Goal: Task Accomplishment & Management: Complete application form

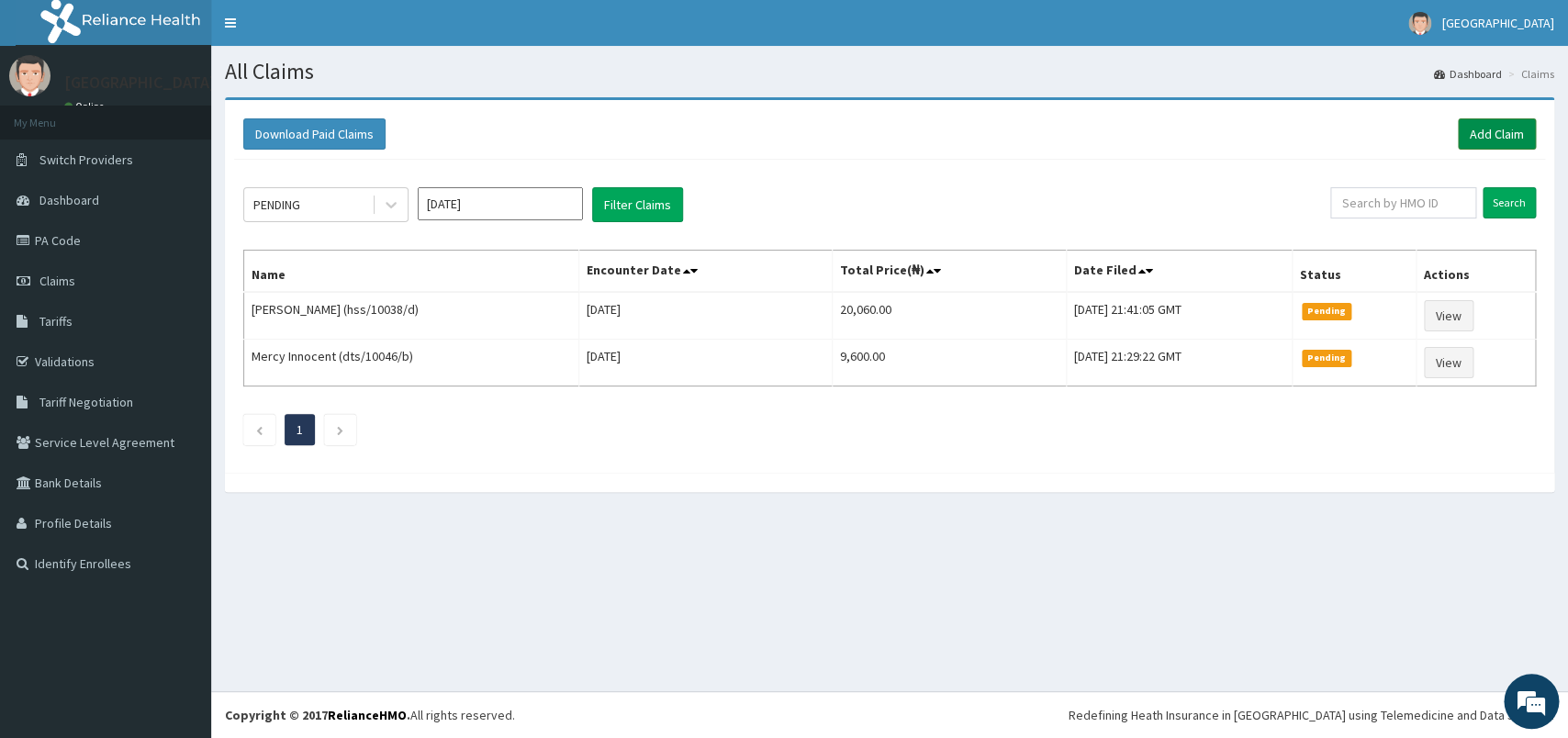
click at [1473, 141] on link "Add Claim" at bounding box center [1497, 133] width 78 height 31
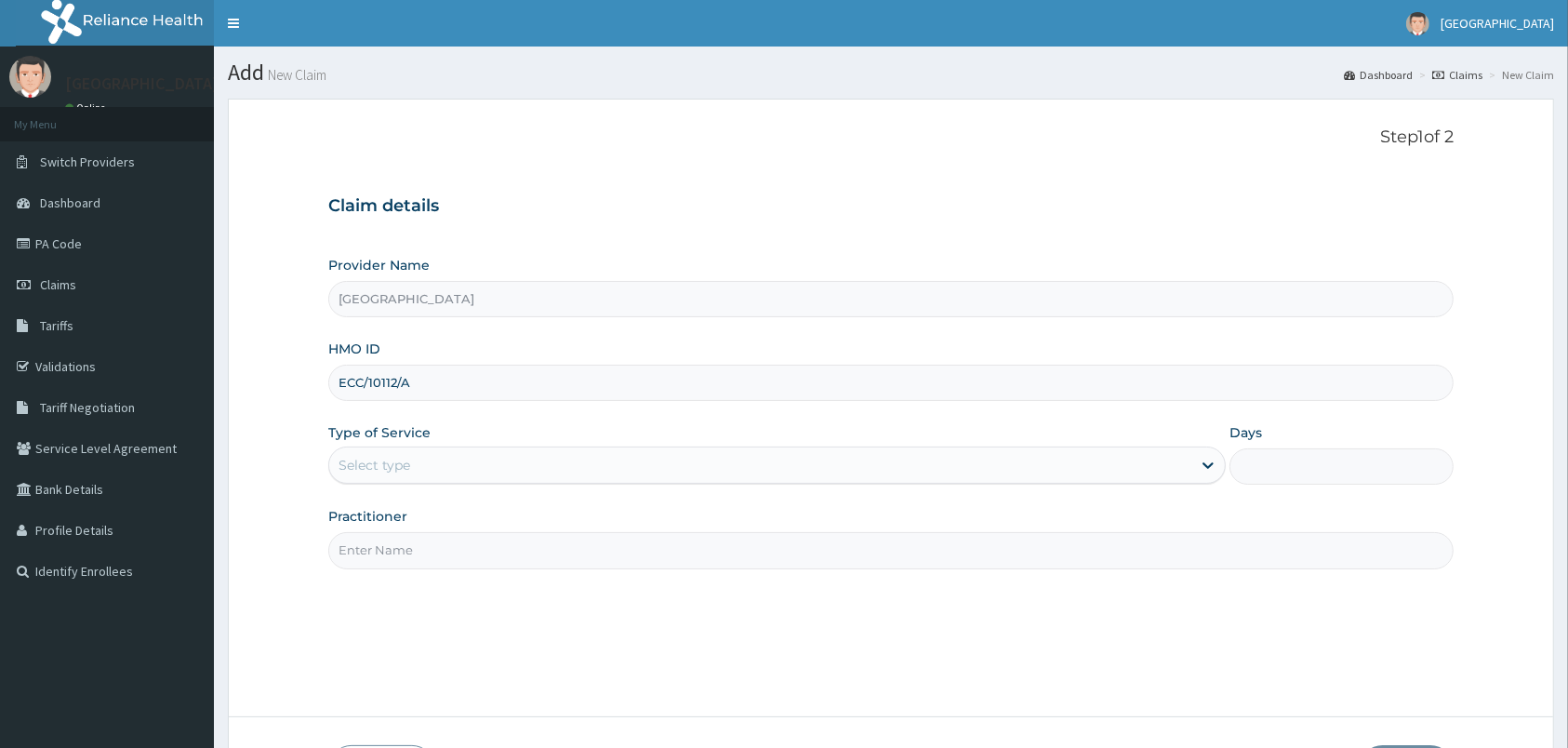
type input "[GEOGRAPHIC_DATA]"
click at [474, 461] on div "Select type" at bounding box center [759, 465] width 862 height 30
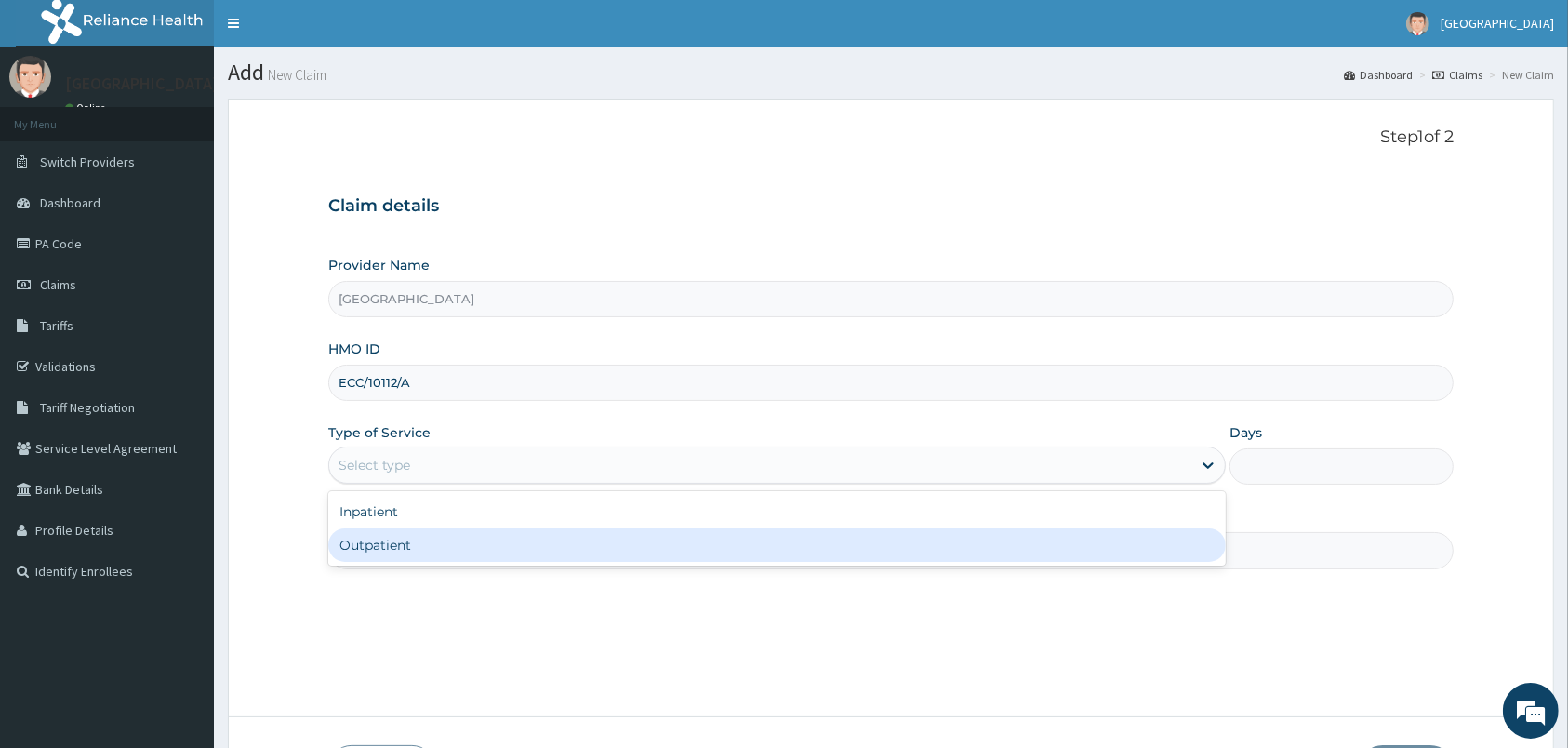
click at [468, 549] on div "Outpatient" at bounding box center [776, 545] width 897 height 34
type input "1"
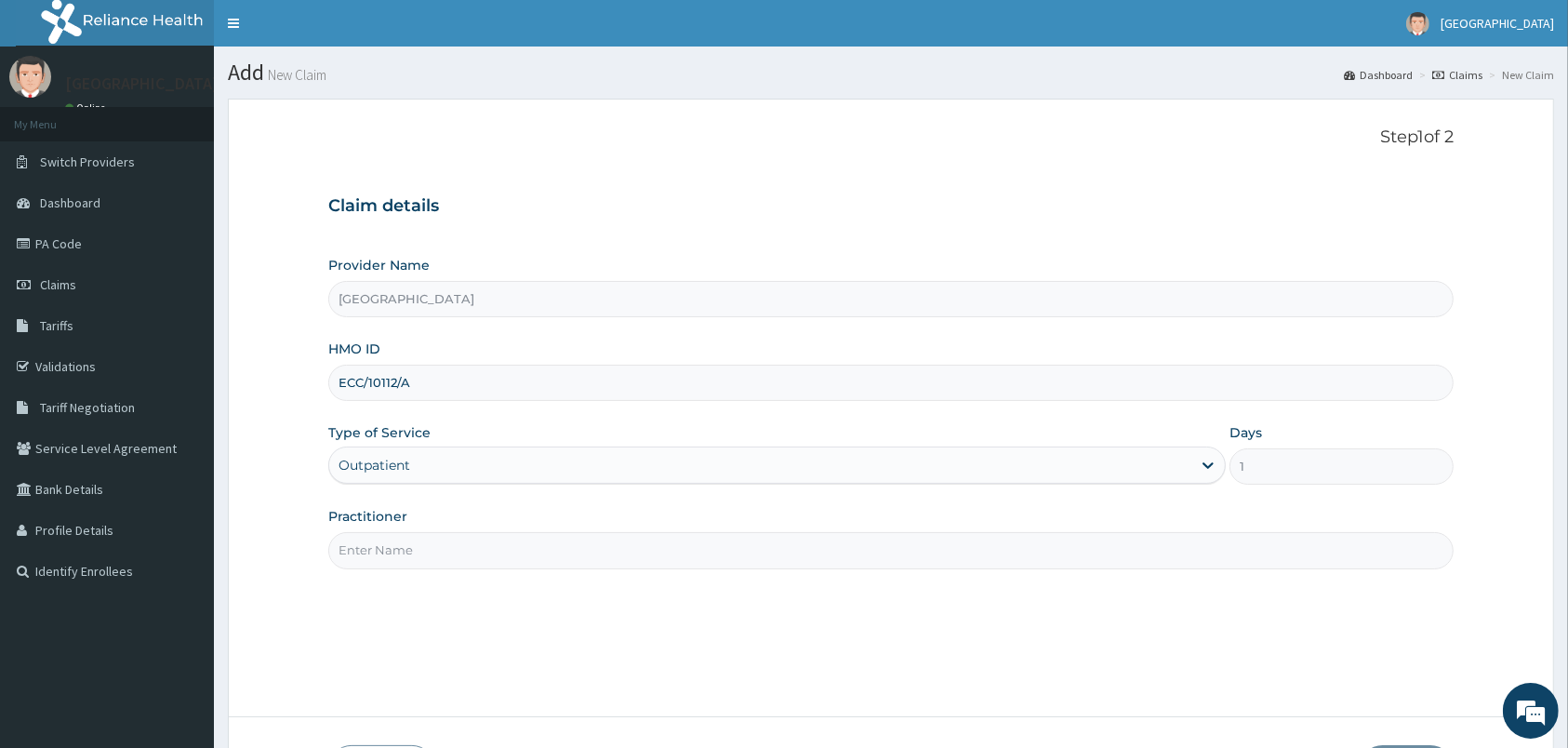
click at [468, 549] on input "Practitioner" at bounding box center [890, 550] width 1125 height 36
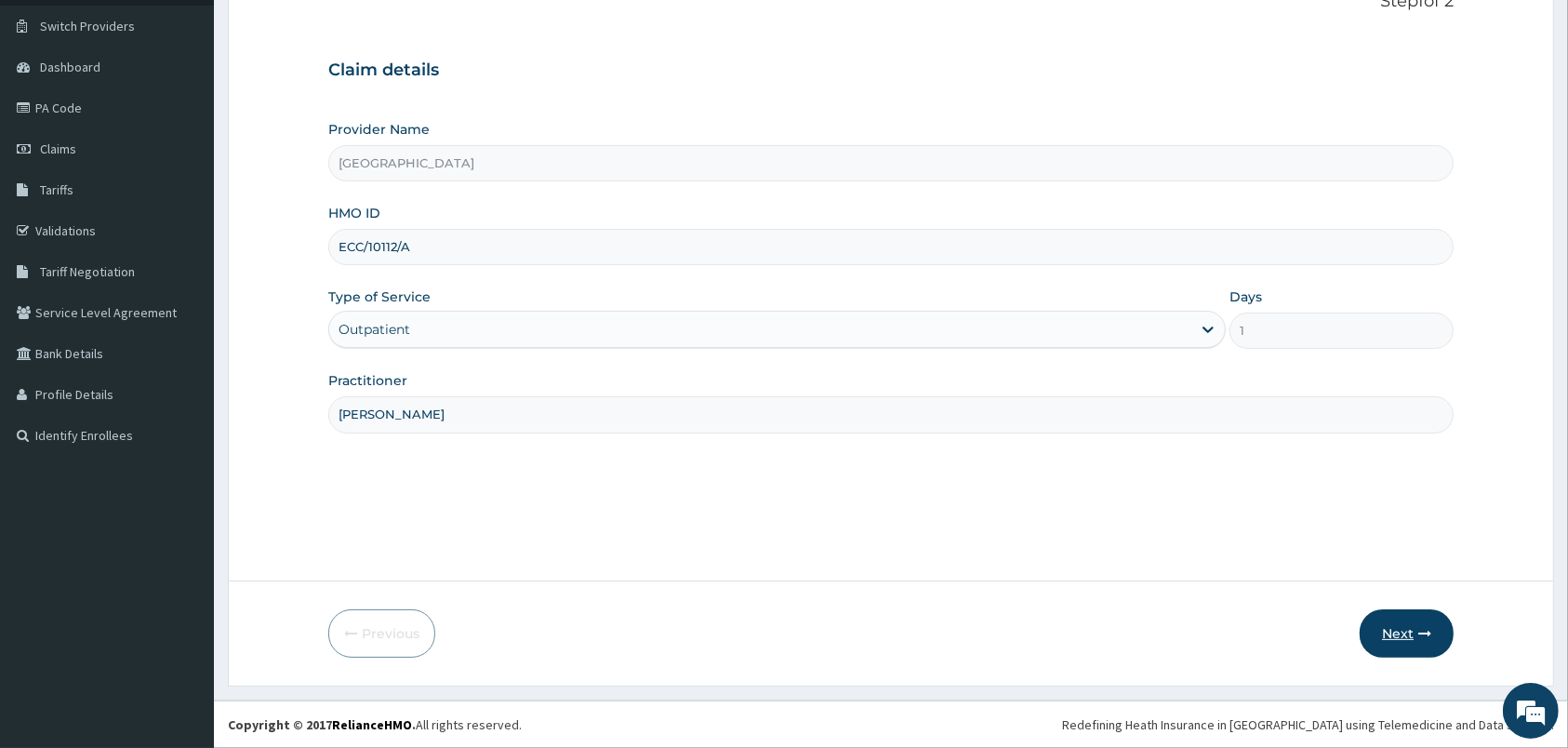
type input "PETER PRINCE"
click at [1409, 613] on button "Next" at bounding box center [1406, 633] width 94 height 48
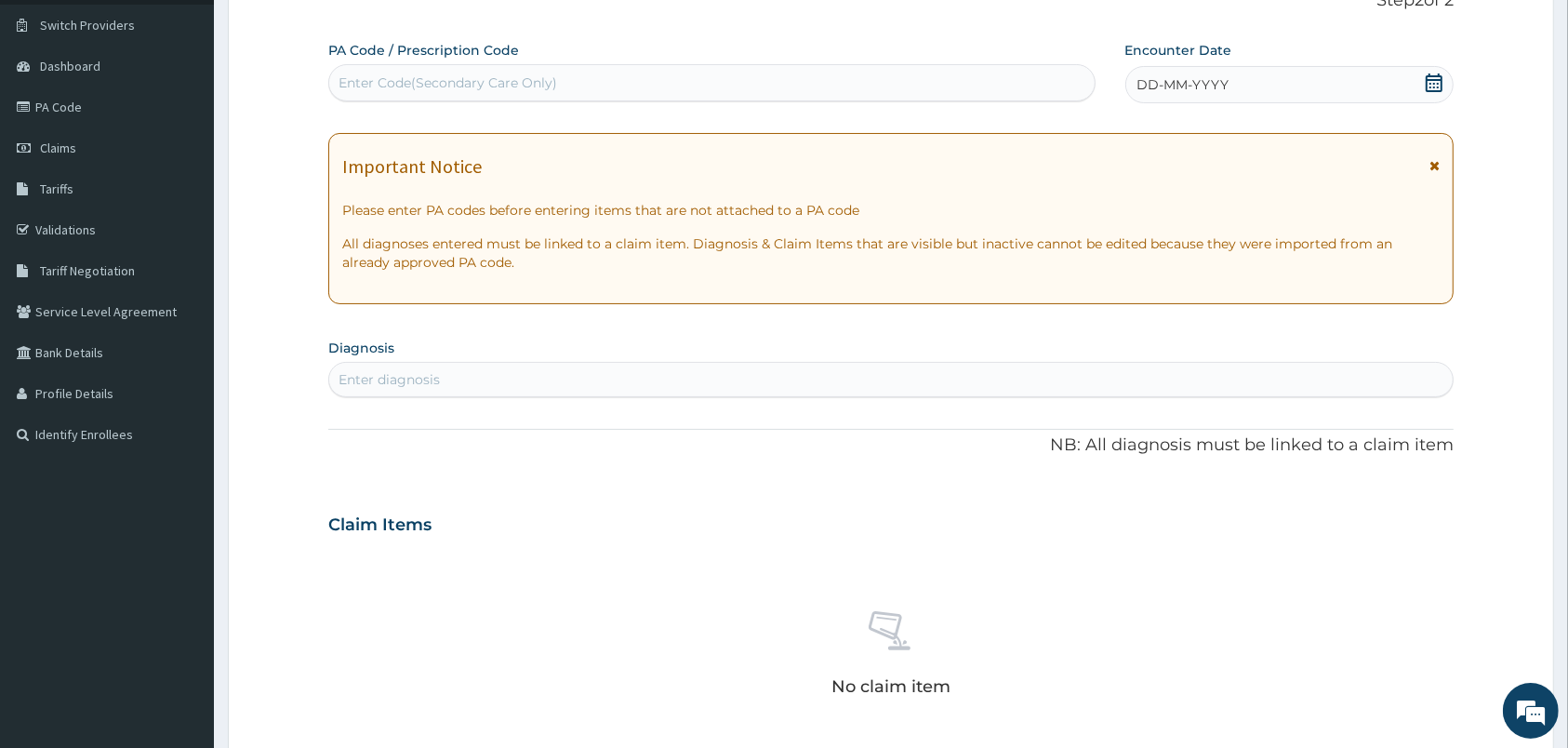
click at [967, 79] on div "Enter Code(Secondary Care Only)" at bounding box center [711, 82] width 765 height 30
type input "PA/545C9A"
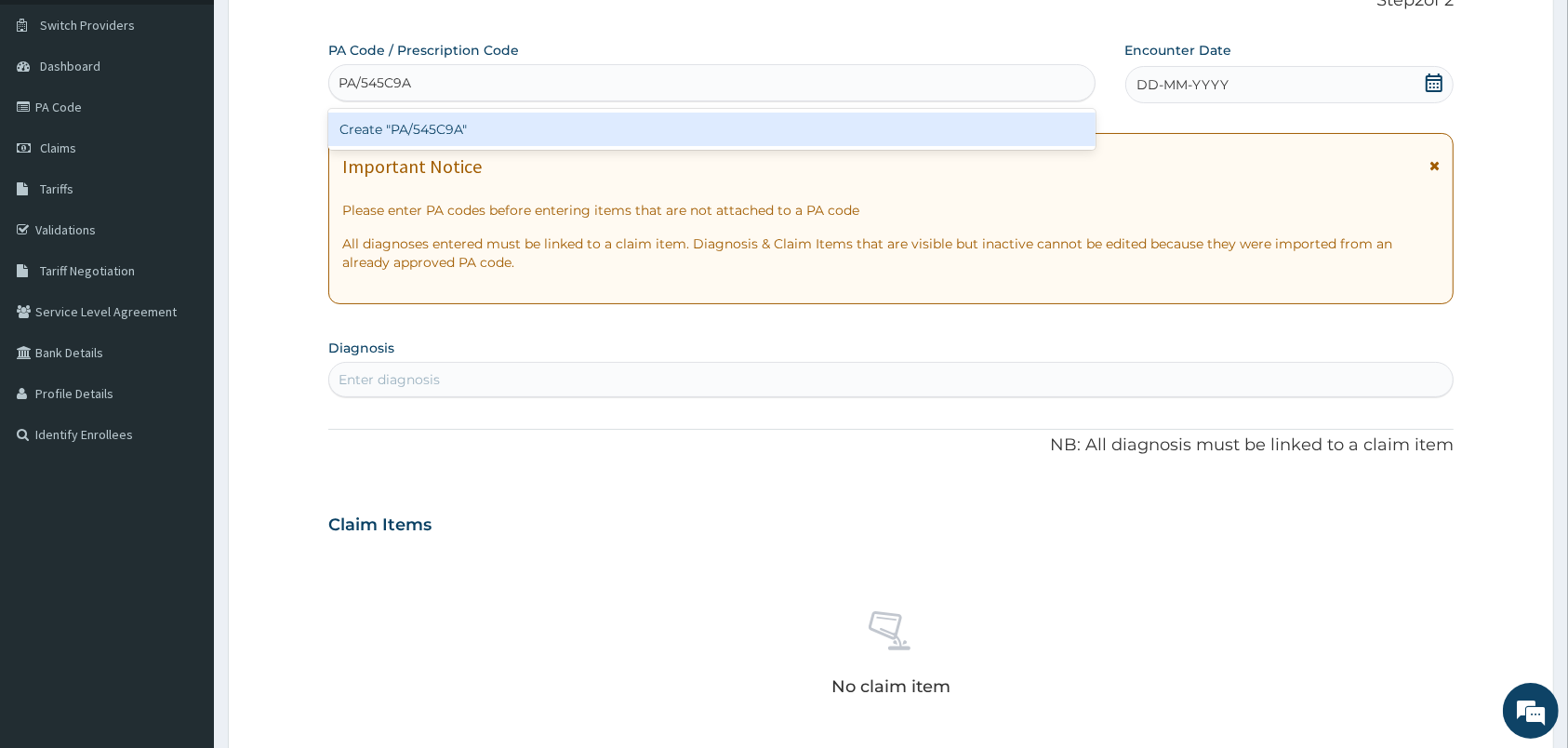
click at [944, 125] on div "Create "PA/545C9A"" at bounding box center [711, 129] width 767 height 34
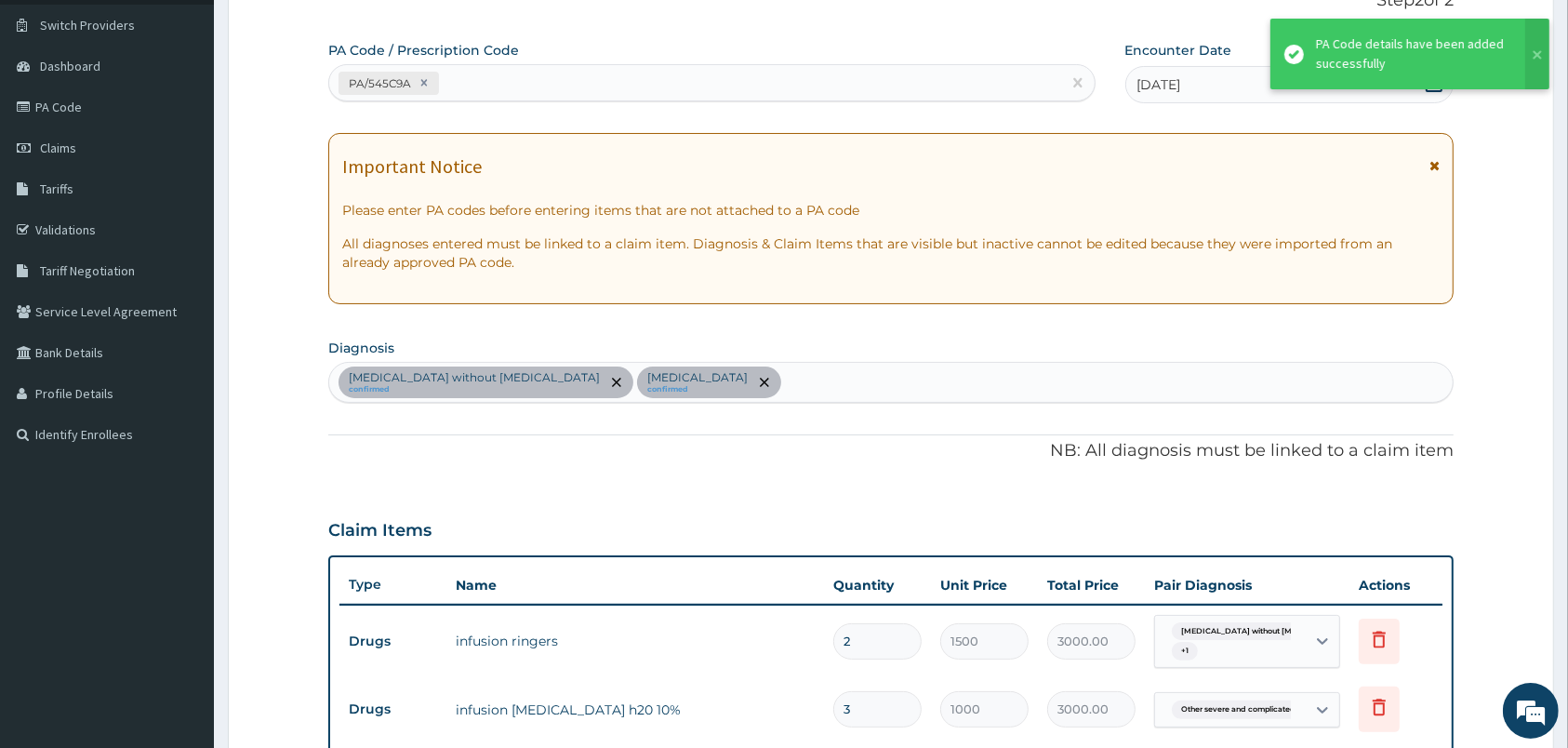
scroll to position [993, 0]
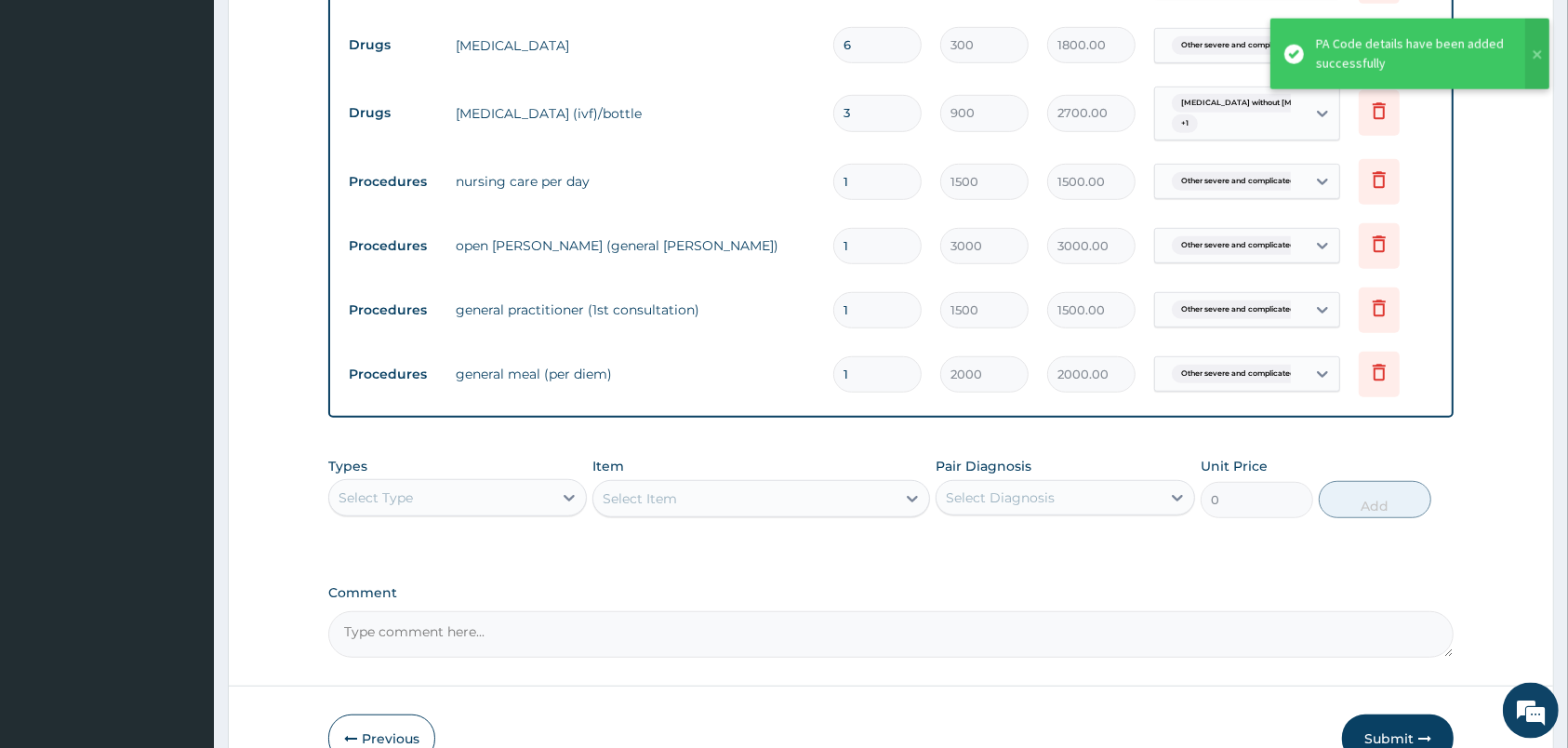
click at [541, 512] on div "Select Type" at bounding box center [457, 498] width 259 height 37
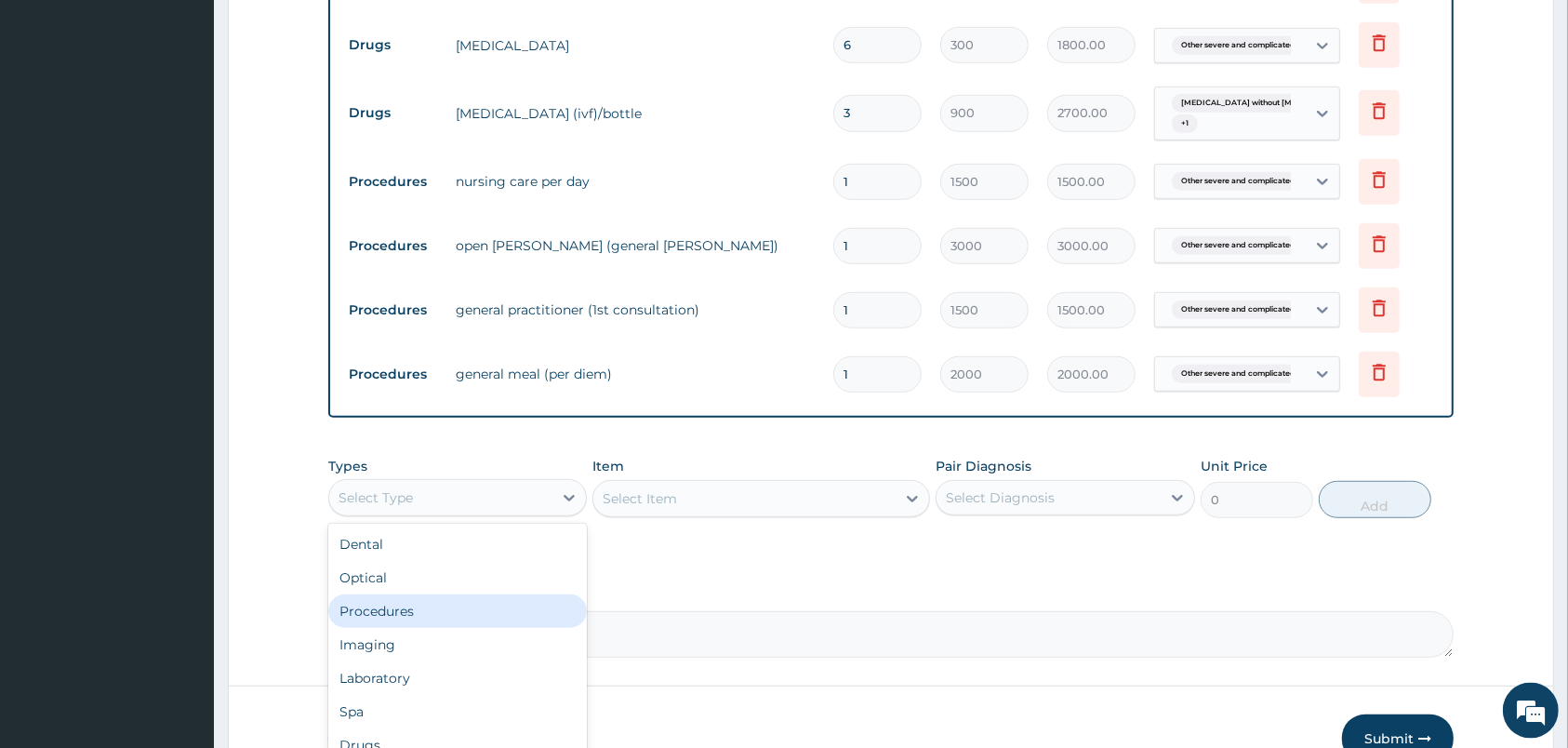
click at [479, 614] on div "Procedures" at bounding box center [457, 611] width 259 height 34
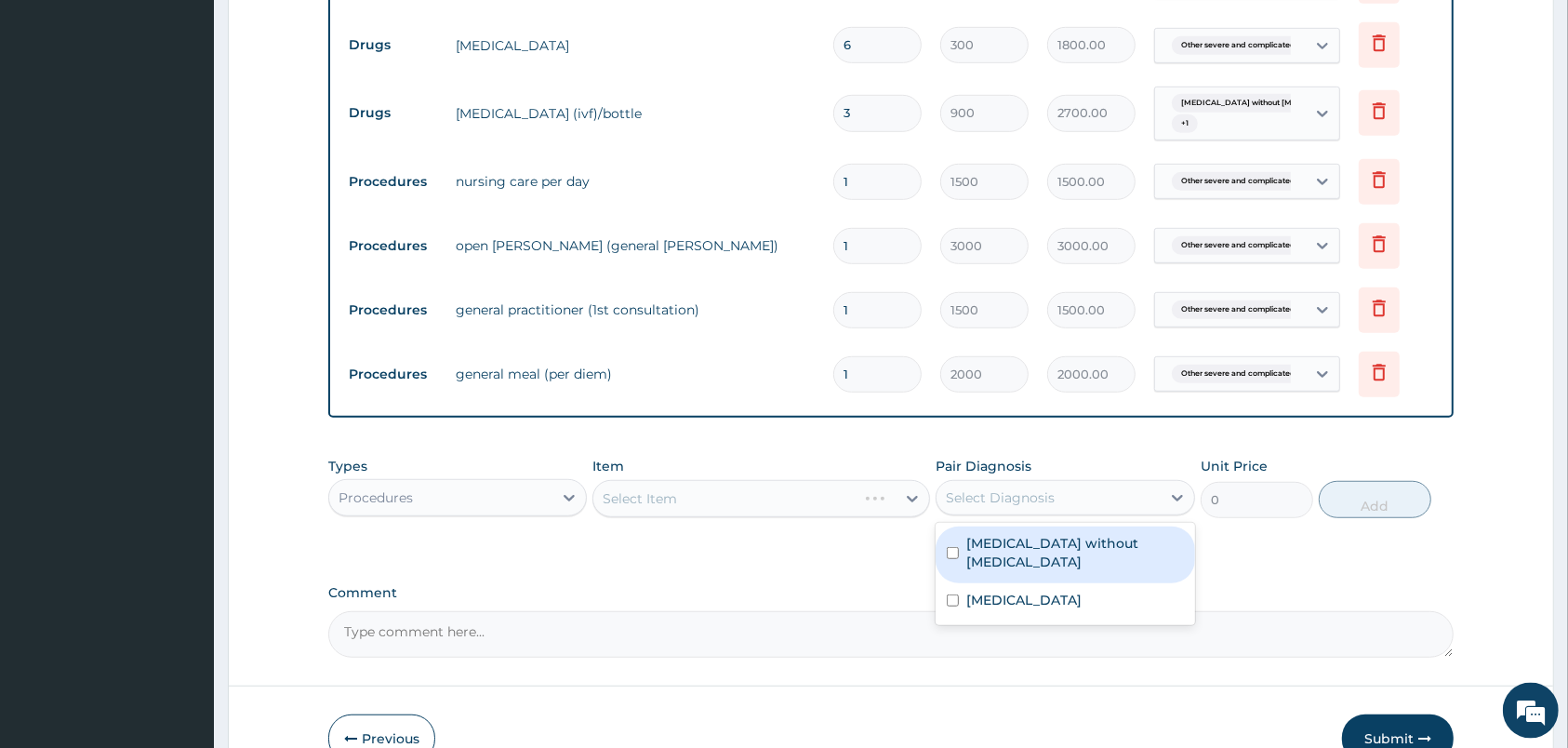
click at [1030, 481] on div "Select Diagnosis" at bounding box center [1065, 498] width 259 height 35
click at [1053, 553] on div "[MEDICAL_DATA] without [MEDICAL_DATA]" at bounding box center [1065, 554] width 259 height 57
checkbox input "true"
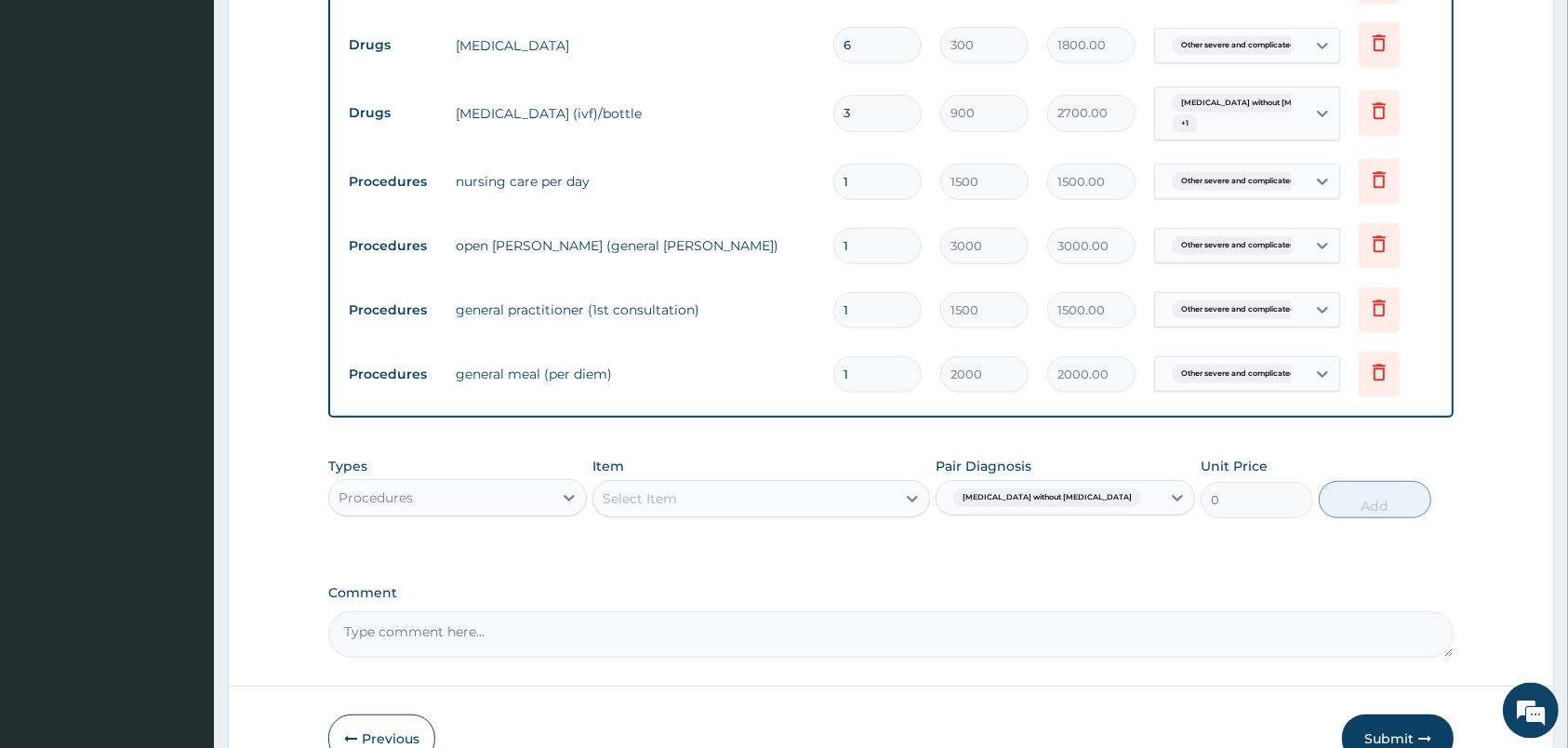
click at [826, 505] on div "Select Item" at bounding box center [744, 498] width 302 height 30
type input "CANN"
click at [533, 496] on div "Procedures" at bounding box center [440, 498] width 223 height 30
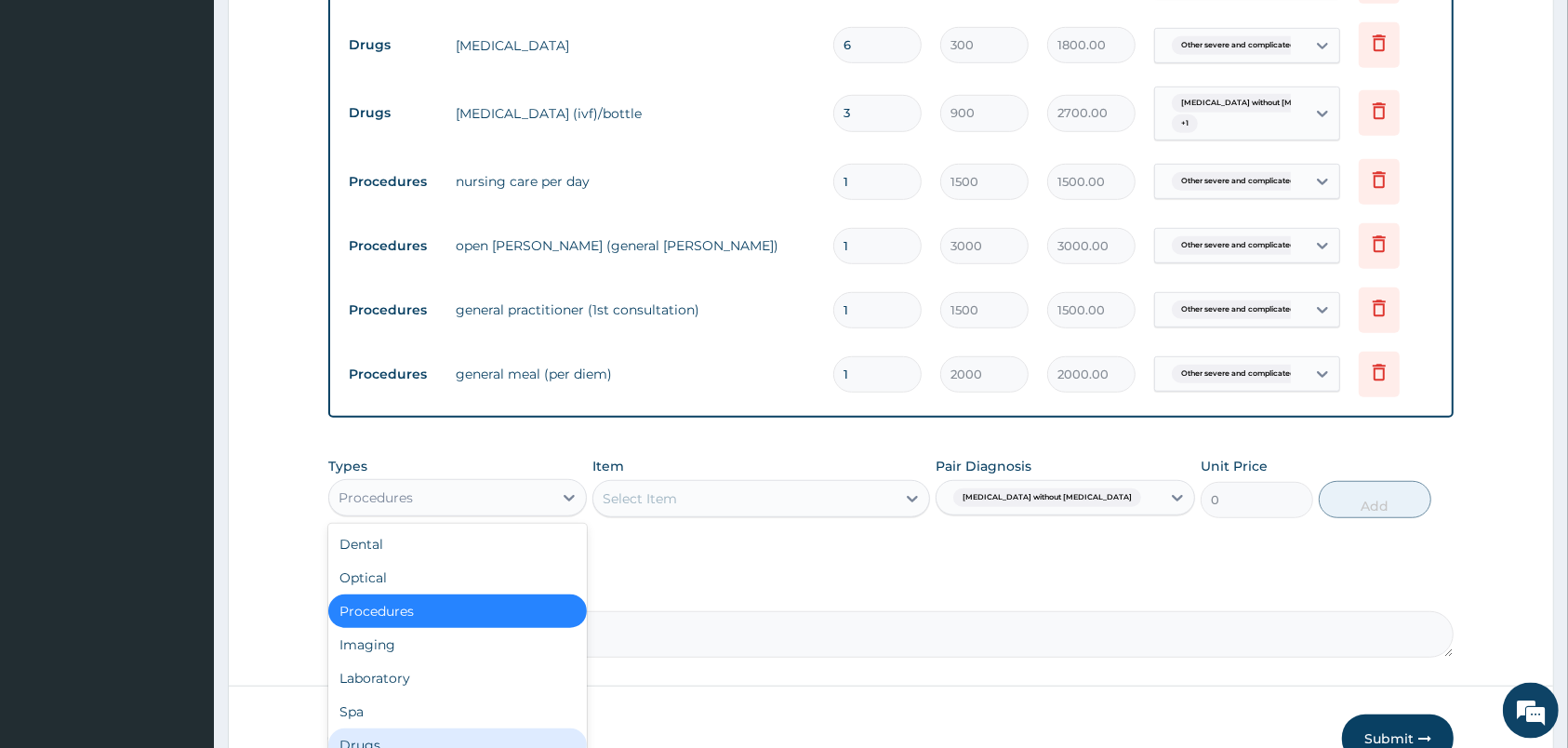
click at [437, 743] on div "Drugs" at bounding box center [457, 745] width 259 height 34
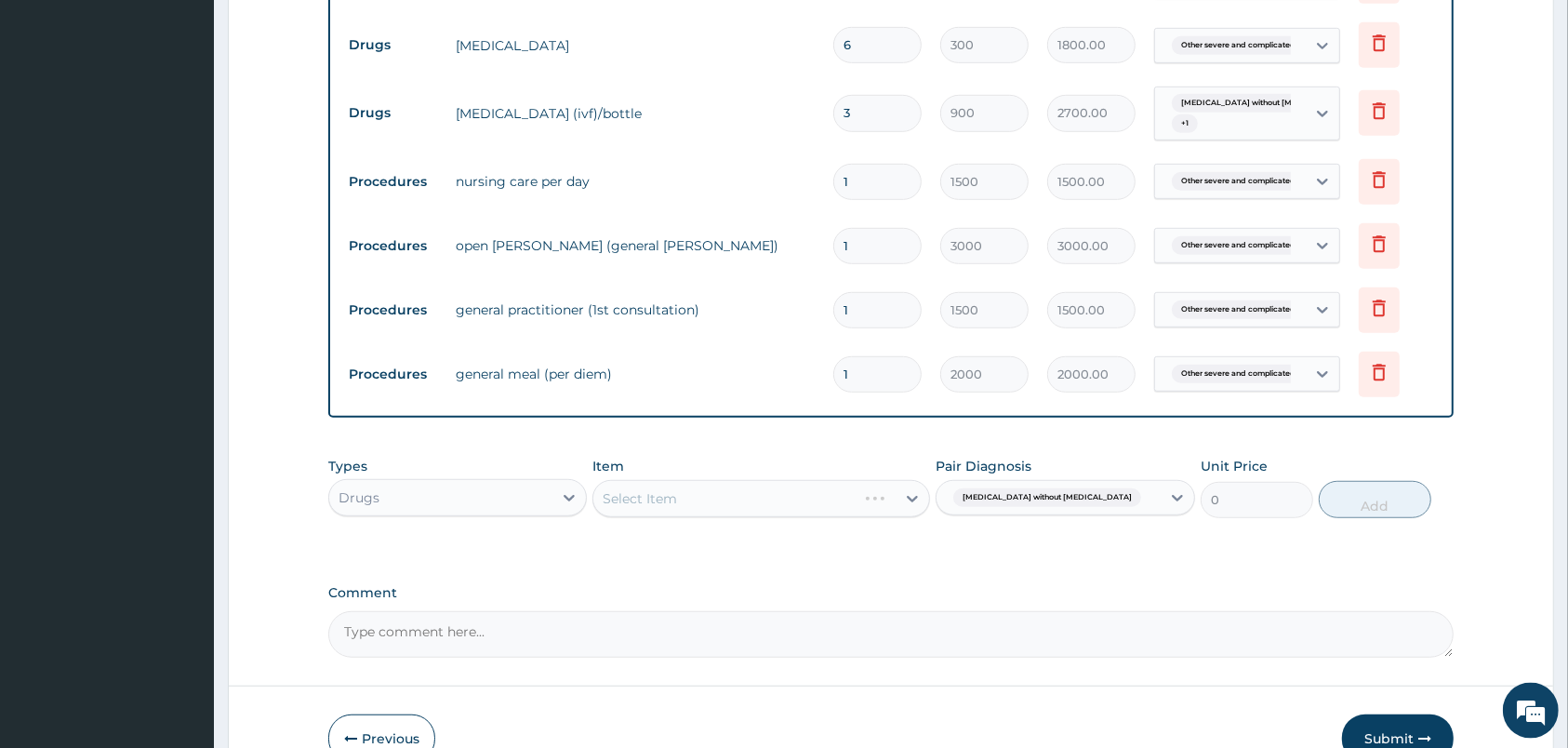
scroll to position [1100, 0]
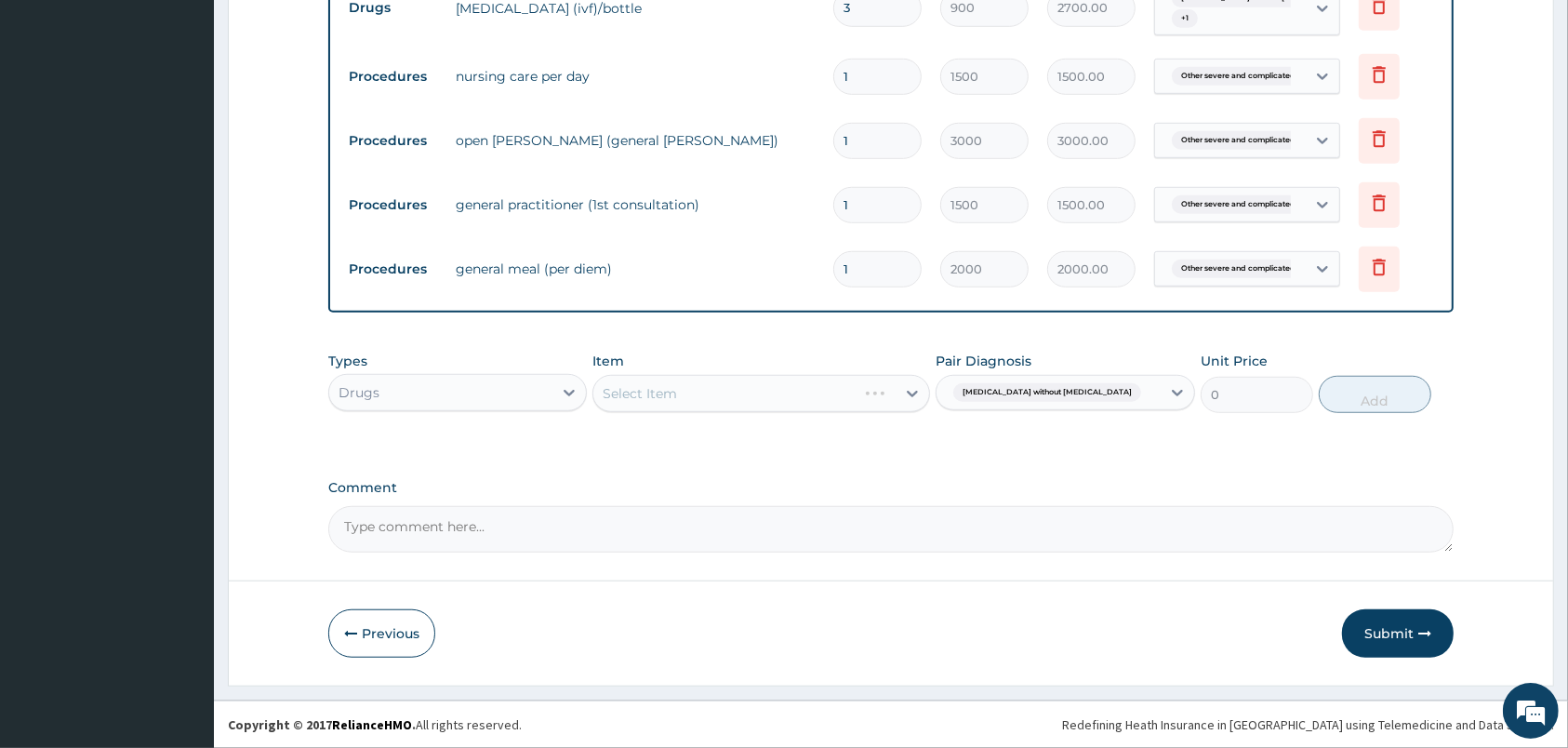
click at [677, 387] on div "Select Item" at bounding box center [761, 393] width 337 height 37
click at [706, 394] on div "Select Item" at bounding box center [761, 393] width 337 height 37
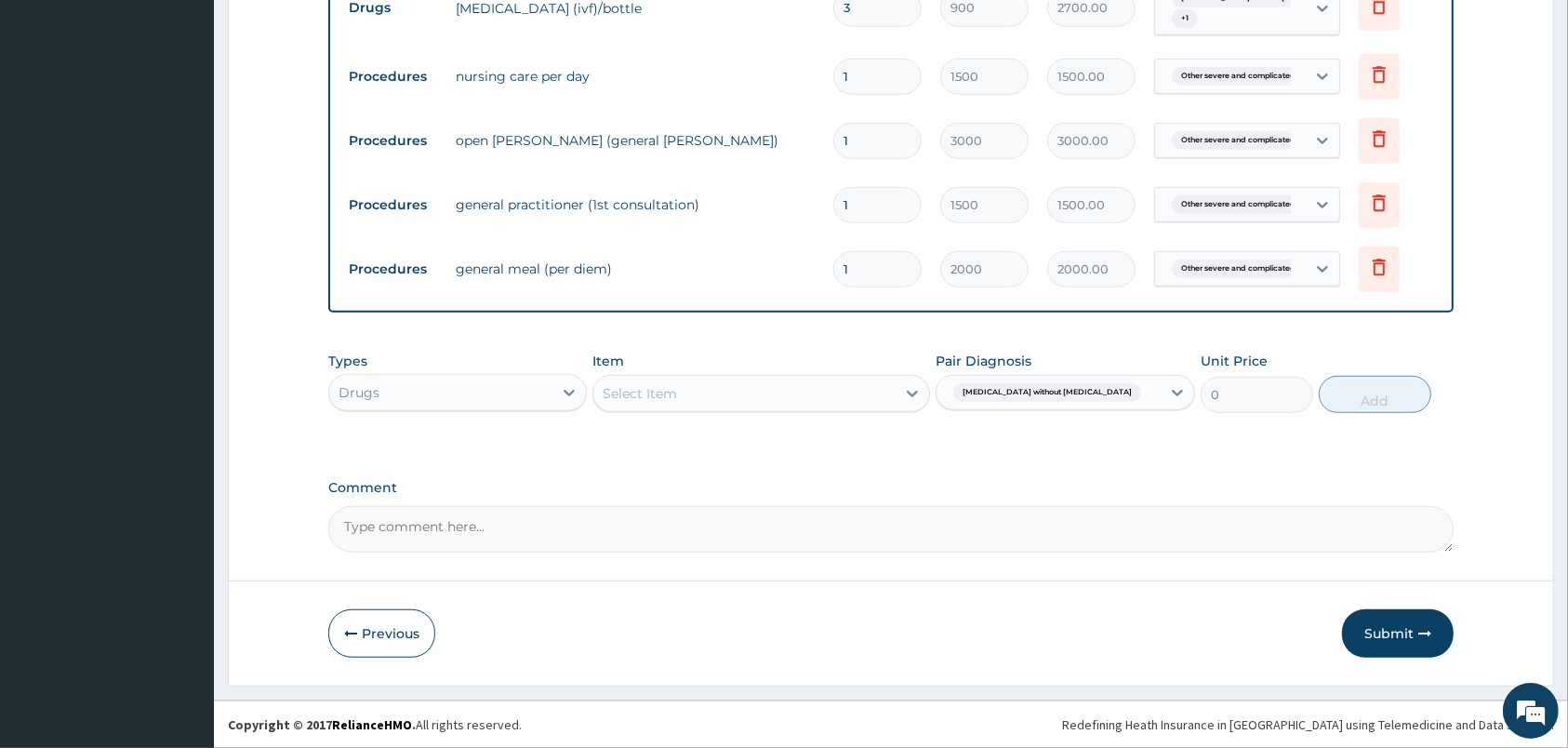
click at [709, 394] on div "Select Item" at bounding box center [744, 393] width 302 height 30
type input "GIVIN"
click at [744, 454] on div "INFUSION GIVING SET" at bounding box center [761, 439] width 337 height 34
click at [1395, 404] on button "Add" at bounding box center [1374, 394] width 112 height 37
type input "0"
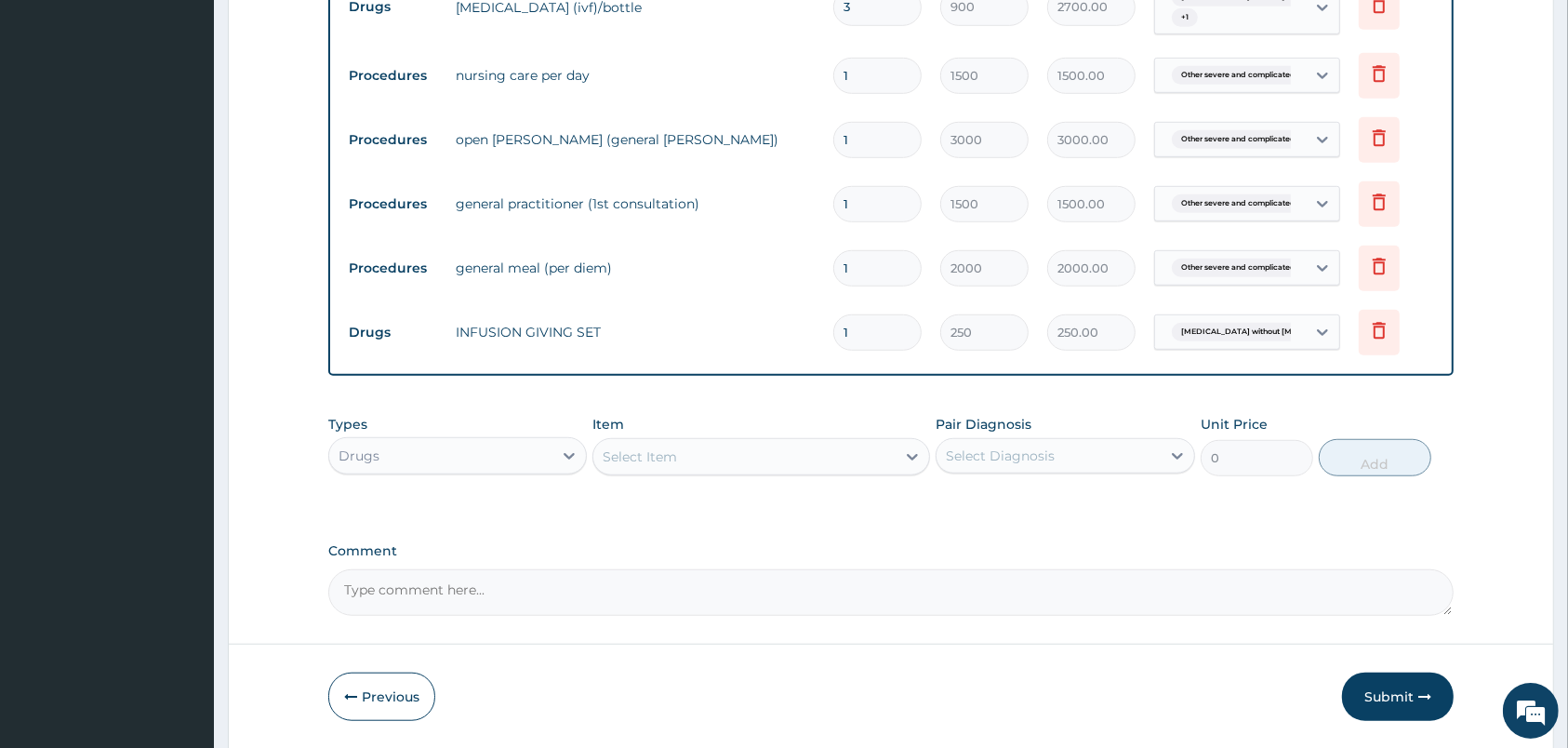
click at [841, 464] on div "Select Item" at bounding box center [744, 456] width 302 height 30
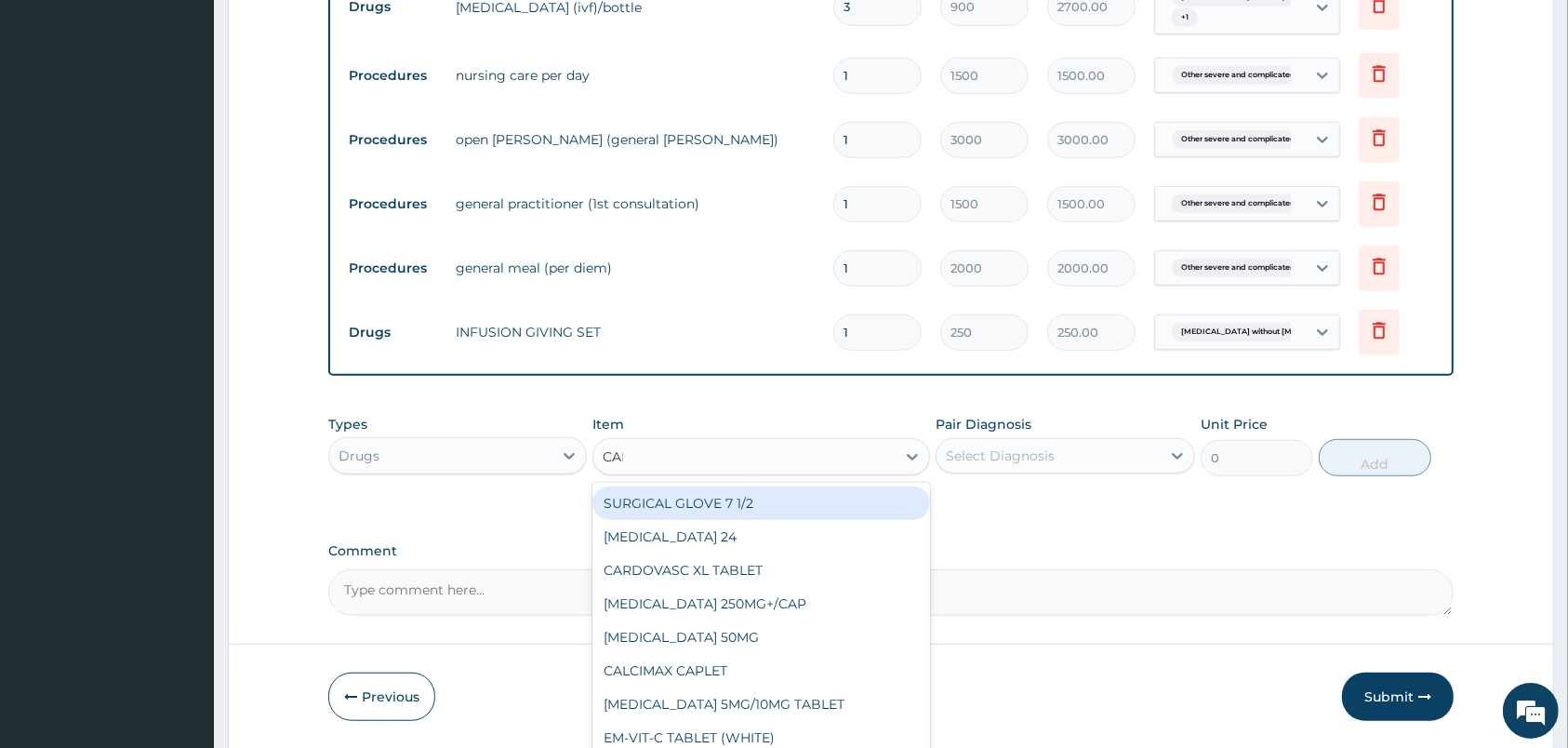
type input "CANN"
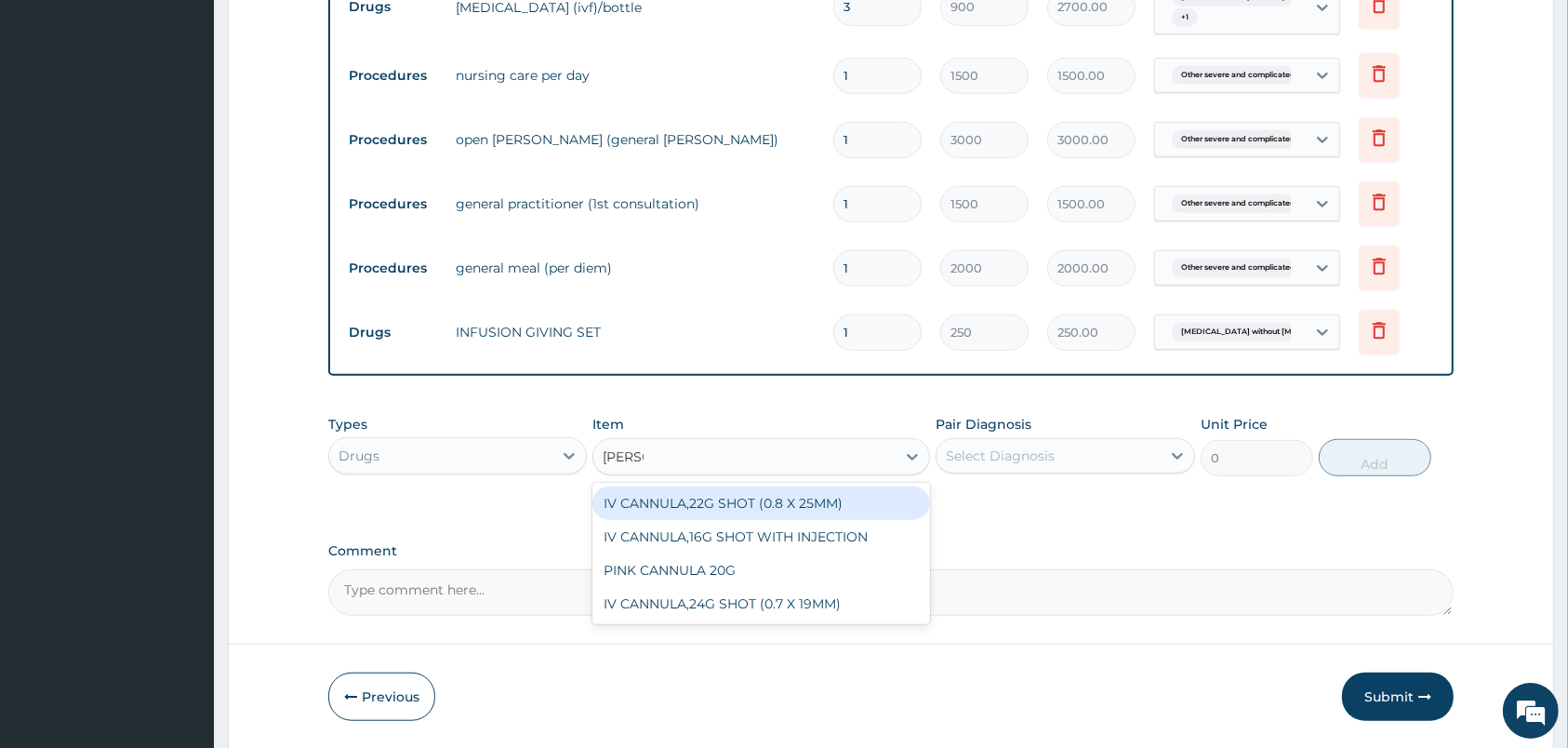
click at [733, 505] on div "IV CANNULA,22G SHOT (0.8 X 25MM)" at bounding box center [761, 503] width 337 height 34
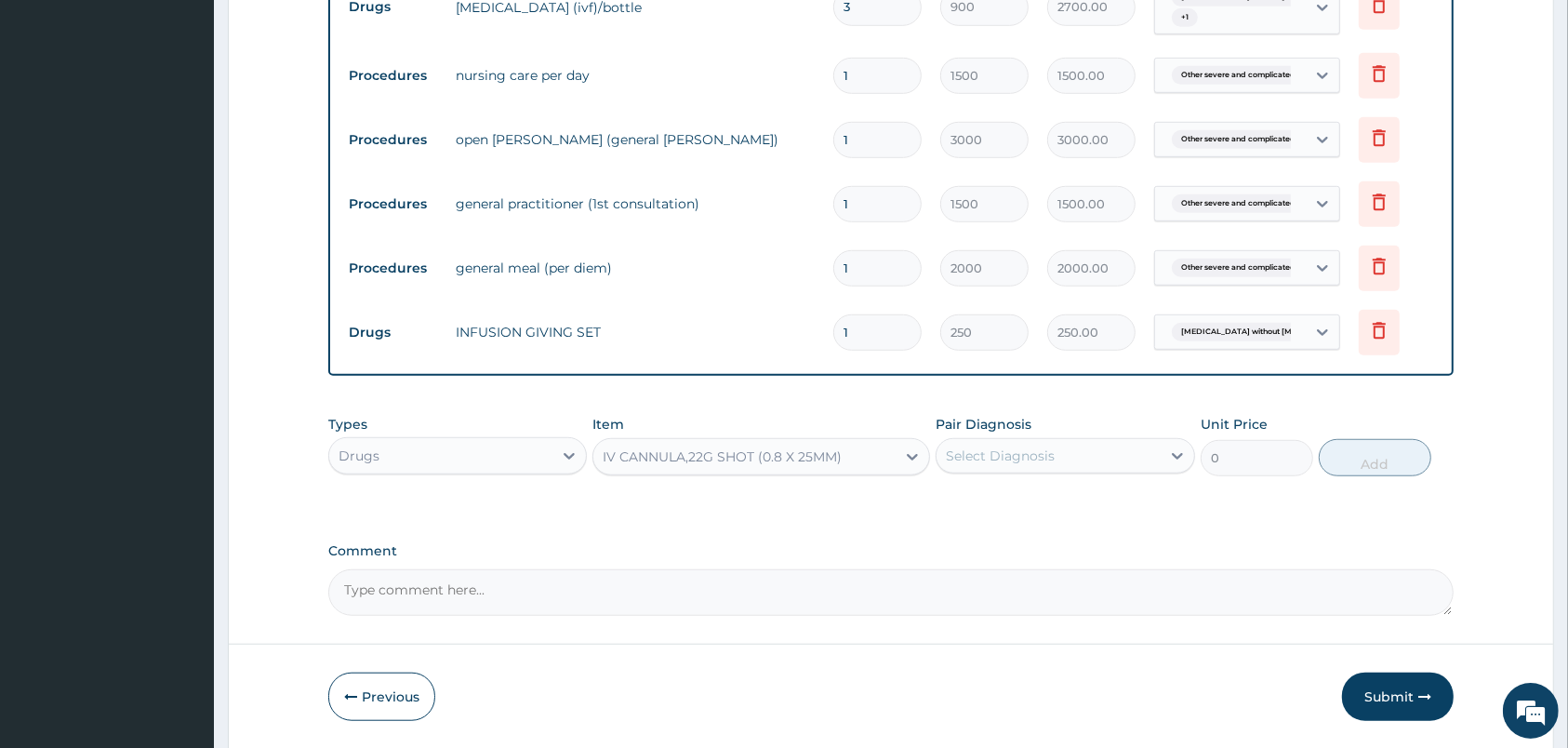
type input "350"
click at [1047, 463] on div "Select Diagnosis" at bounding box center [1001, 456] width 109 height 18
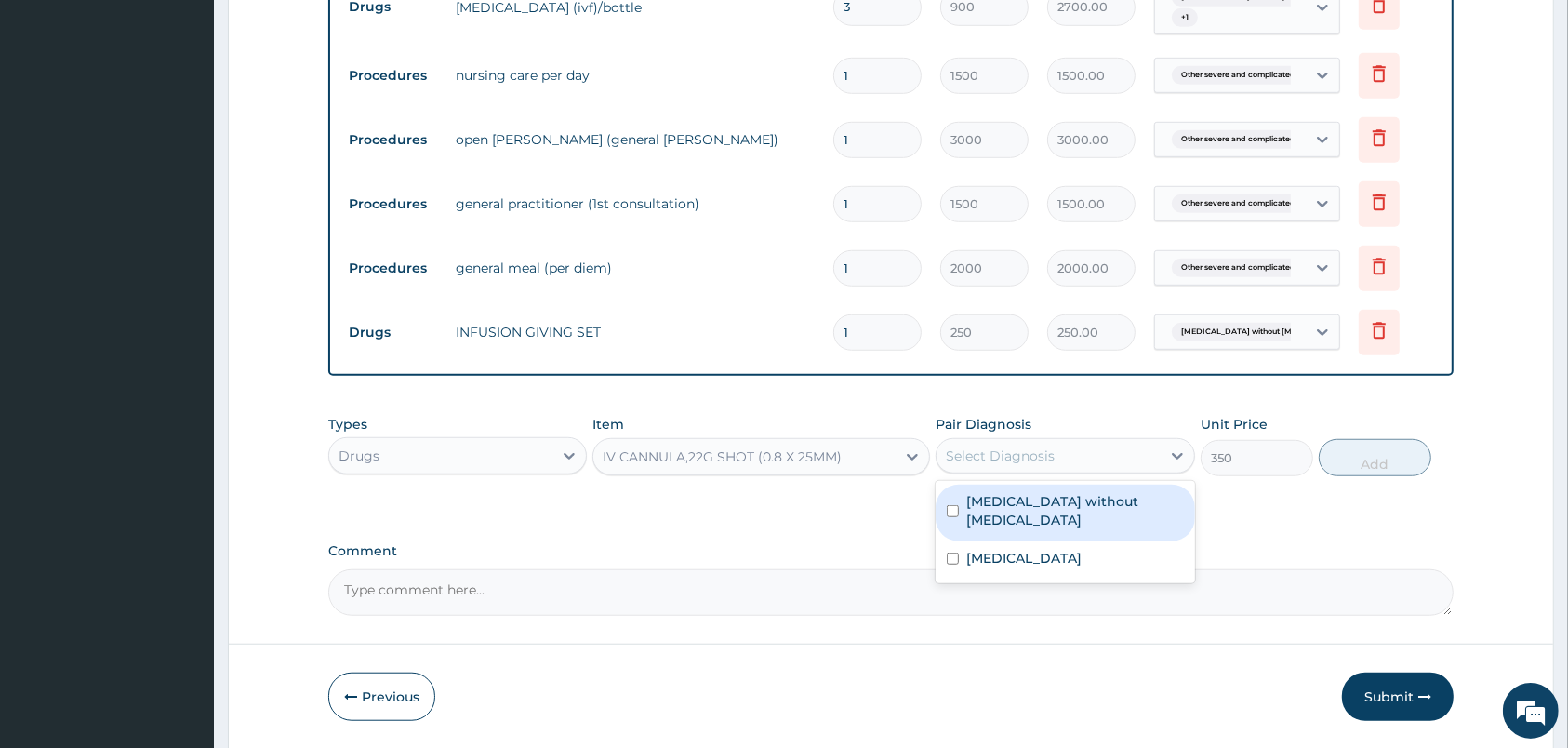
click at [1046, 487] on div "Sepsis without septic shock" at bounding box center [1065, 512] width 259 height 57
checkbox input "true"
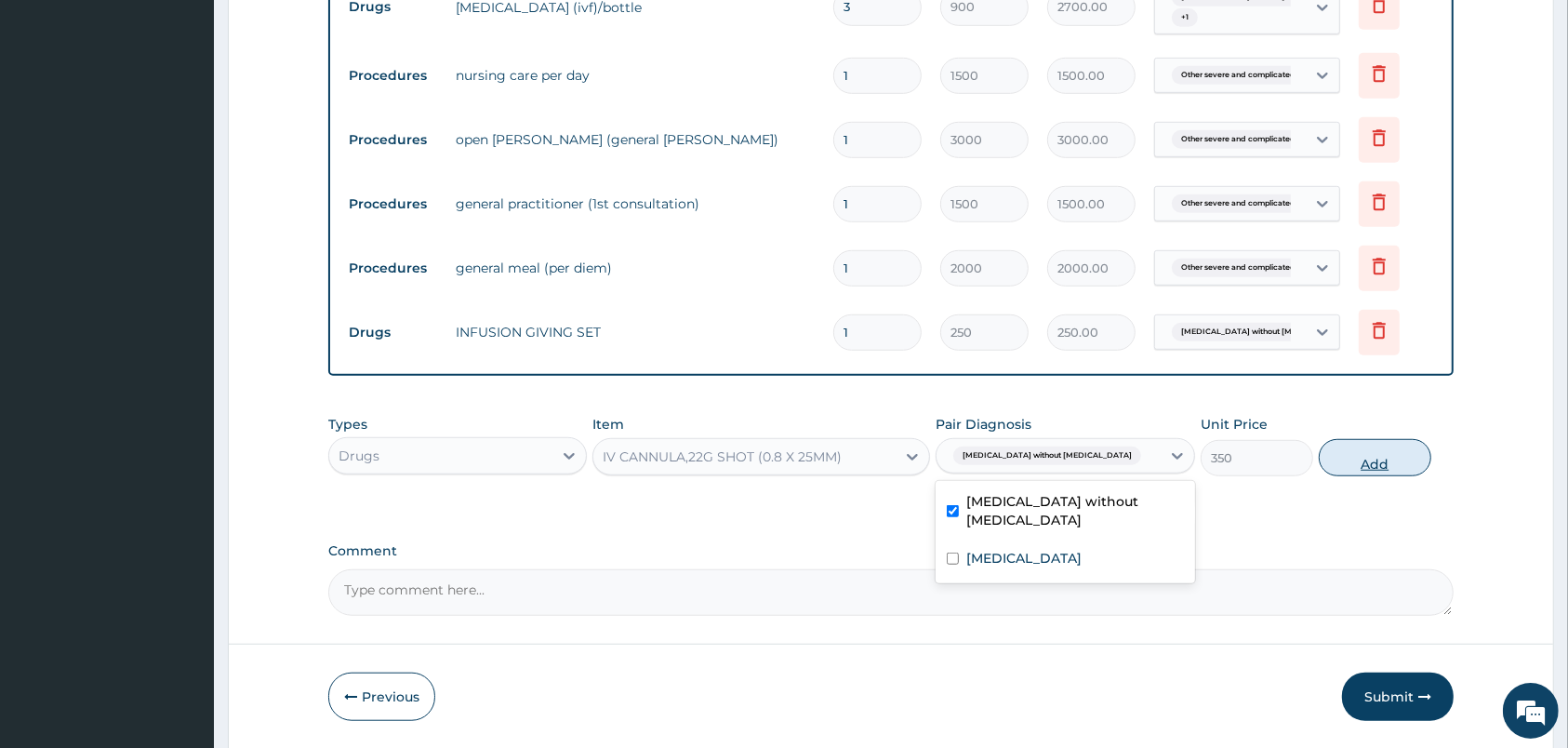
click at [1360, 458] on button "Add" at bounding box center [1374, 457] width 112 height 37
type input "0"
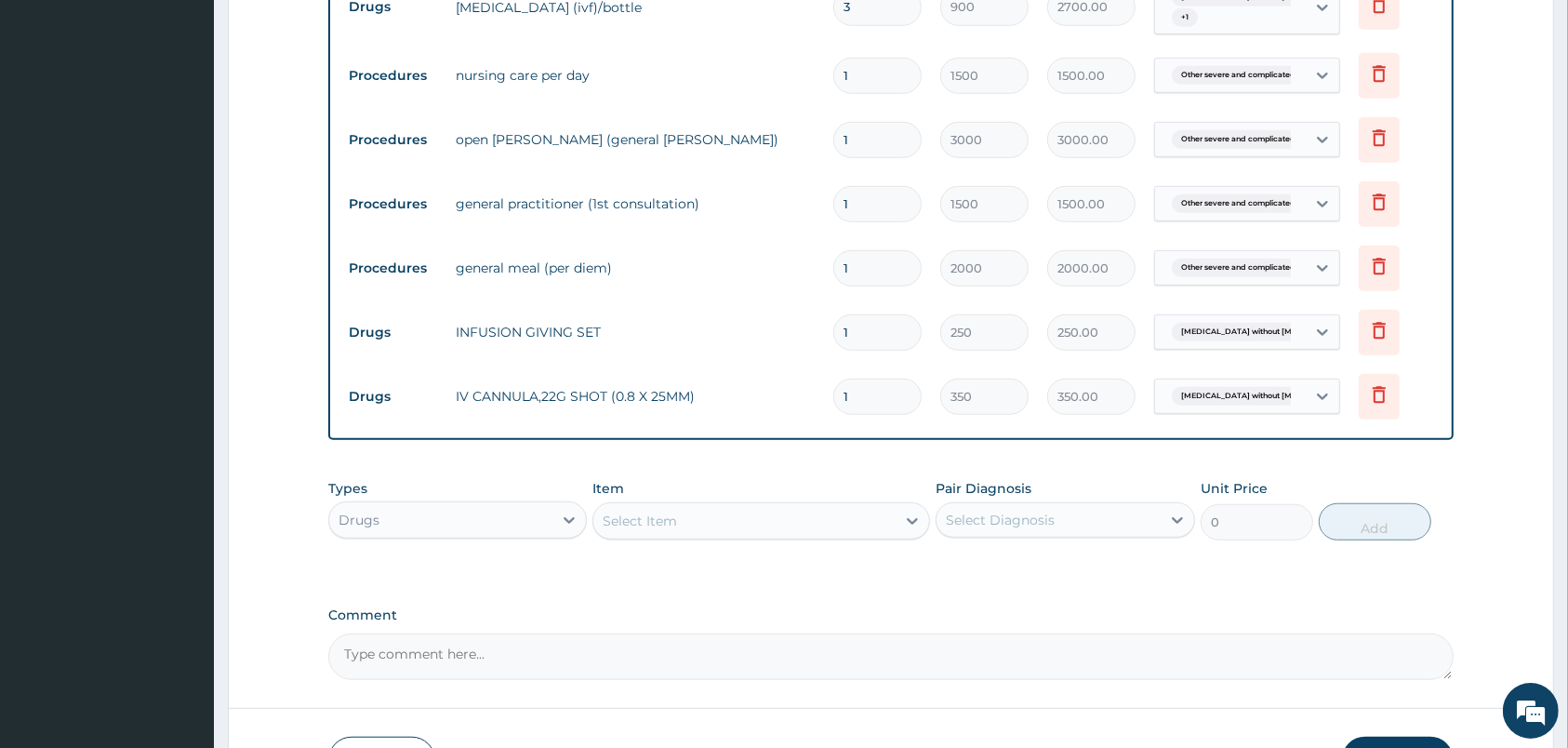
click at [861, 515] on div "Select Item" at bounding box center [744, 521] width 302 height 30
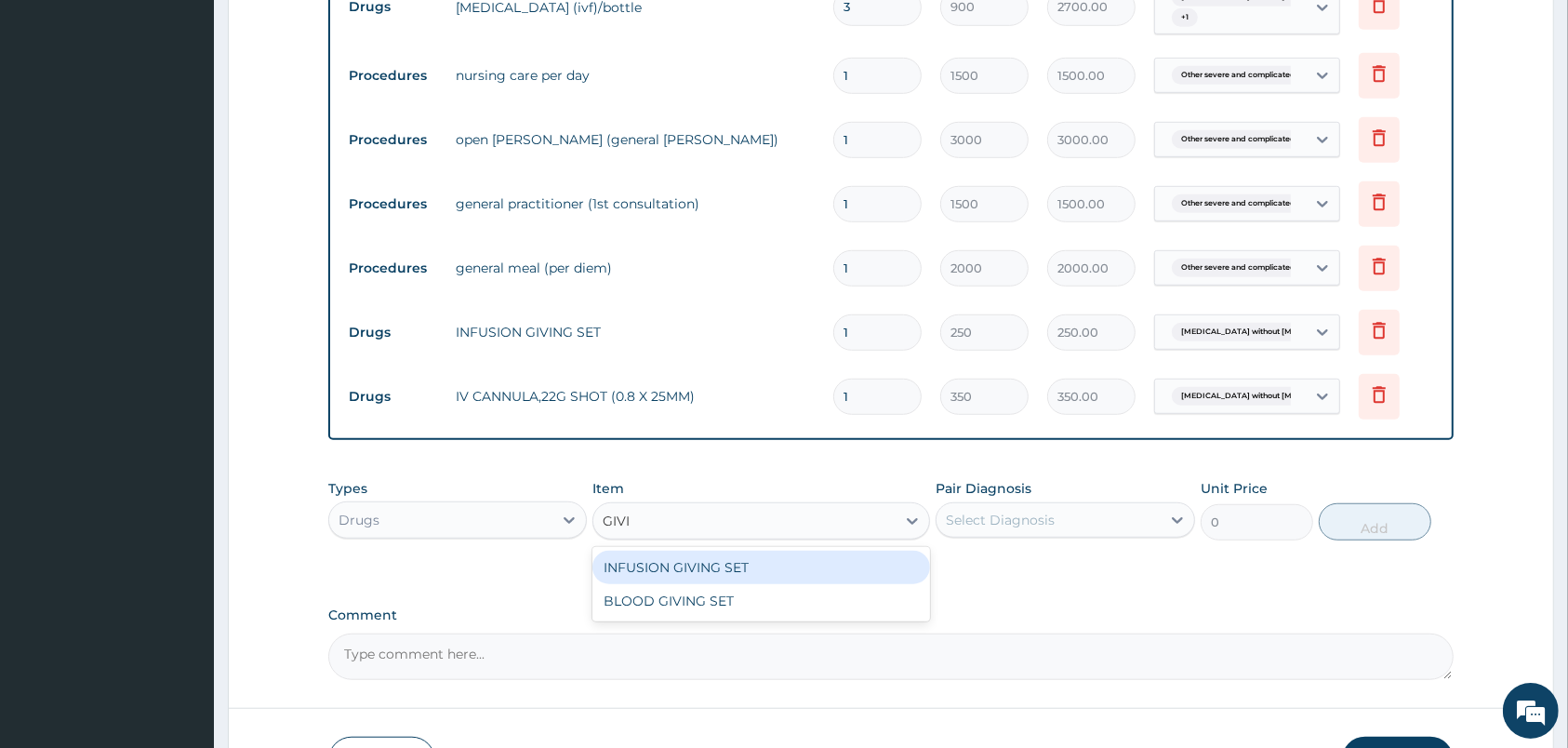
type input "GIVIN"
click at [880, 569] on div "INFUSION GIVING SET" at bounding box center [761, 567] width 337 height 34
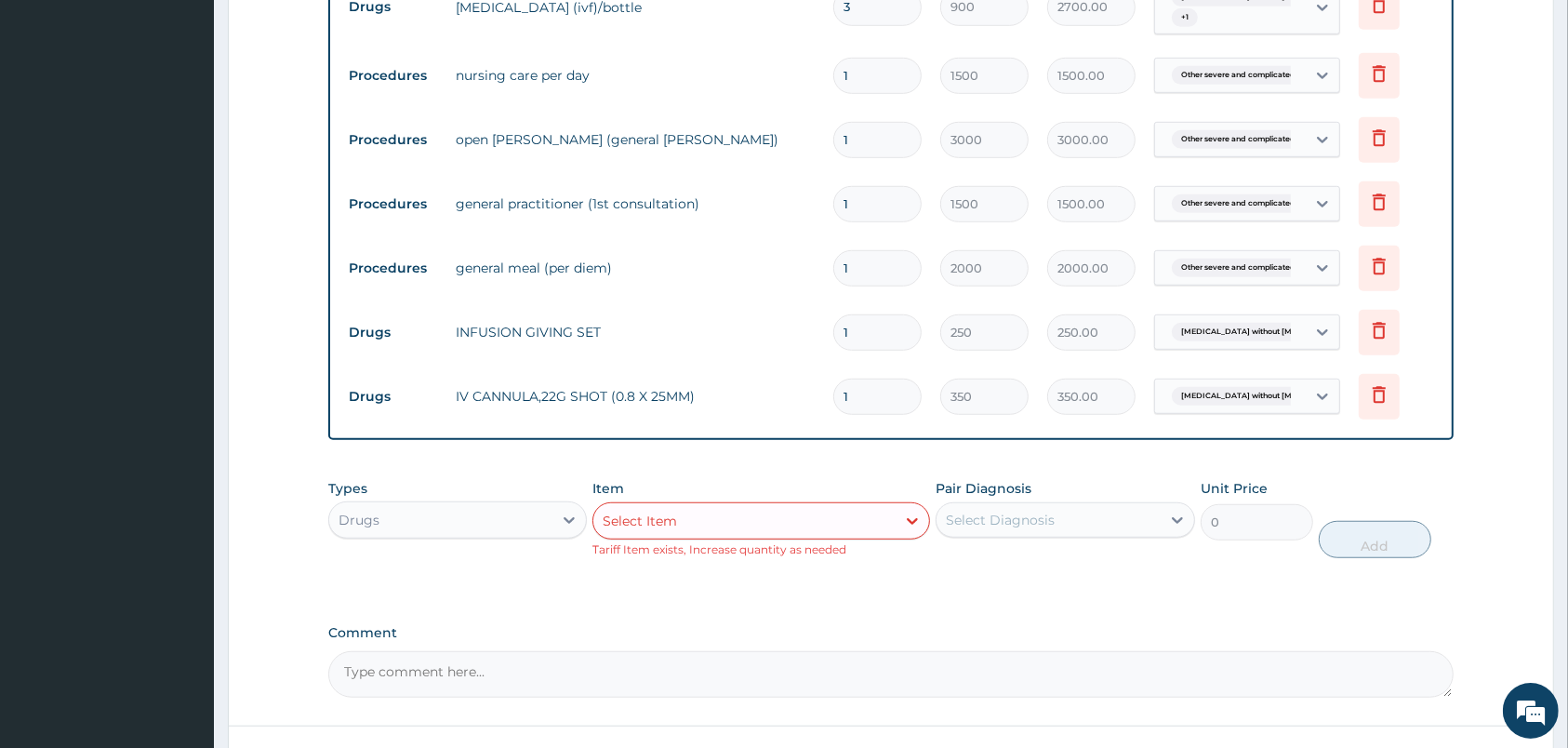
click at [842, 517] on div "Select Item" at bounding box center [744, 521] width 302 height 30
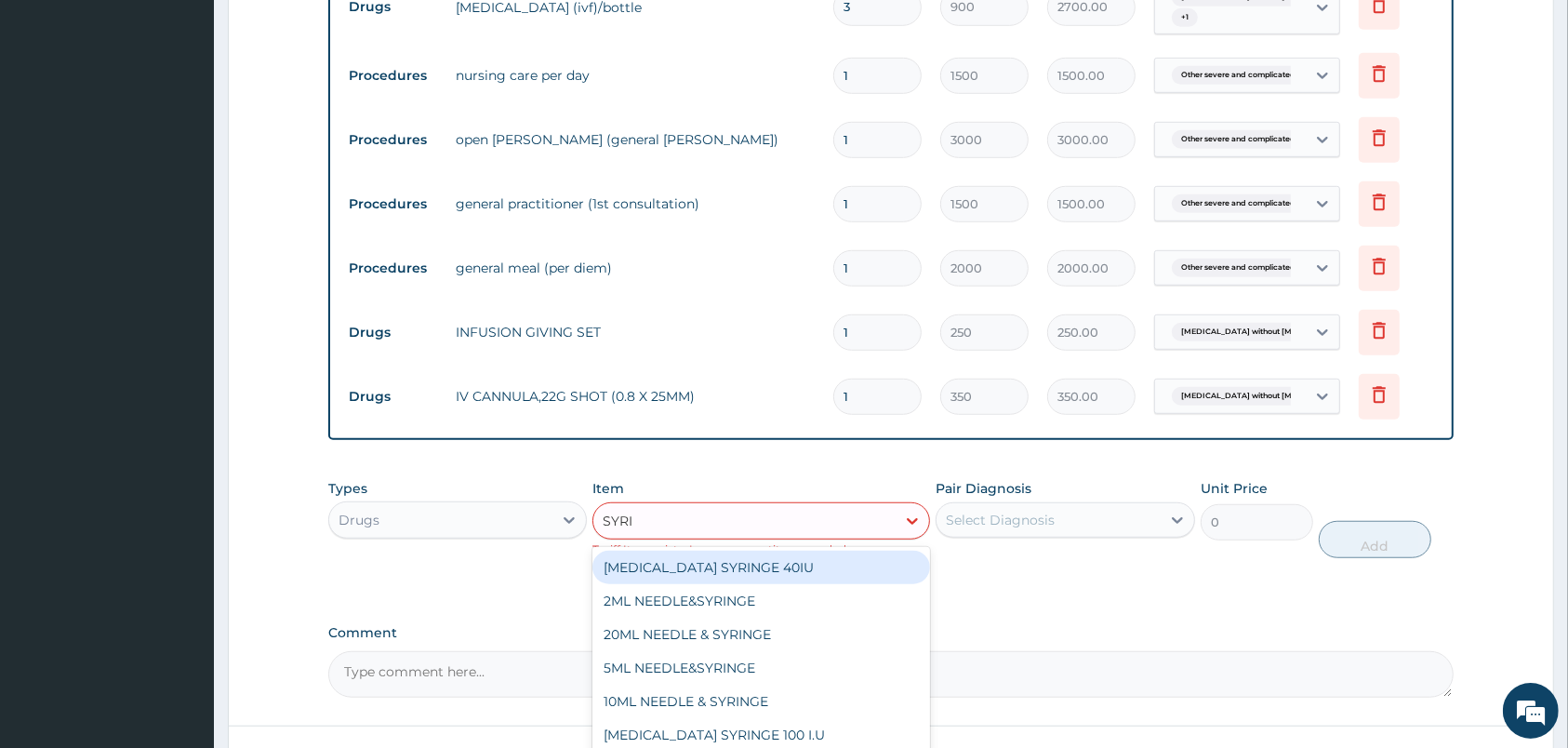
type input "SYRIN"
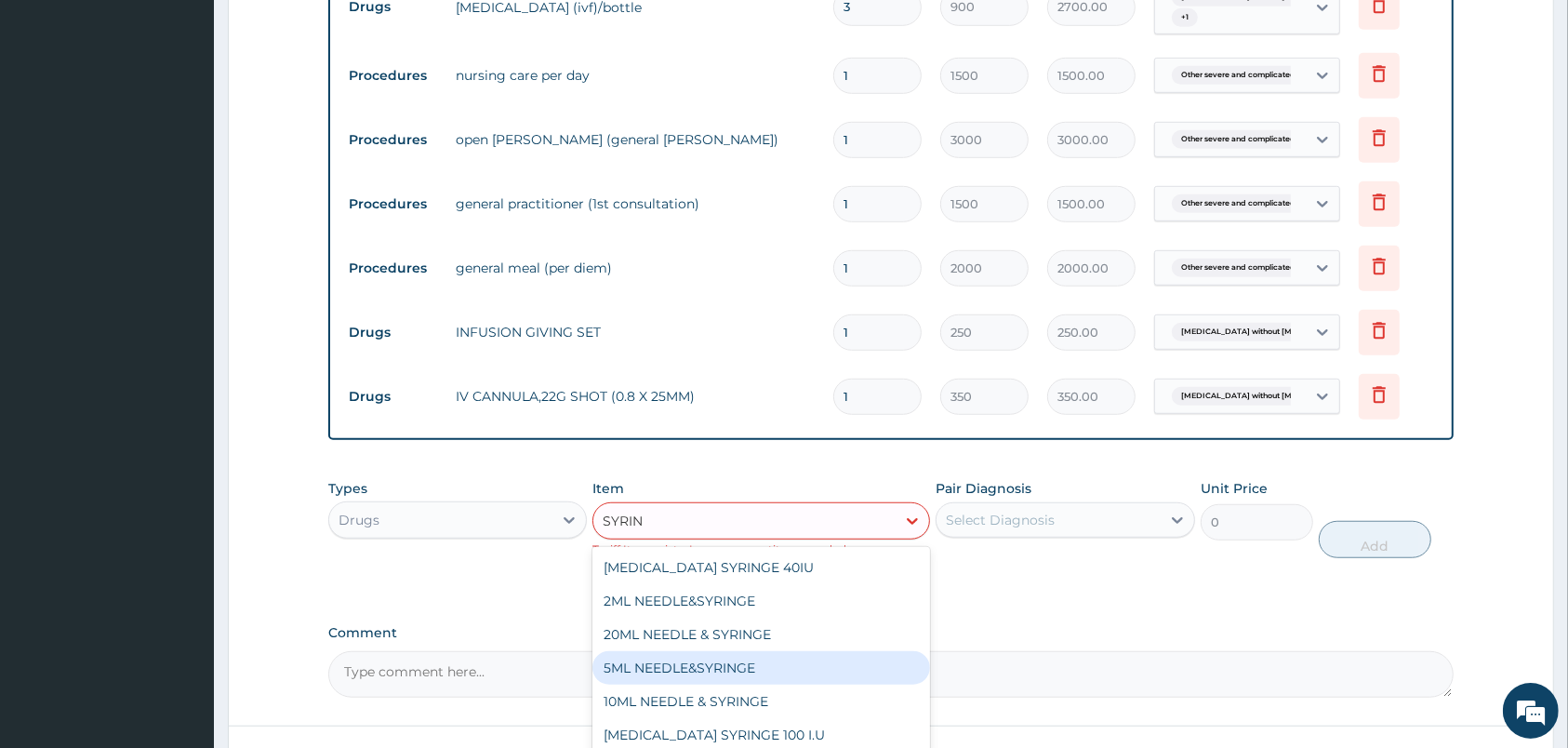
click at [824, 674] on div "5ML NEEDLE&SYRINGE" at bounding box center [761, 667] width 337 height 34
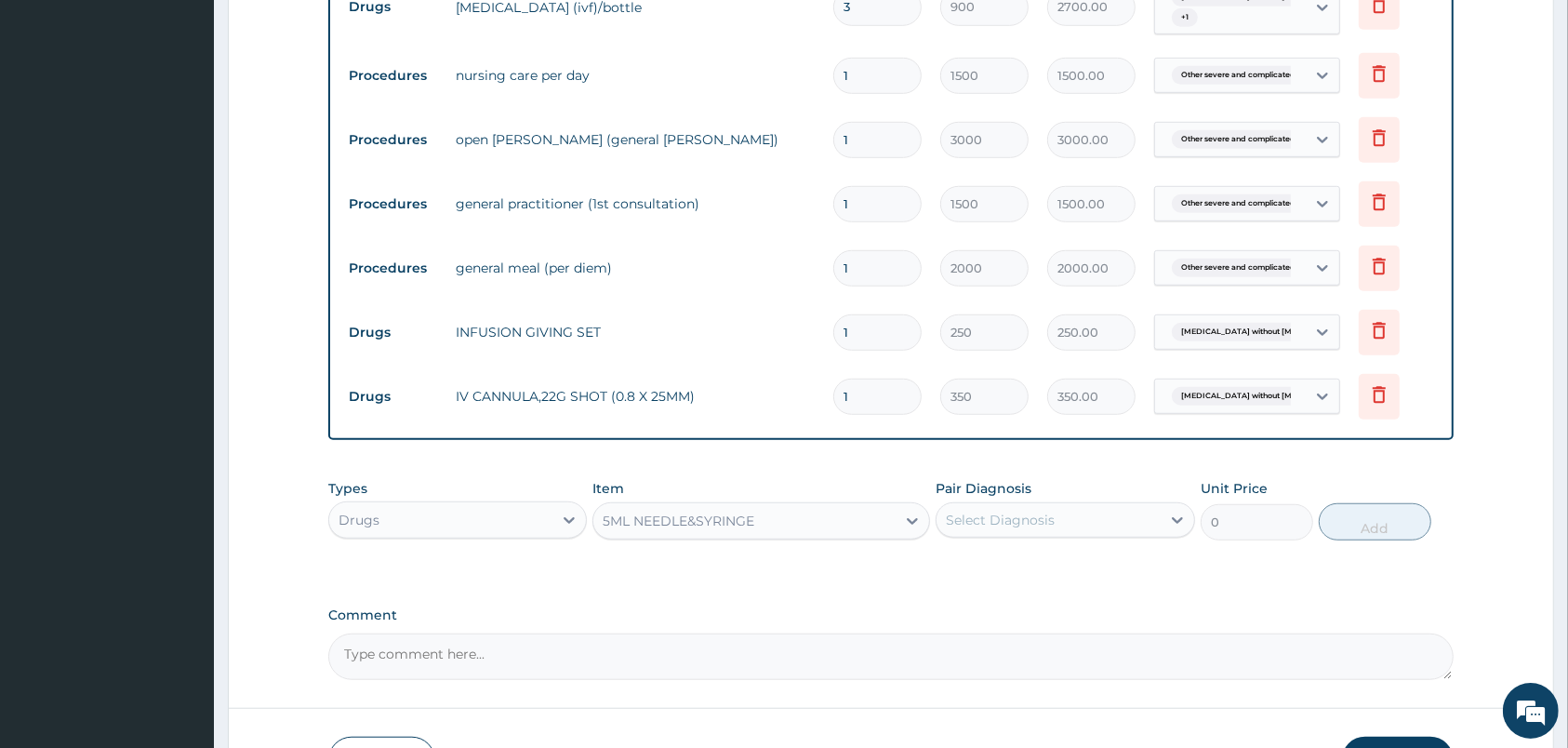
type input "30"
click at [1100, 521] on div "Select Diagnosis" at bounding box center [1048, 520] width 223 height 30
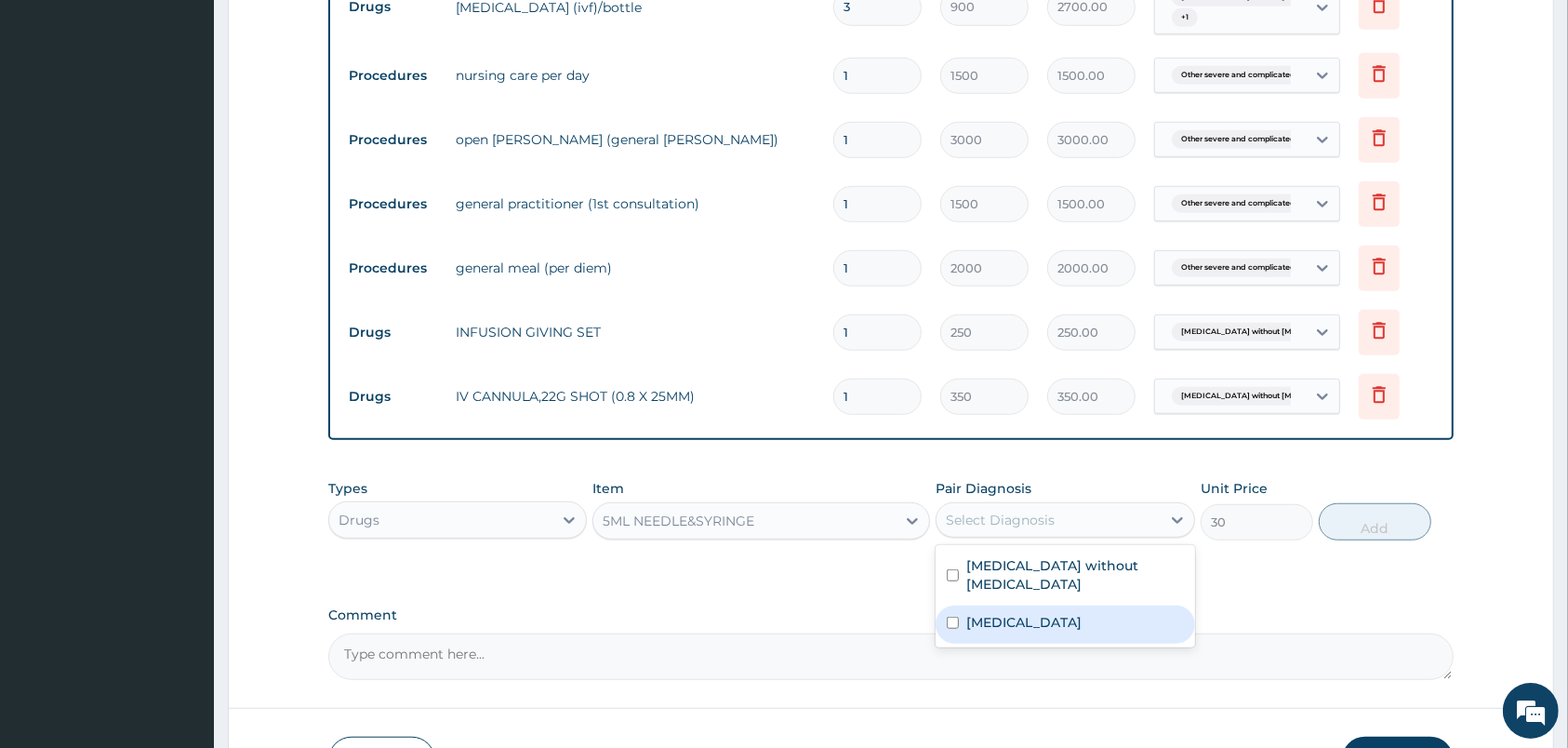
click at [1081, 613] on label "Other severe and complicated Plasmodium falciparum malaria" at bounding box center [1024, 621] width 115 height 18
checkbox input "true"
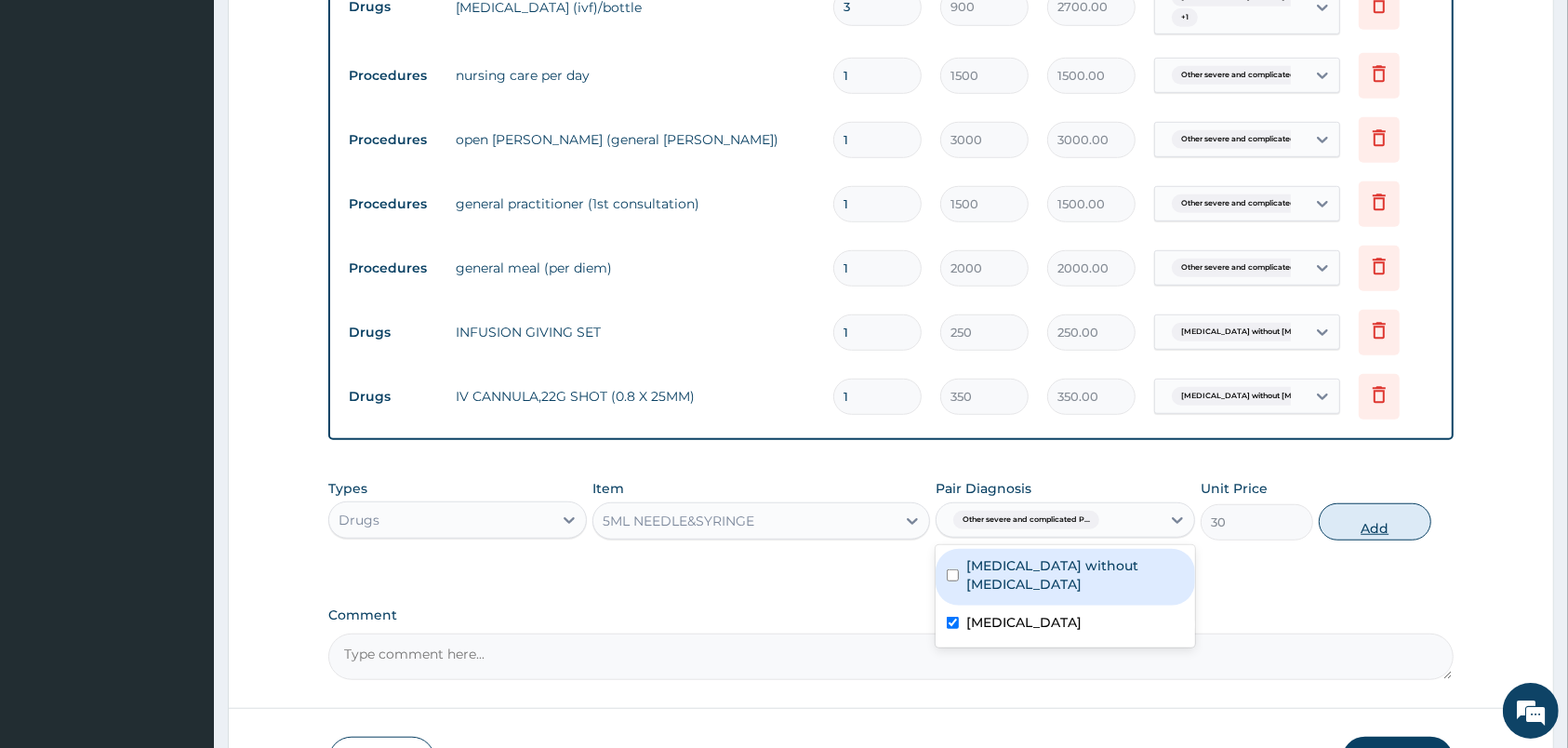
click at [1344, 522] on button "Add" at bounding box center [1374, 522] width 112 height 37
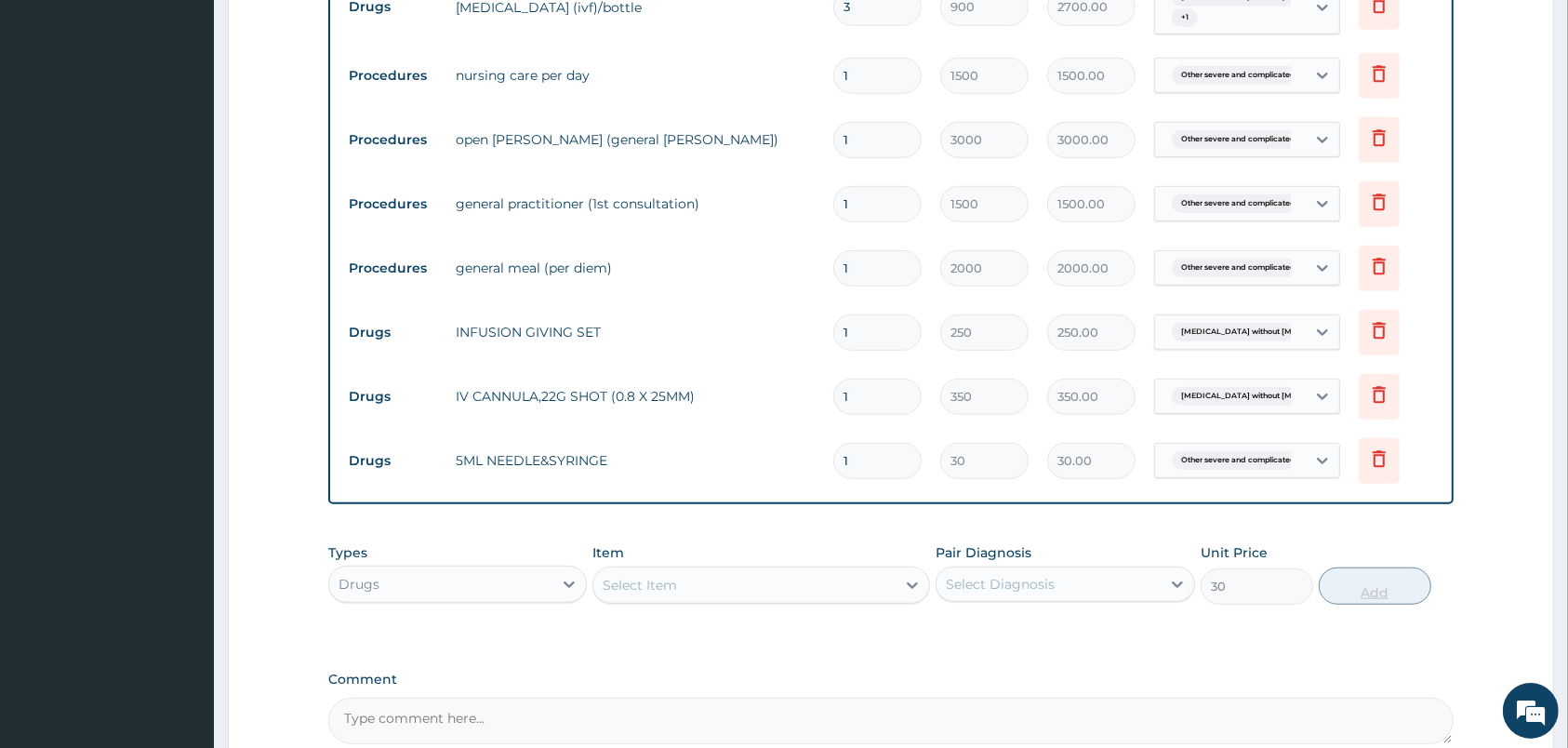
type input "0"
type input "0.00"
type input "4"
type input "120.00"
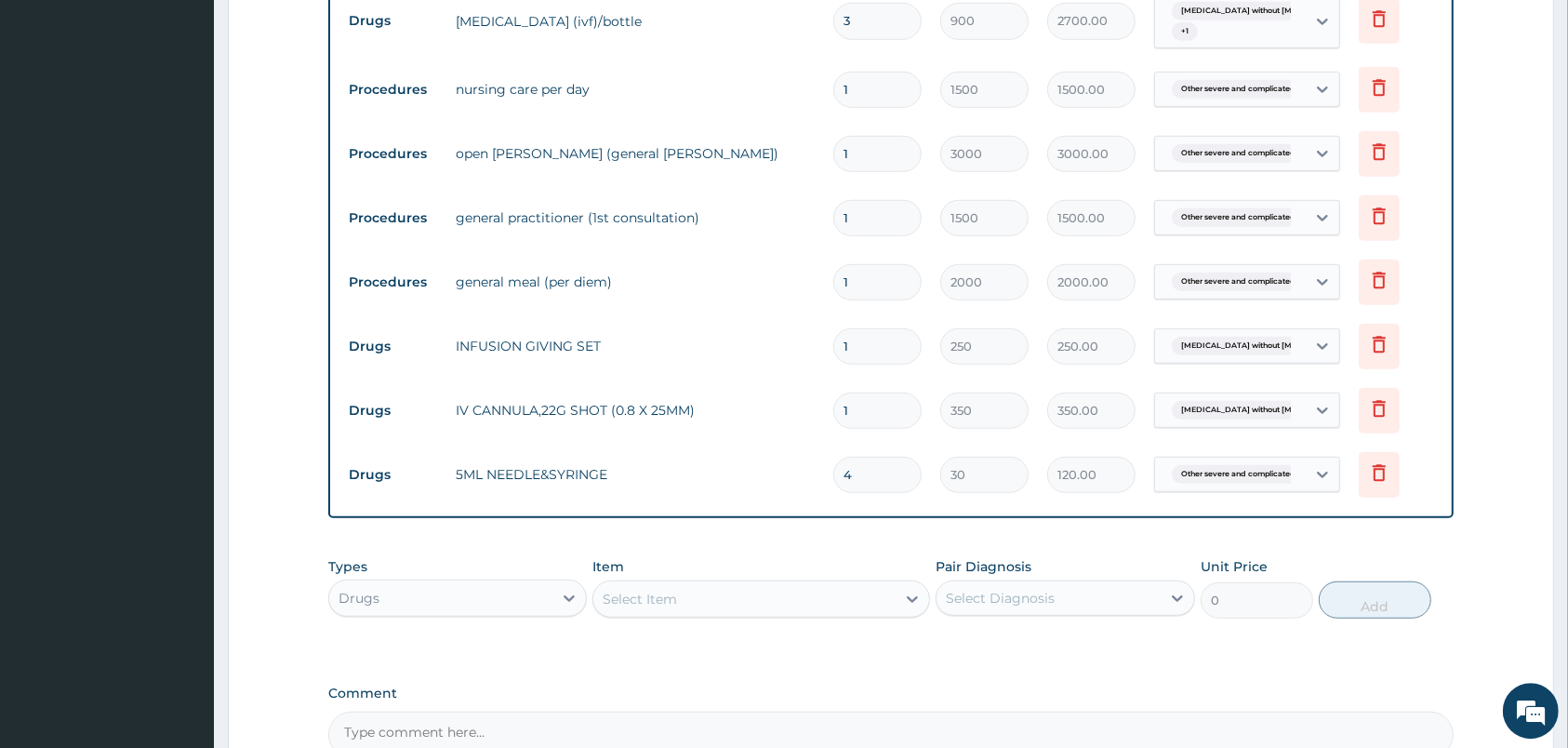
scroll to position [1292, 0]
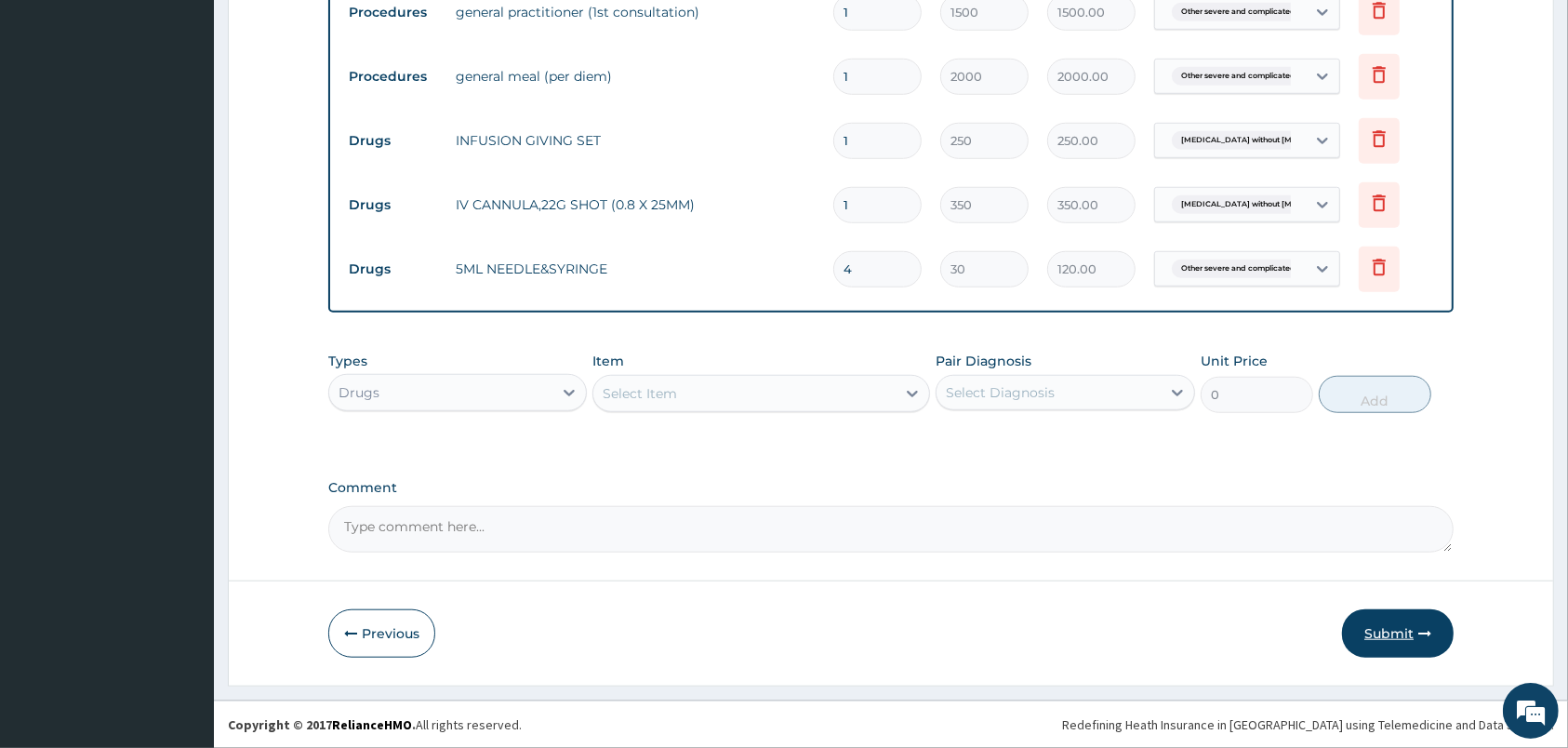
type input "4"
click at [1433, 622] on button "Submit" at bounding box center [1397, 633] width 111 height 48
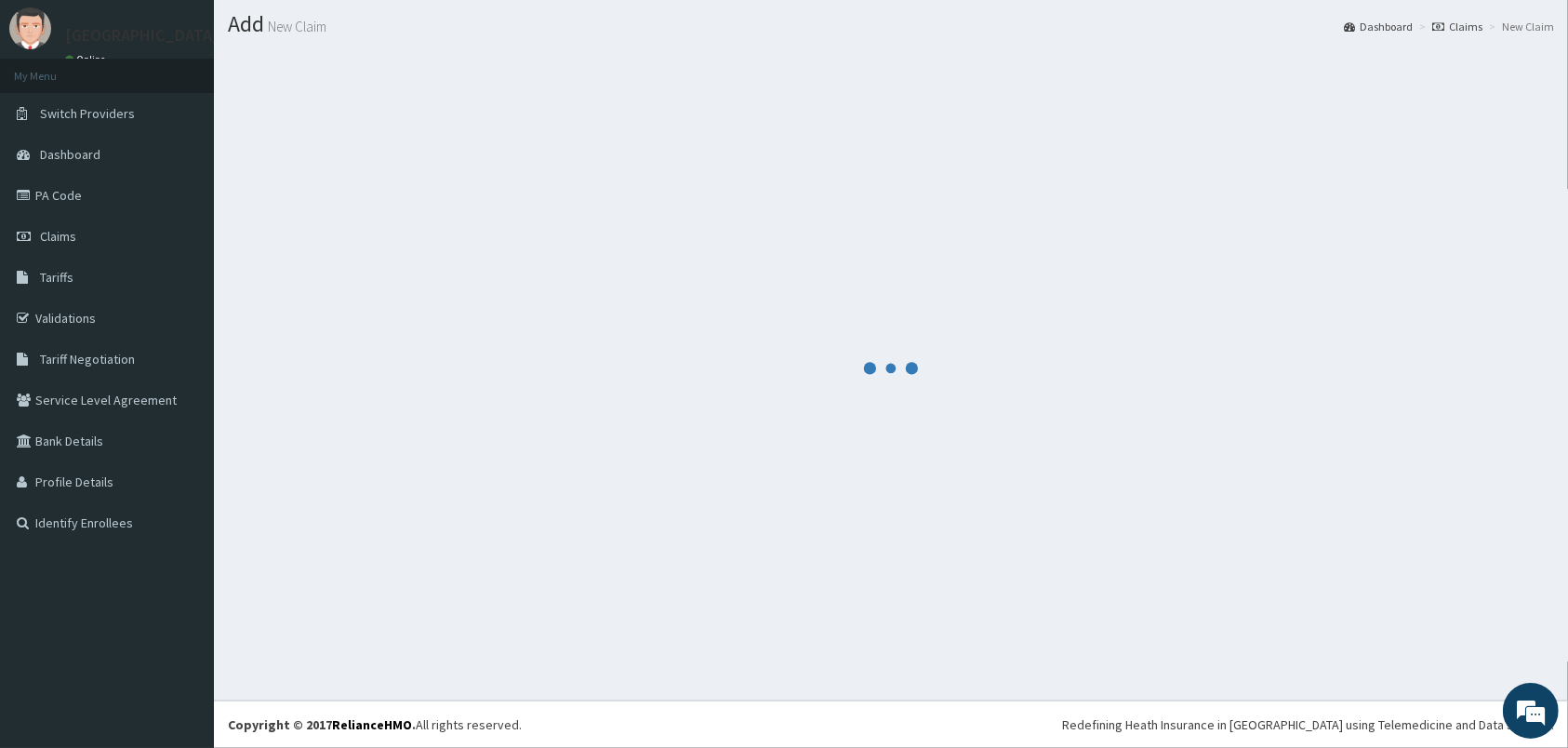
scroll to position [48, 0]
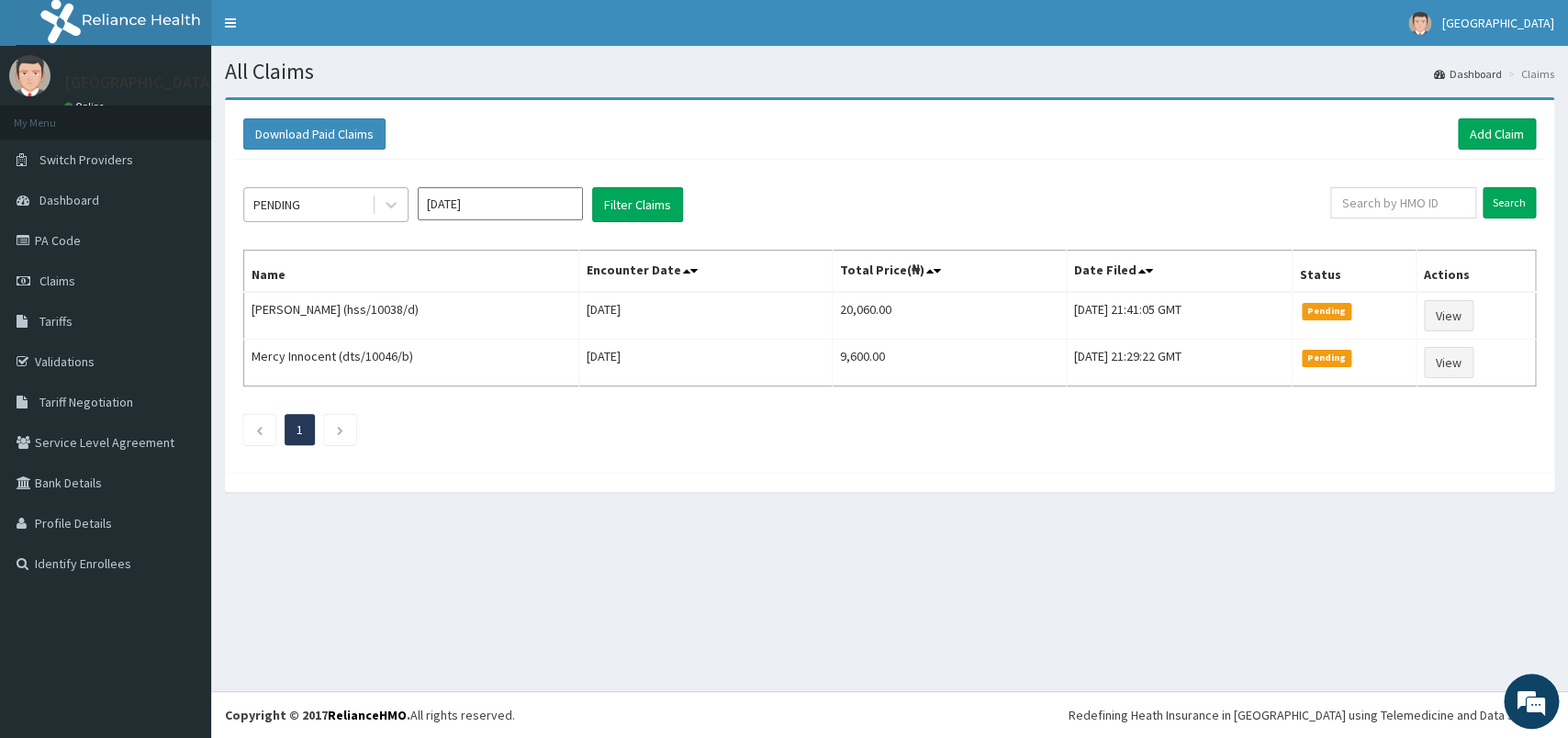
click at [296, 201] on div "PENDING" at bounding box center [276, 204] width 46 height 18
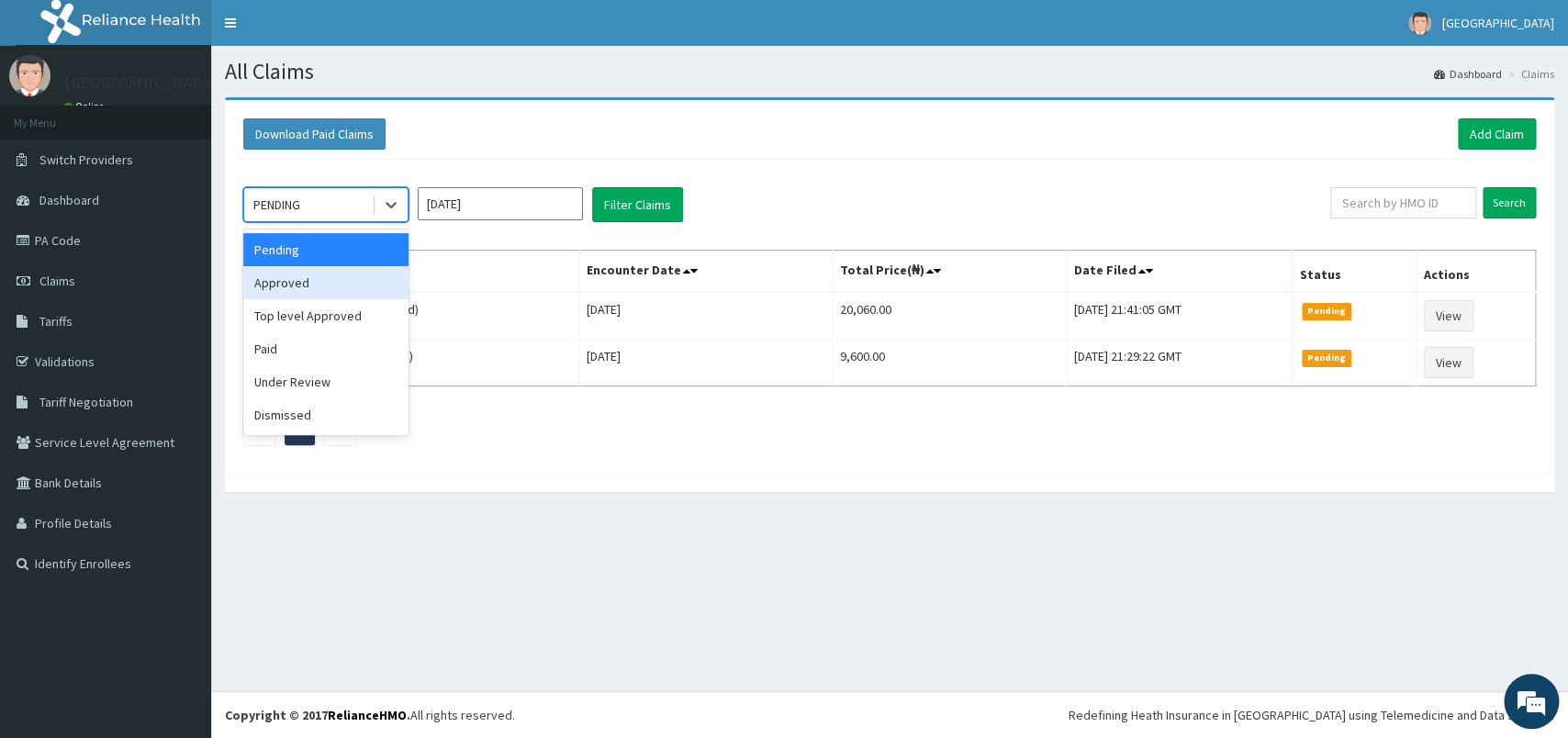
click at [326, 294] on div "Approved" at bounding box center [326, 282] width 166 height 33
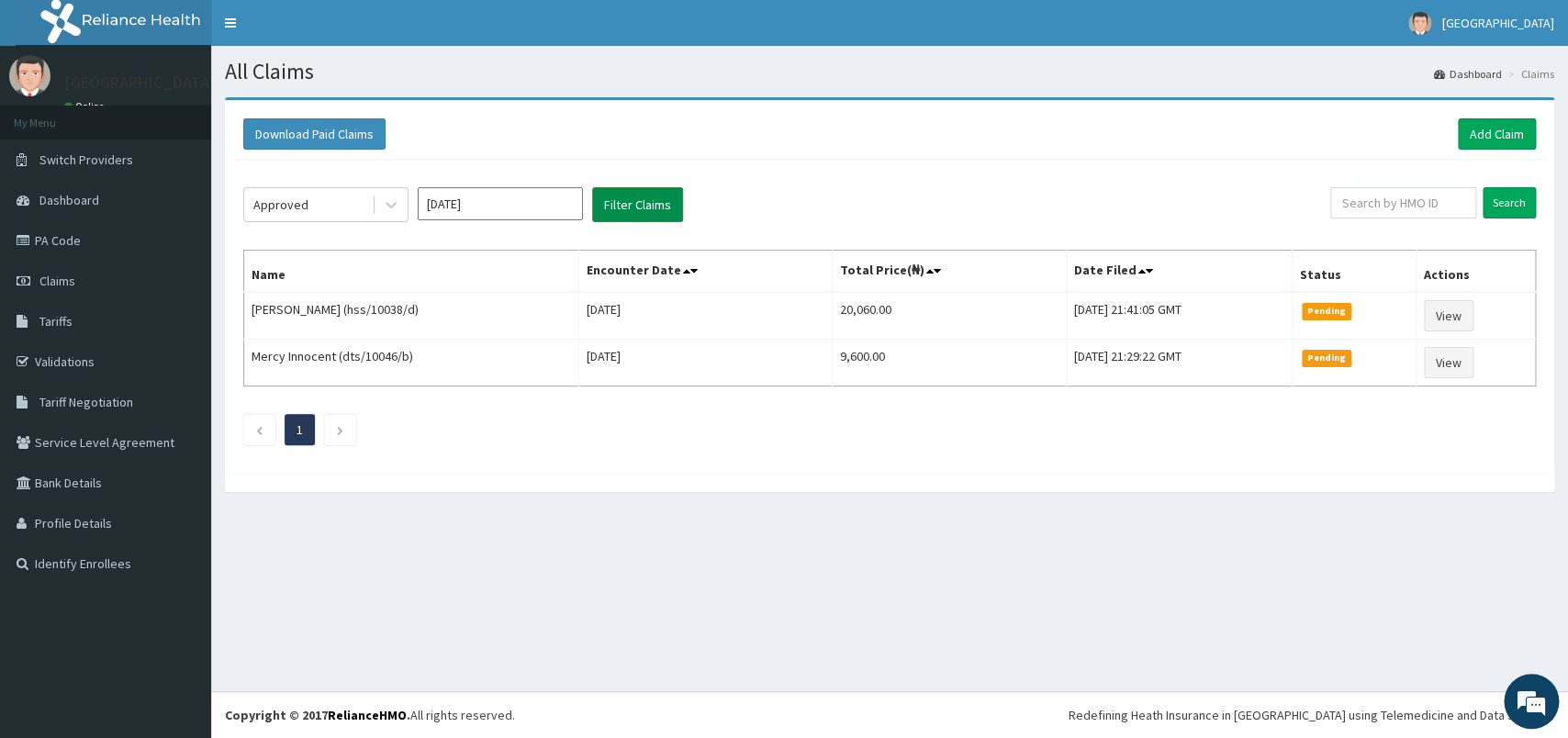
click at [628, 217] on button "Filter Claims" at bounding box center [638, 204] width 91 height 35
click at [633, 199] on button "Filter Claims" at bounding box center [638, 204] width 91 height 35
click at [638, 201] on button "Filter Claims" at bounding box center [638, 204] width 91 height 35
click at [638, 206] on button "Filter Claims" at bounding box center [638, 204] width 91 height 35
click at [339, 237] on div "Approved Oct 2025 Filter Claims Search Name Encounter Date Total Price(₦) Date …" at bounding box center [889, 311] width 1311 height 304
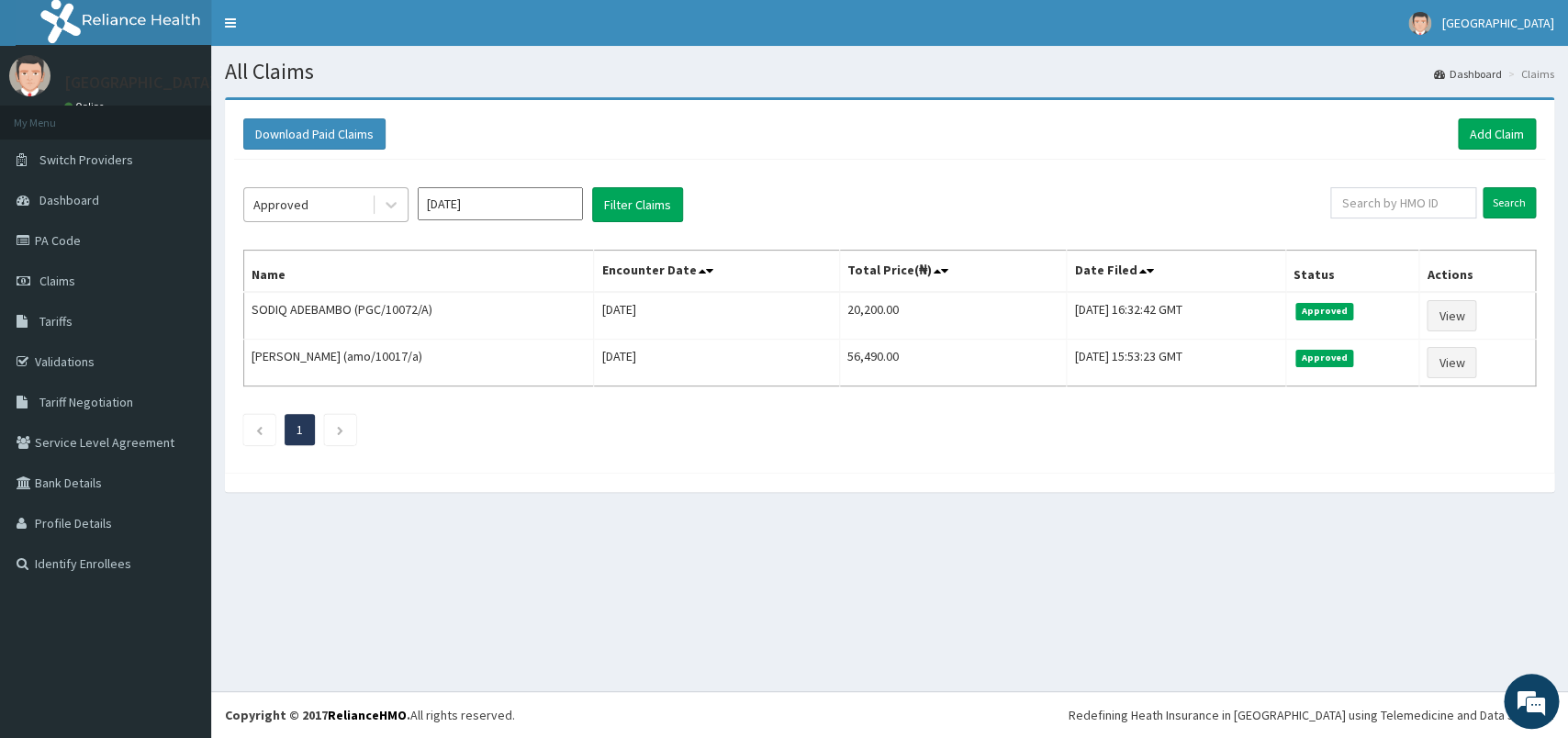
click at [330, 215] on div "Approved" at bounding box center [308, 204] width 128 height 29
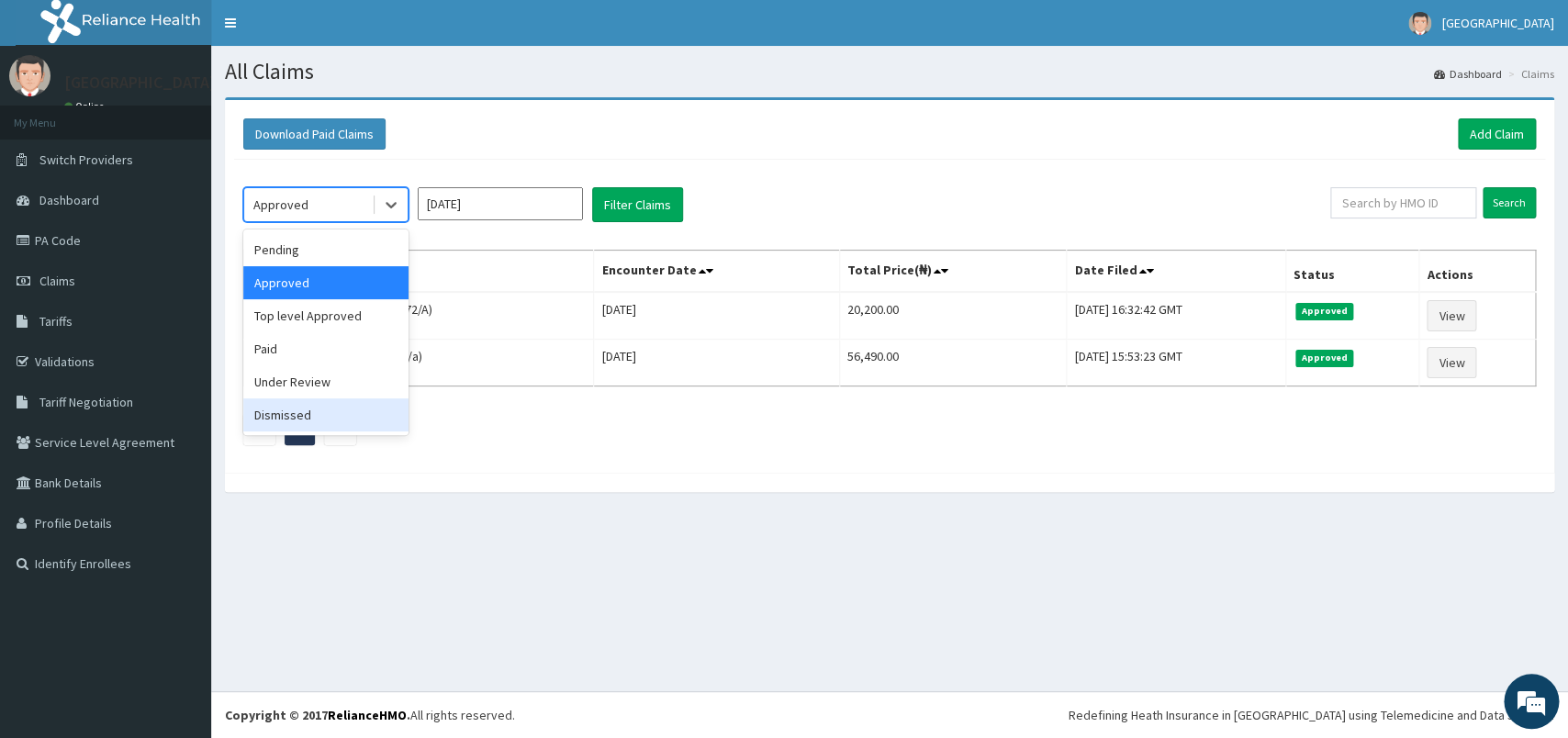
click at [308, 426] on div "Dismissed" at bounding box center [326, 414] width 166 height 33
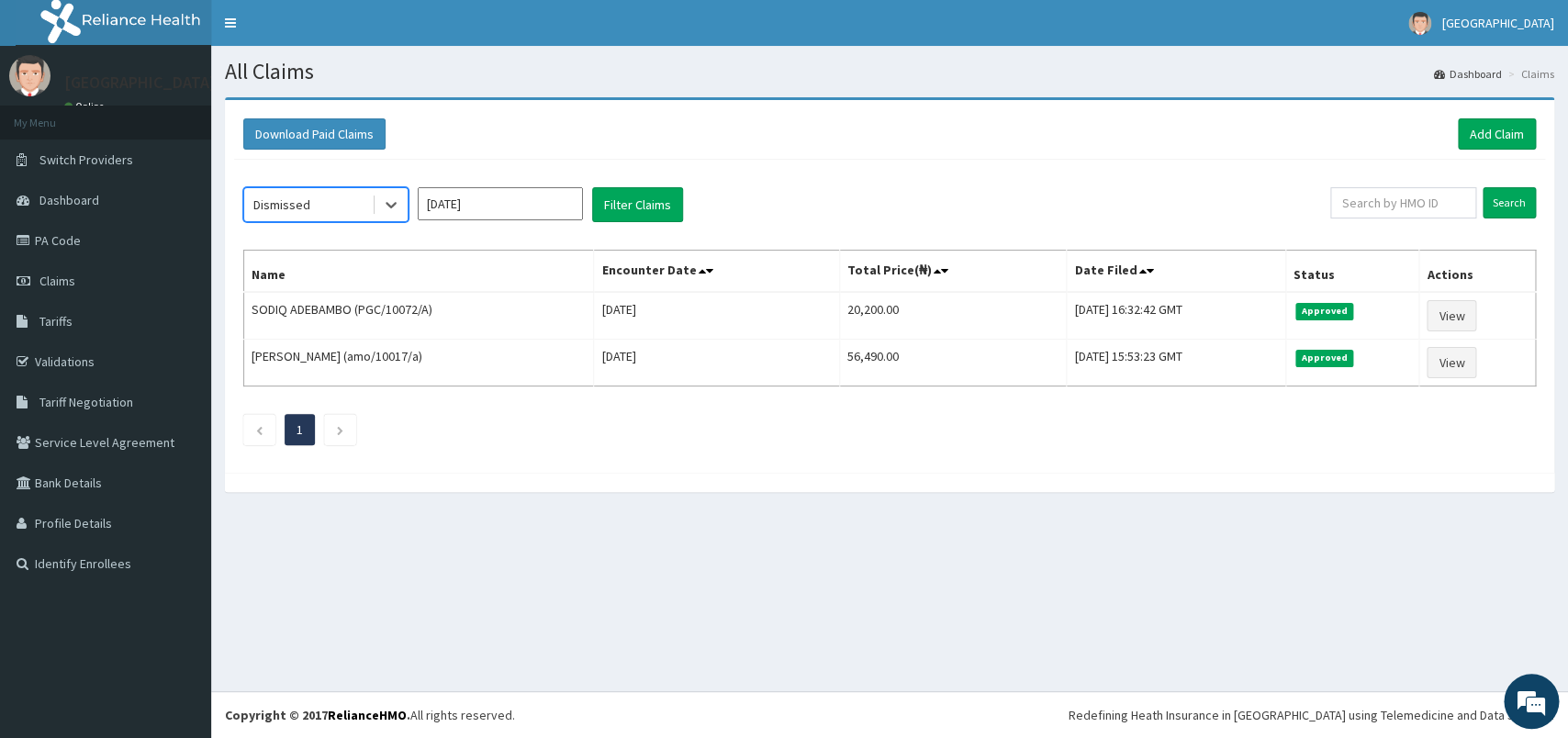
click at [361, 204] on div "Dismissed" at bounding box center [308, 204] width 128 height 29
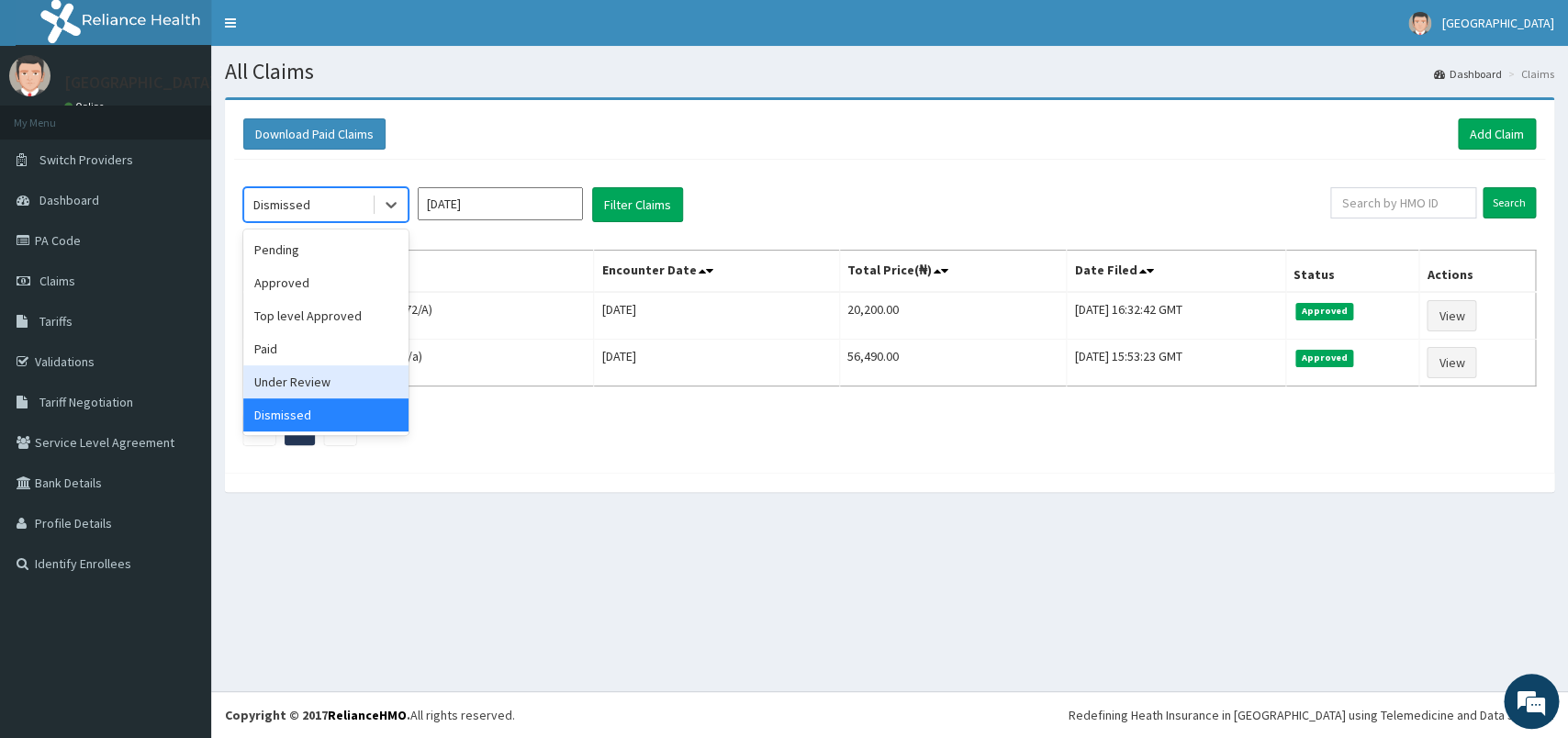
click at [317, 384] on div "Under Review" at bounding box center [326, 381] width 166 height 33
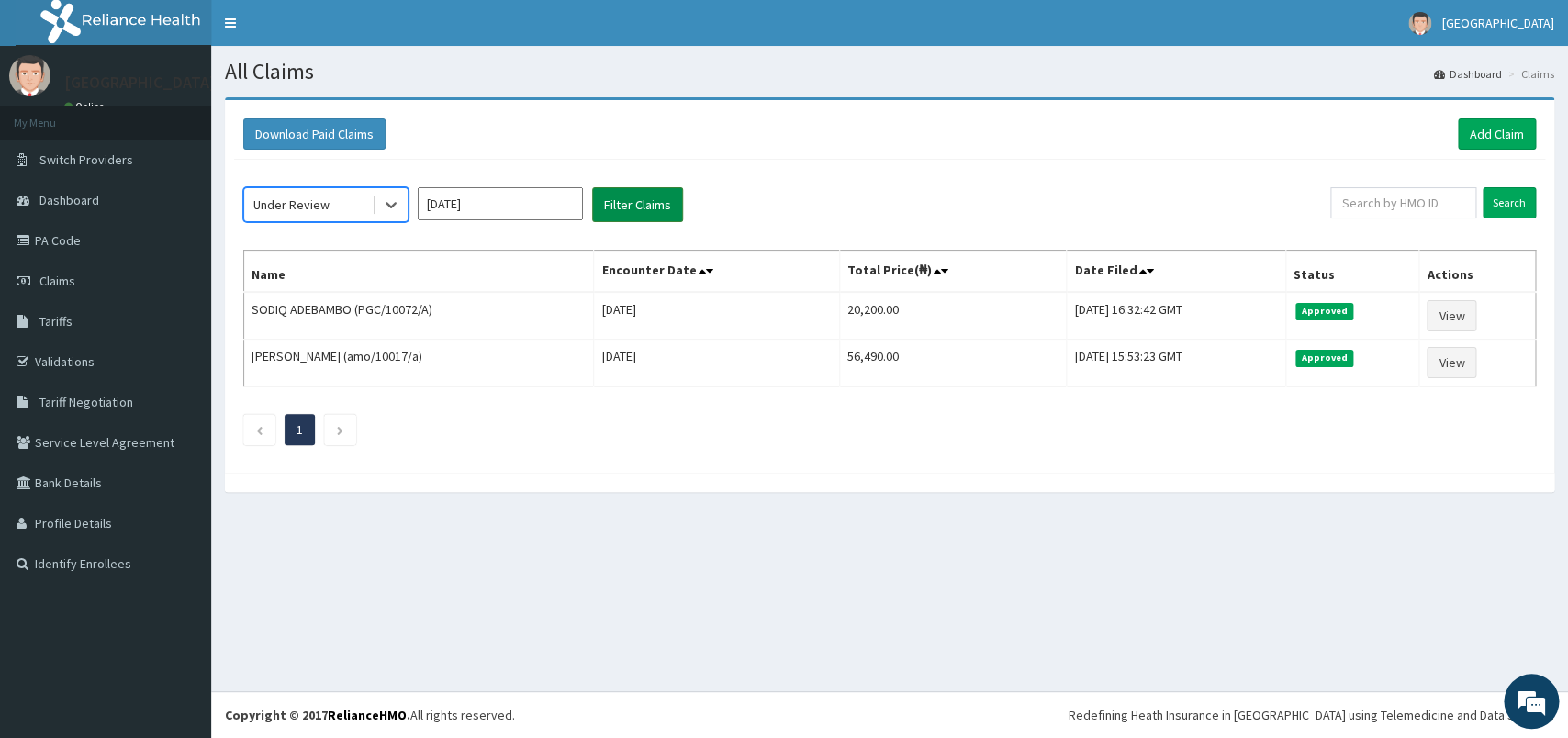
click at [611, 211] on button "Filter Claims" at bounding box center [638, 204] width 91 height 35
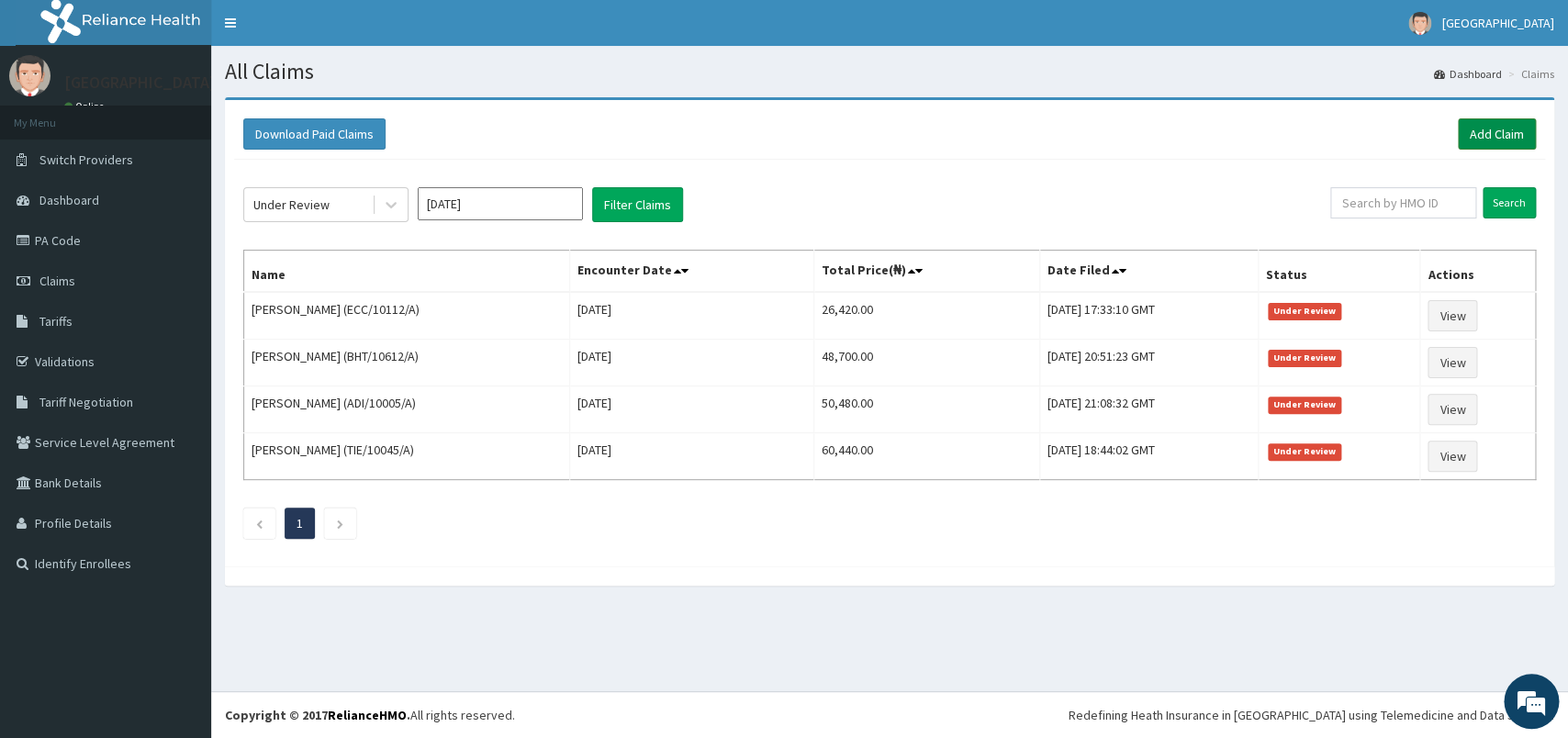
click at [1496, 137] on link "Add Claim" at bounding box center [1497, 133] width 78 height 31
click at [1426, 214] on input "text" at bounding box center [1403, 202] width 146 height 31
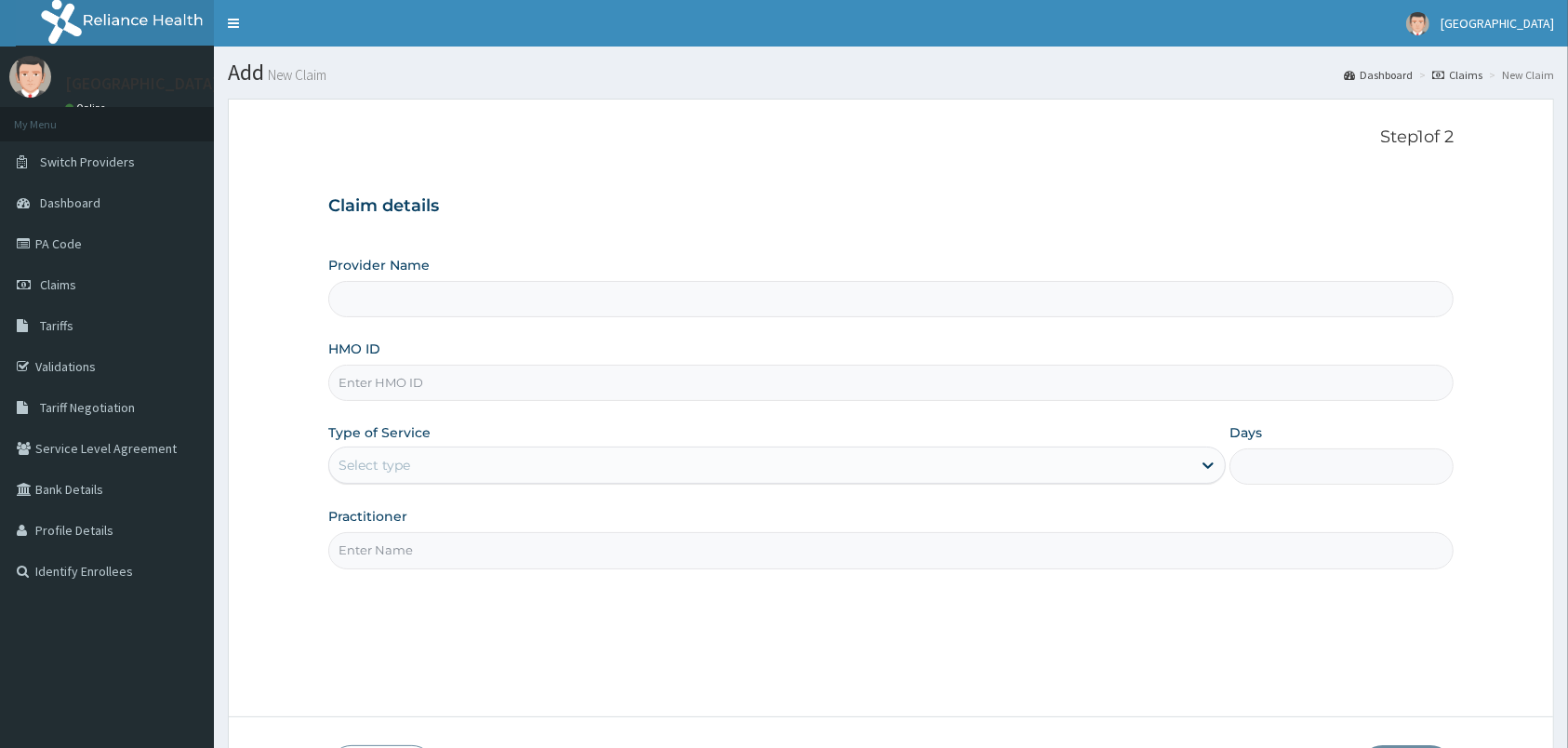
click at [523, 381] on input "HMO ID" at bounding box center [890, 383] width 1125 height 36
type input "[GEOGRAPHIC_DATA]"
type input "HSS/10038/D"
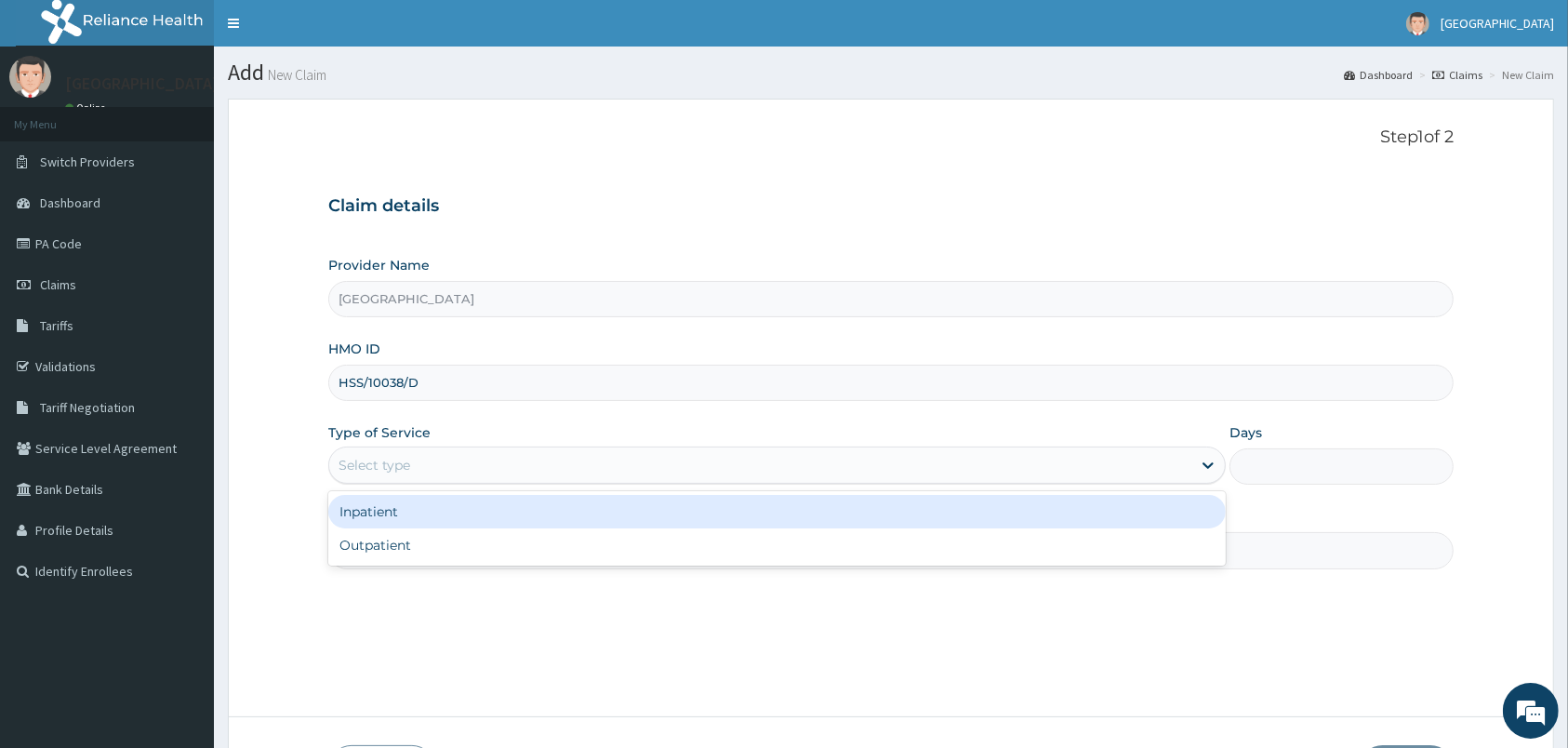
click at [480, 465] on div "Select type" at bounding box center [759, 465] width 862 height 30
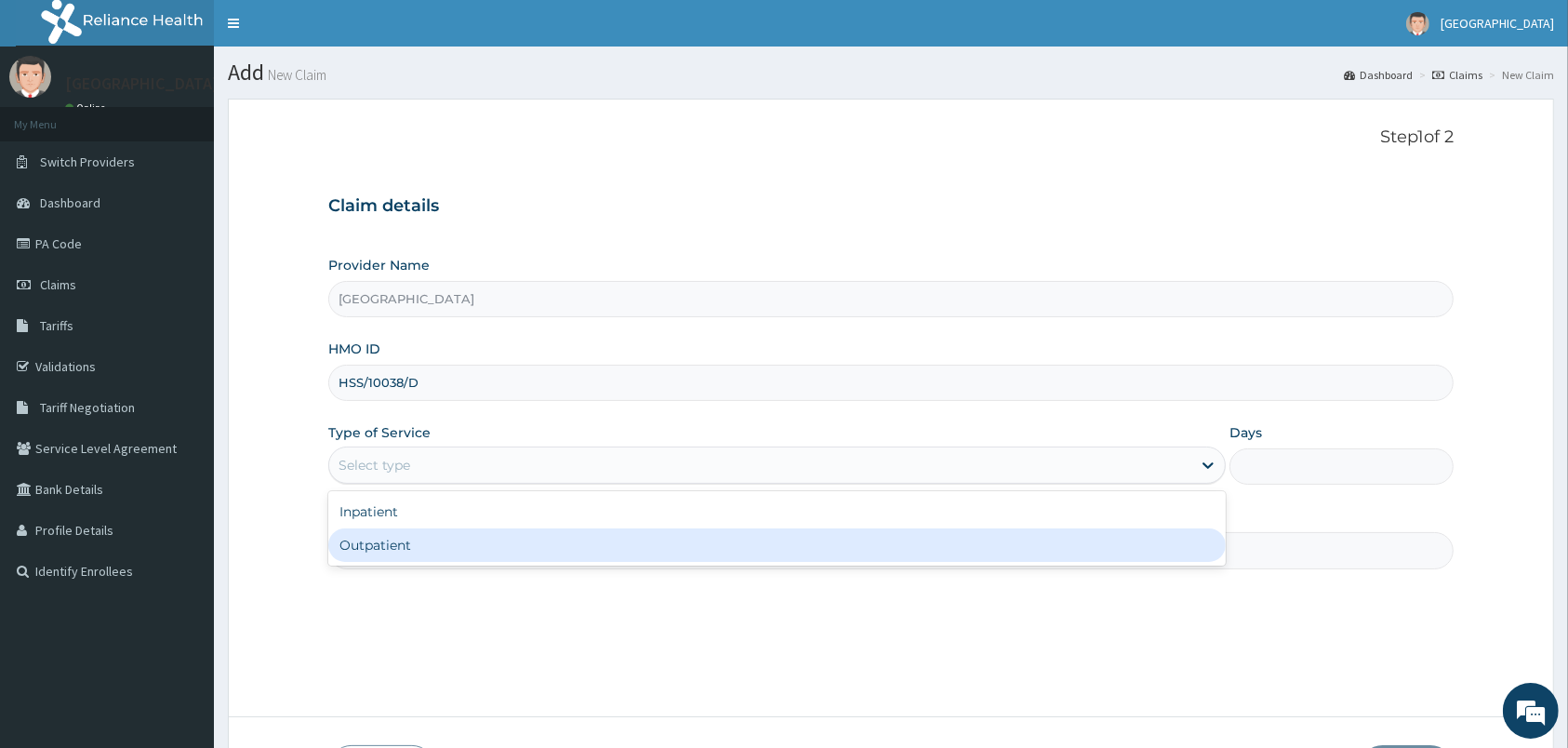
click at [451, 551] on div "Outpatient" at bounding box center [776, 545] width 897 height 34
type input "1"
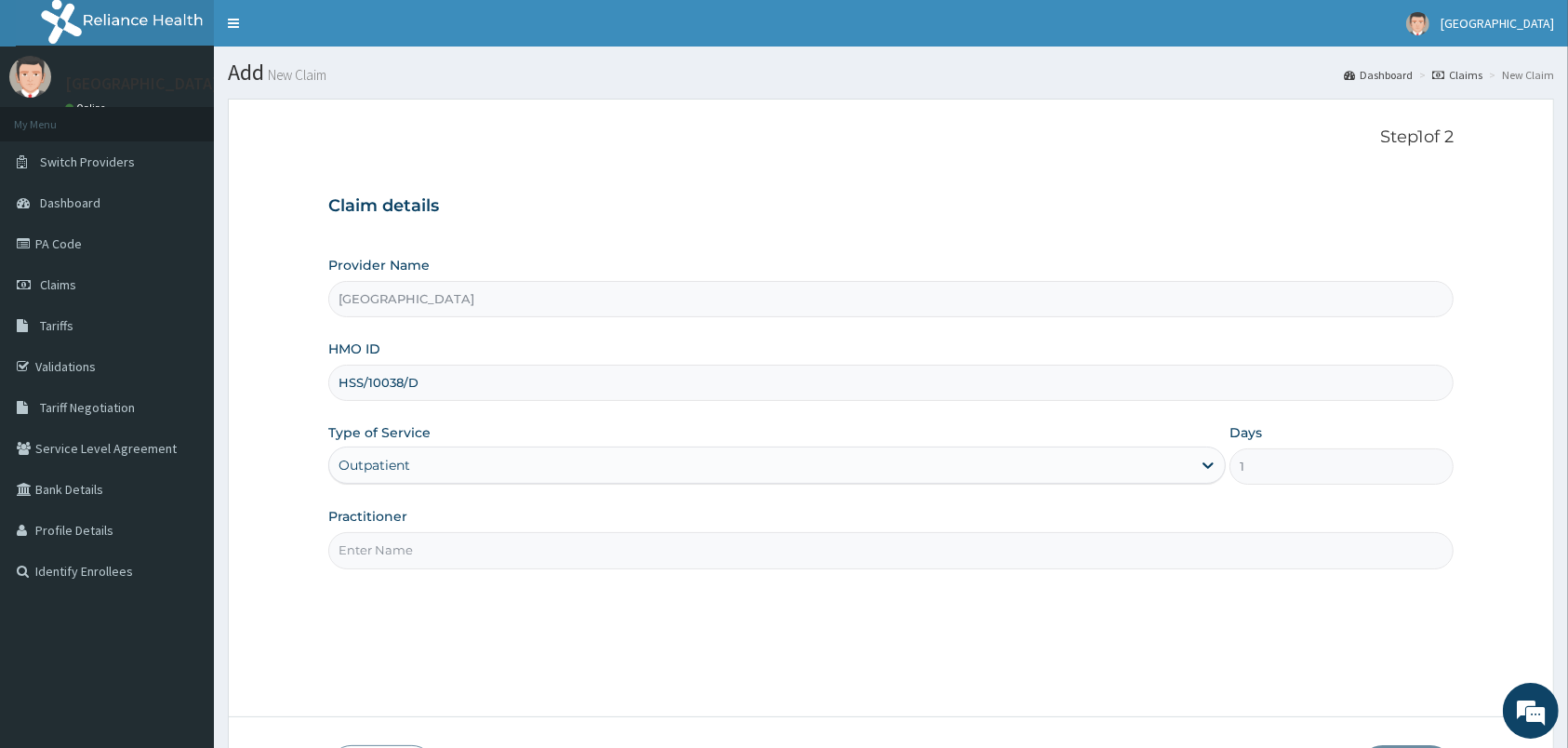
click at [451, 551] on input "Practitioner" at bounding box center [890, 550] width 1125 height 36
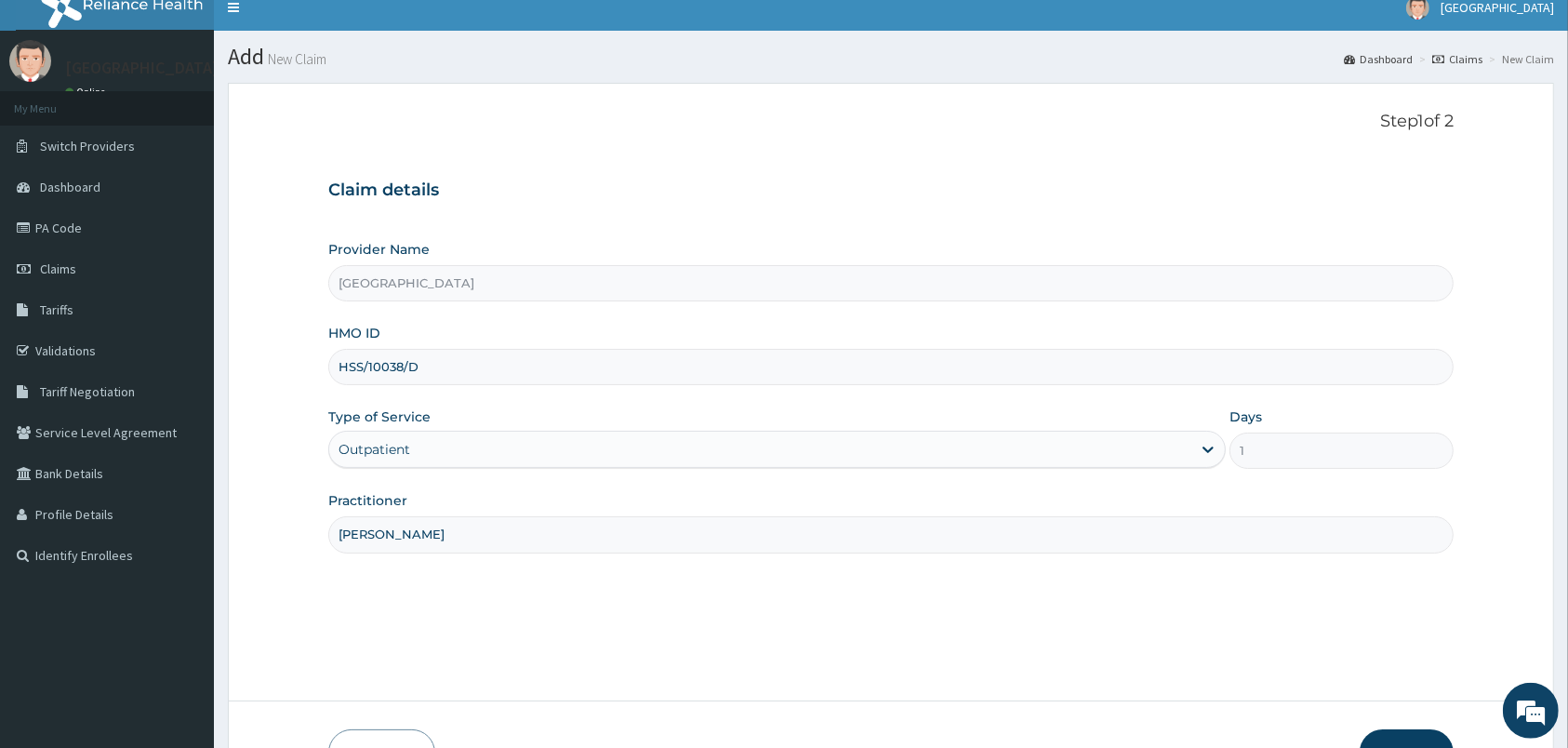
scroll to position [137, 0]
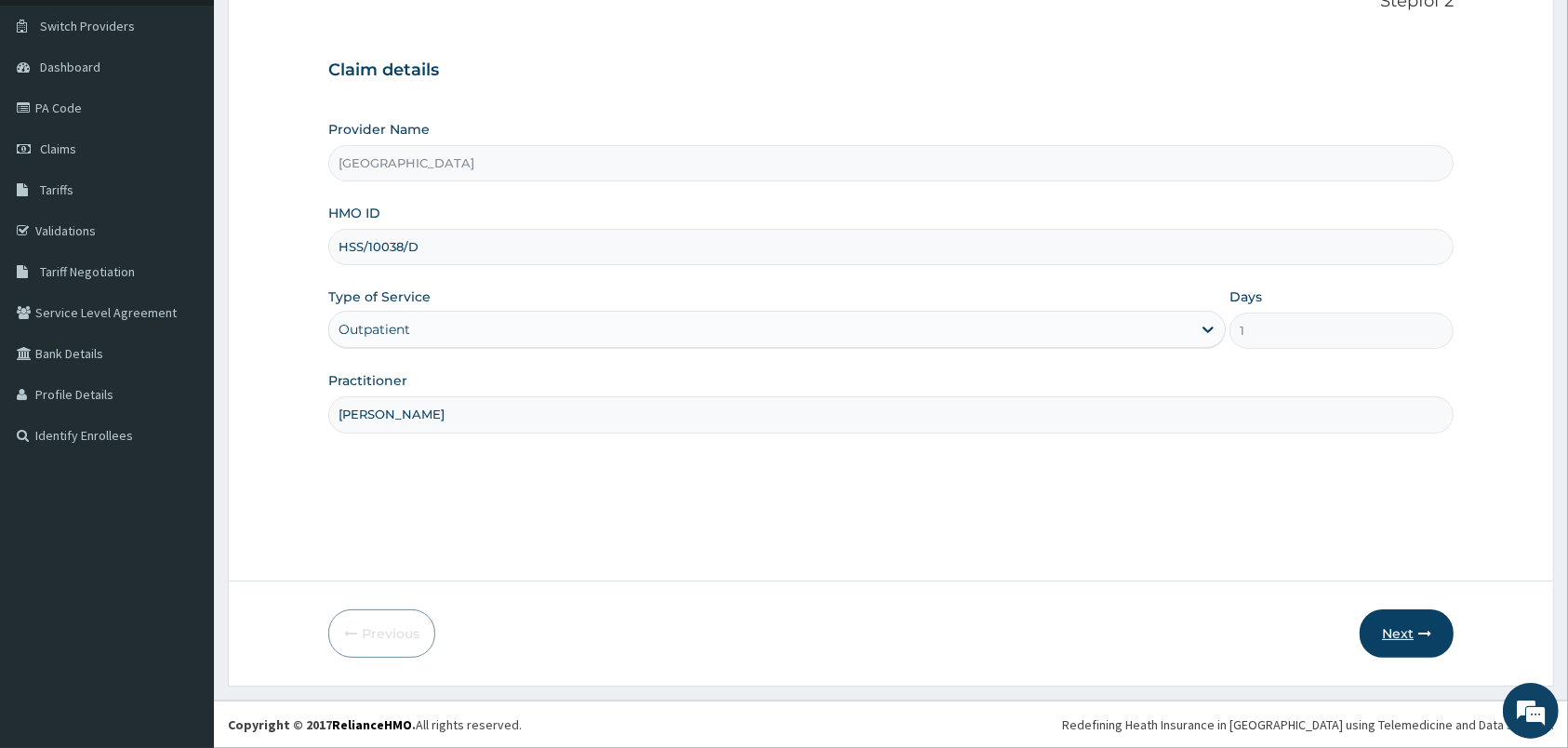
type input "PETER PRINCE"
click at [1384, 628] on button "Next" at bounding box center [1406, 633] width 94 height 48
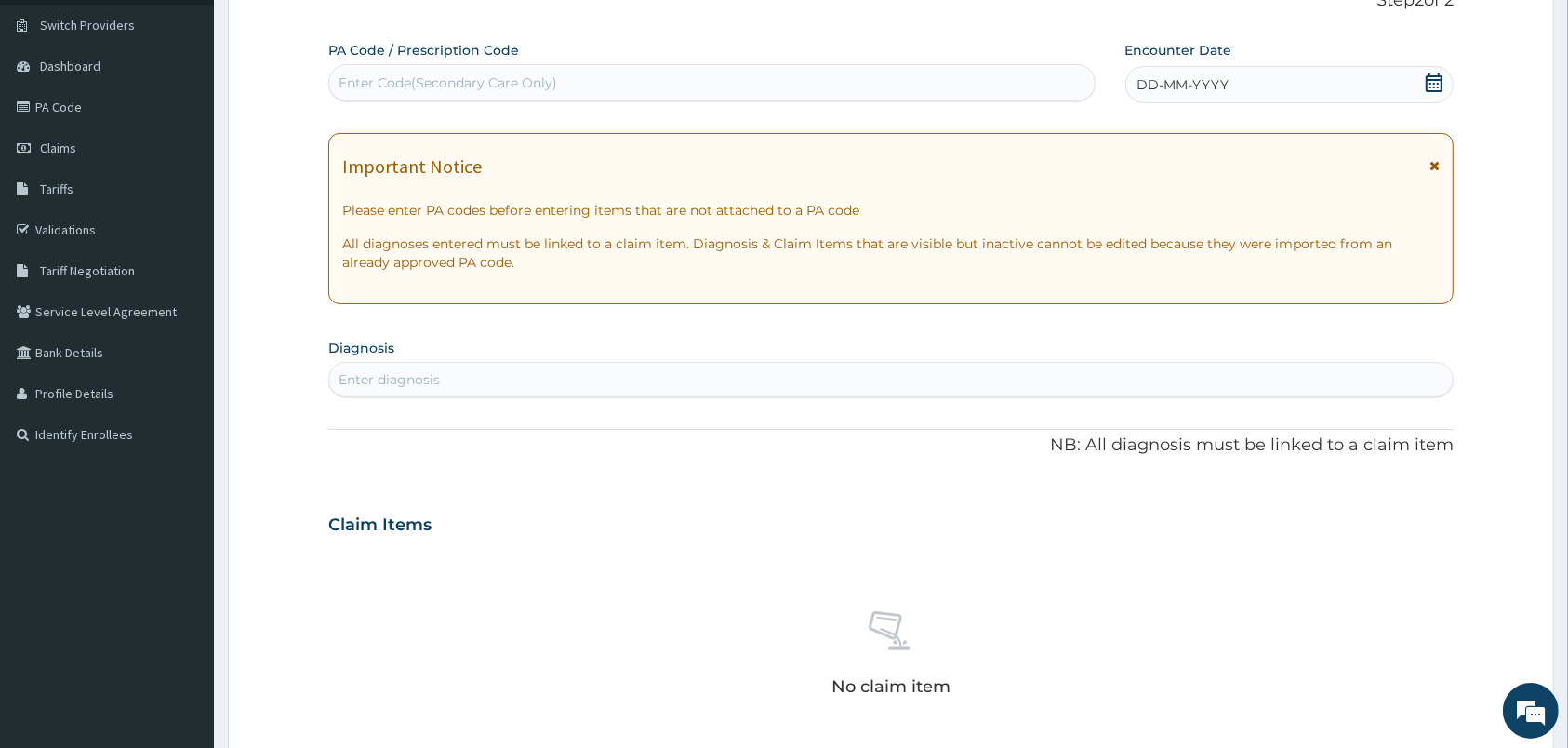
click at [981, 71] on div "Enter Code(Secondary Care Only)" at bounding box center [711, 82] width 765 height 30
click at [1427, 80] on icon at bounding box center [1433, 82] width 16 height 18
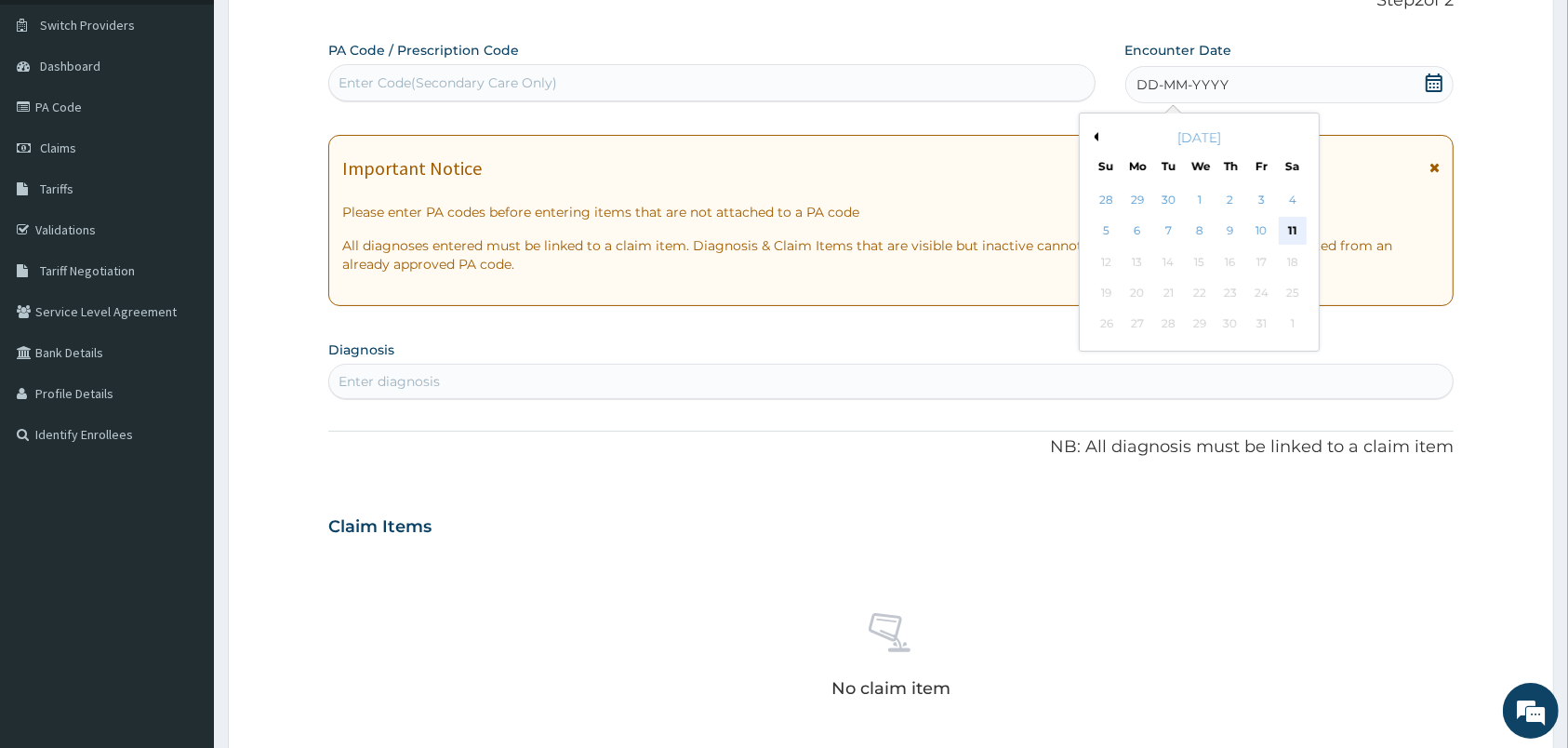
click at [1279, 228] on div "11" at bounding box center [1291, 231] width 28 height 28
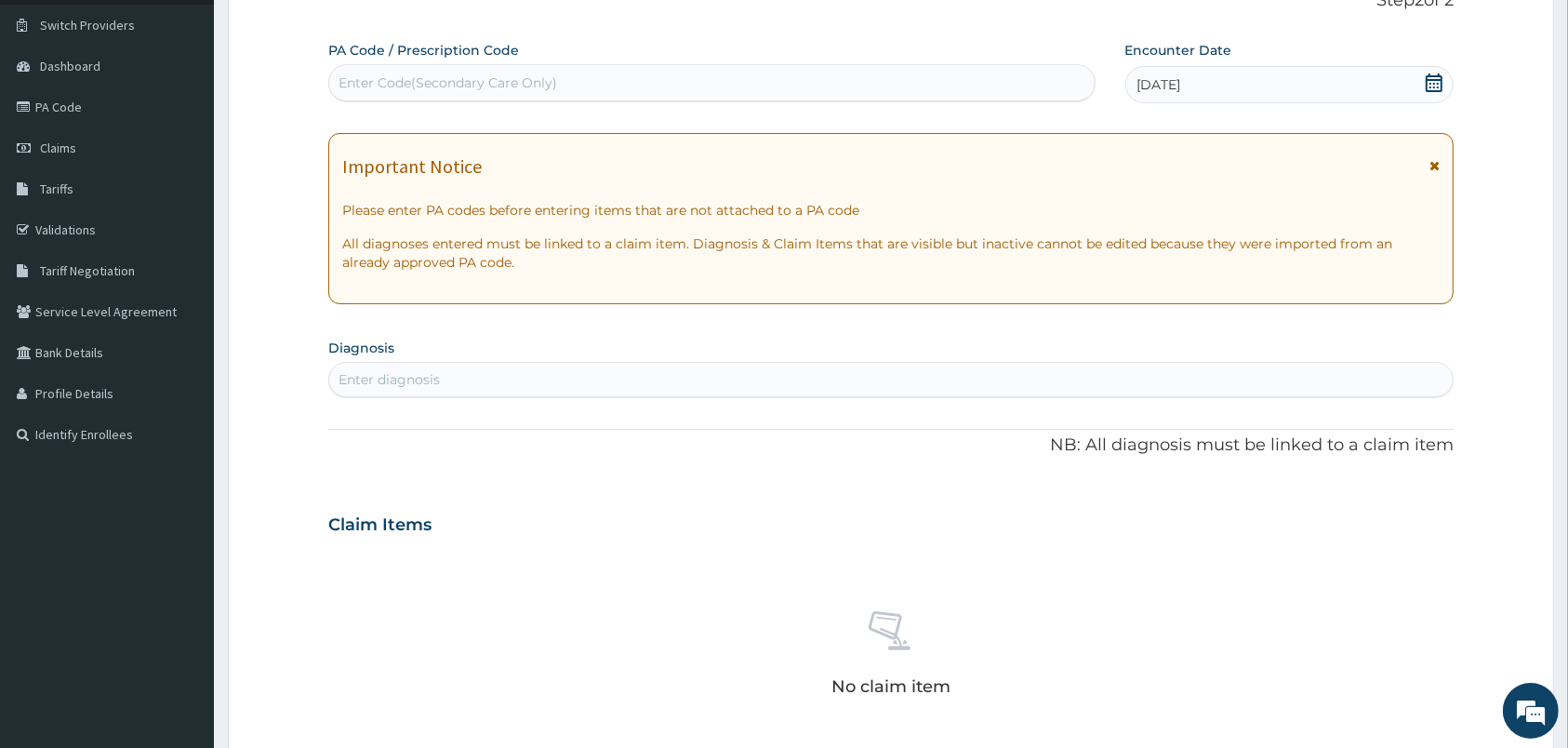
click at [966, 375] on div "Enter diagnosis" at bounding box center [890, 379] width 1123 height 30
type input "M"
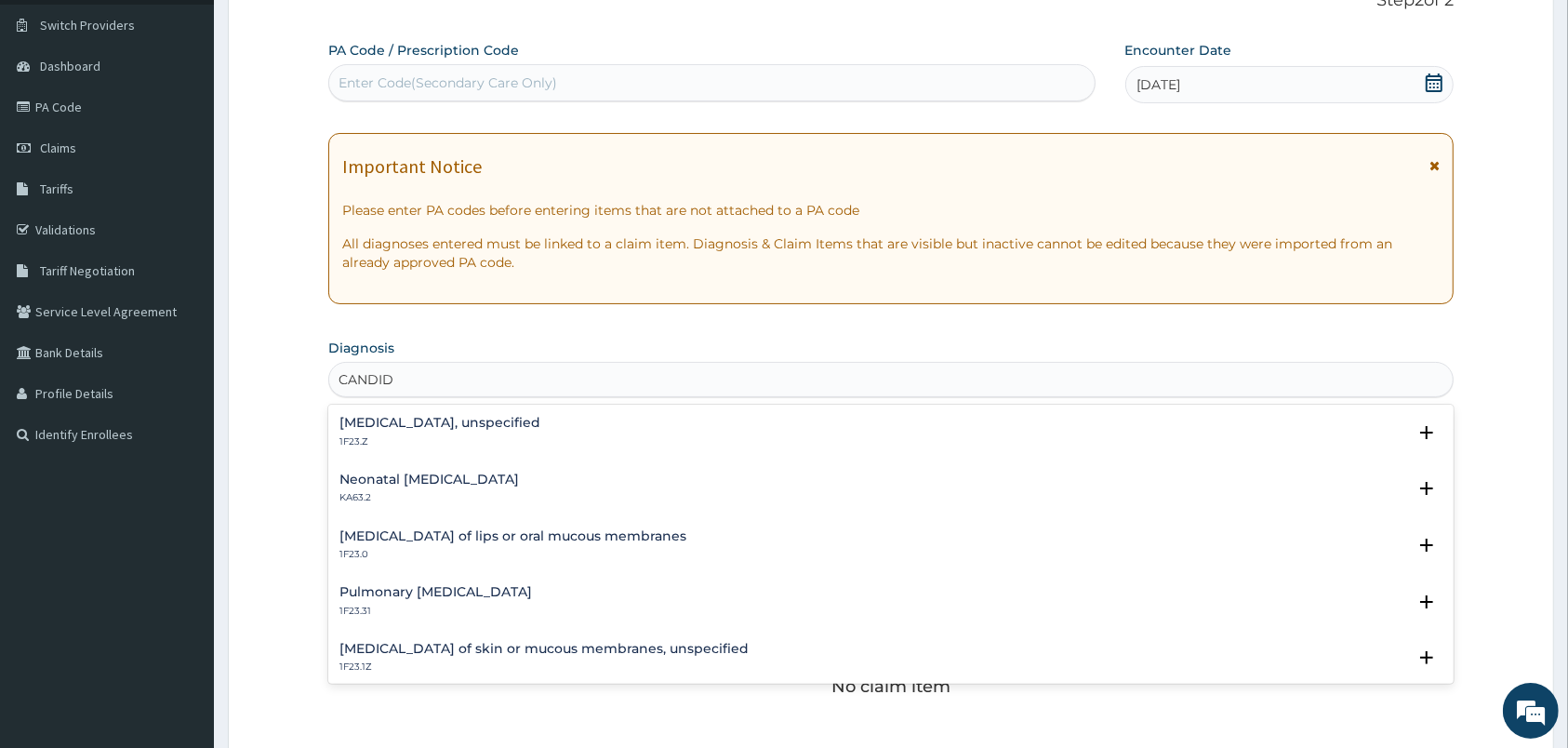
type input "CANDIDA"
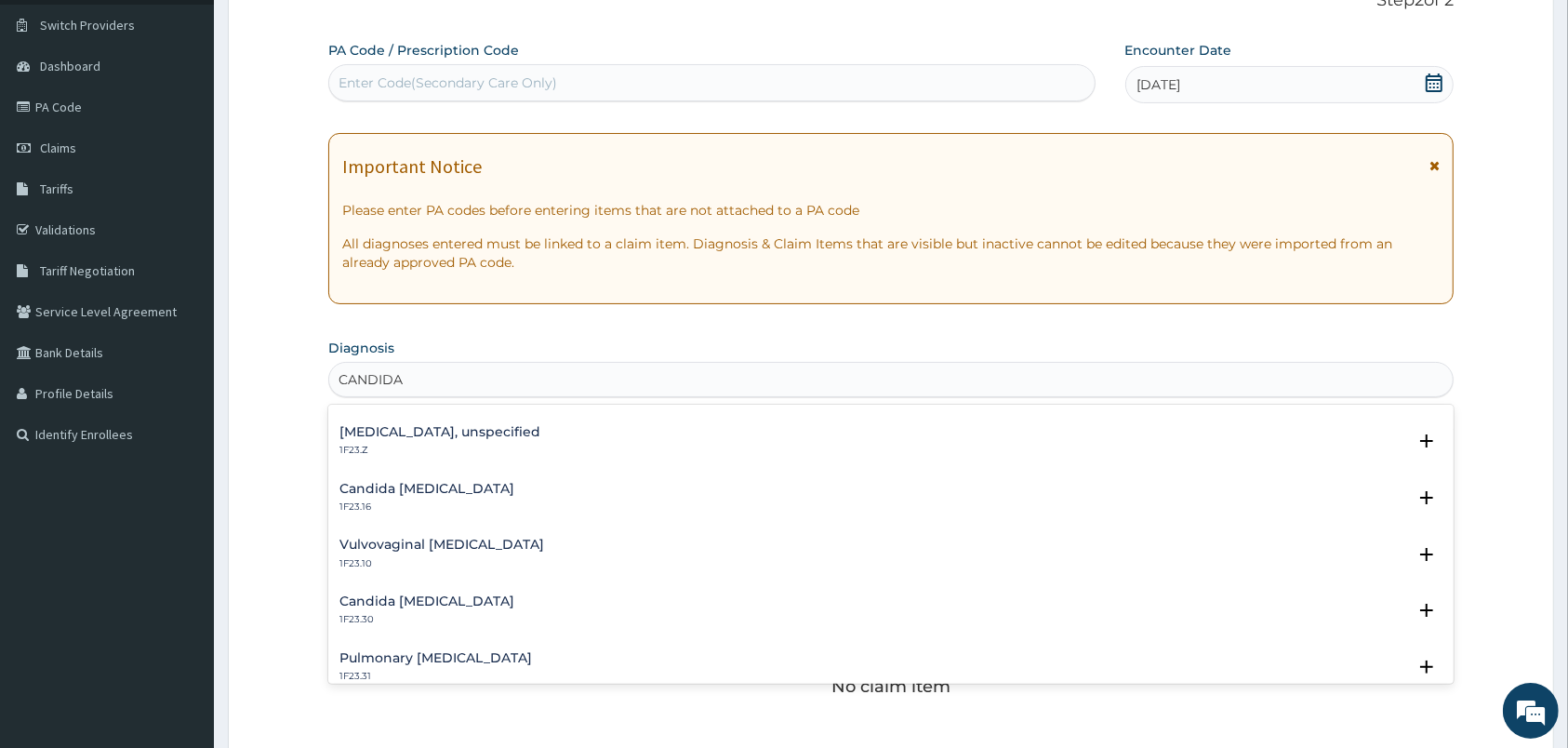
scroll to position [197, 0]
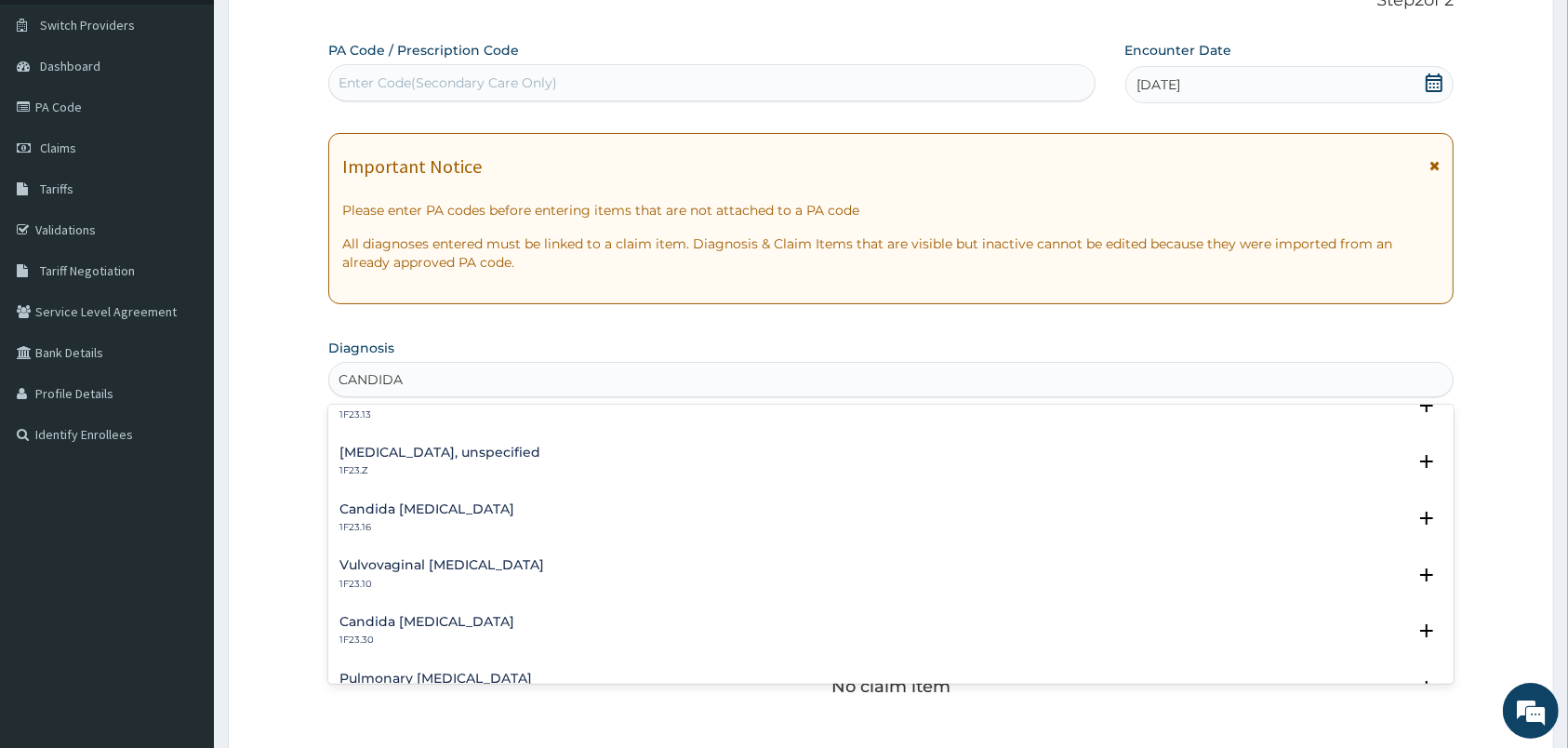
click at [436, 569] on h4 "Vulvovaginal candidosis" at bounding box center [441, 565] width 204 height 14
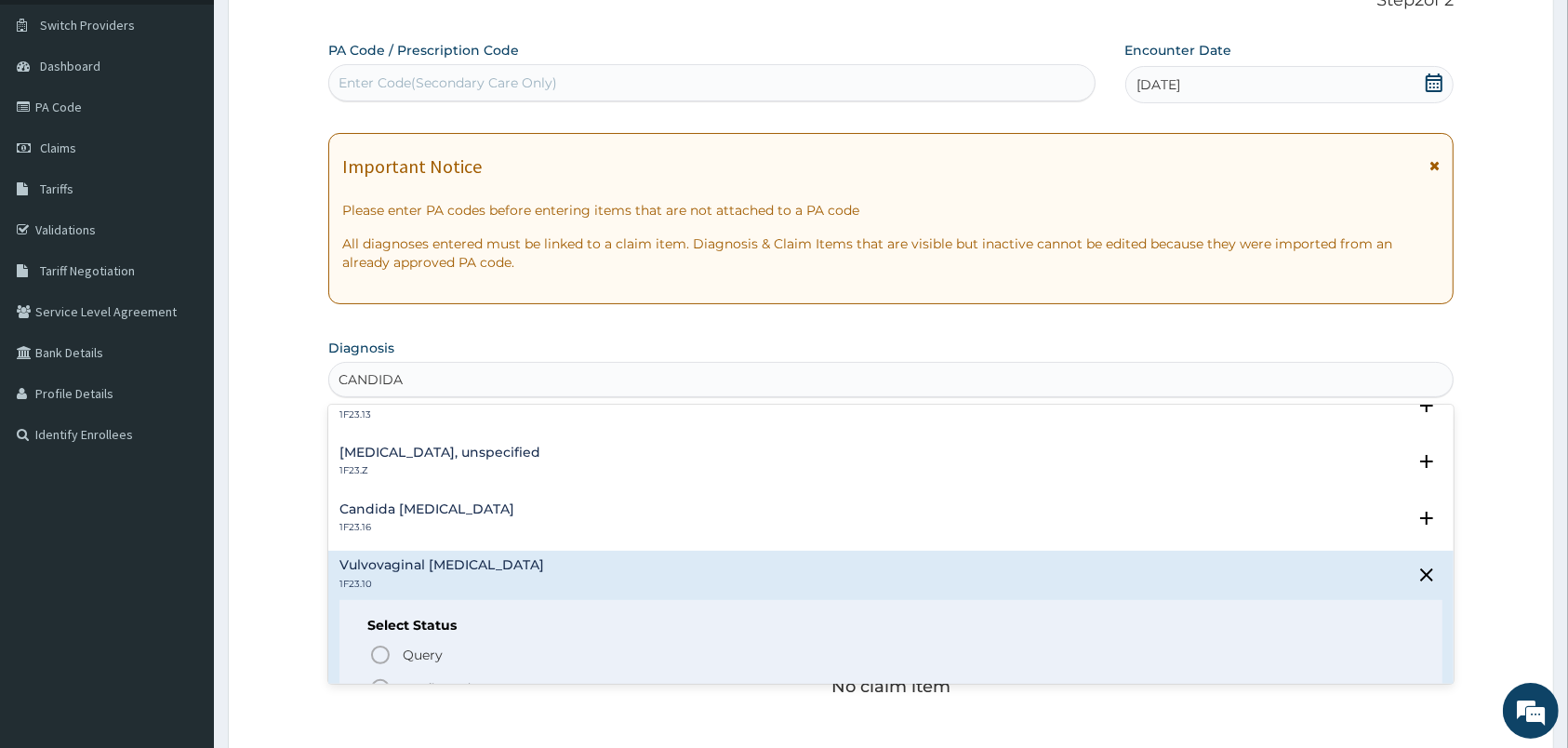
click at [380, 678] on icon "status option filled" at bounding box center [380, 688] width 22 height 22
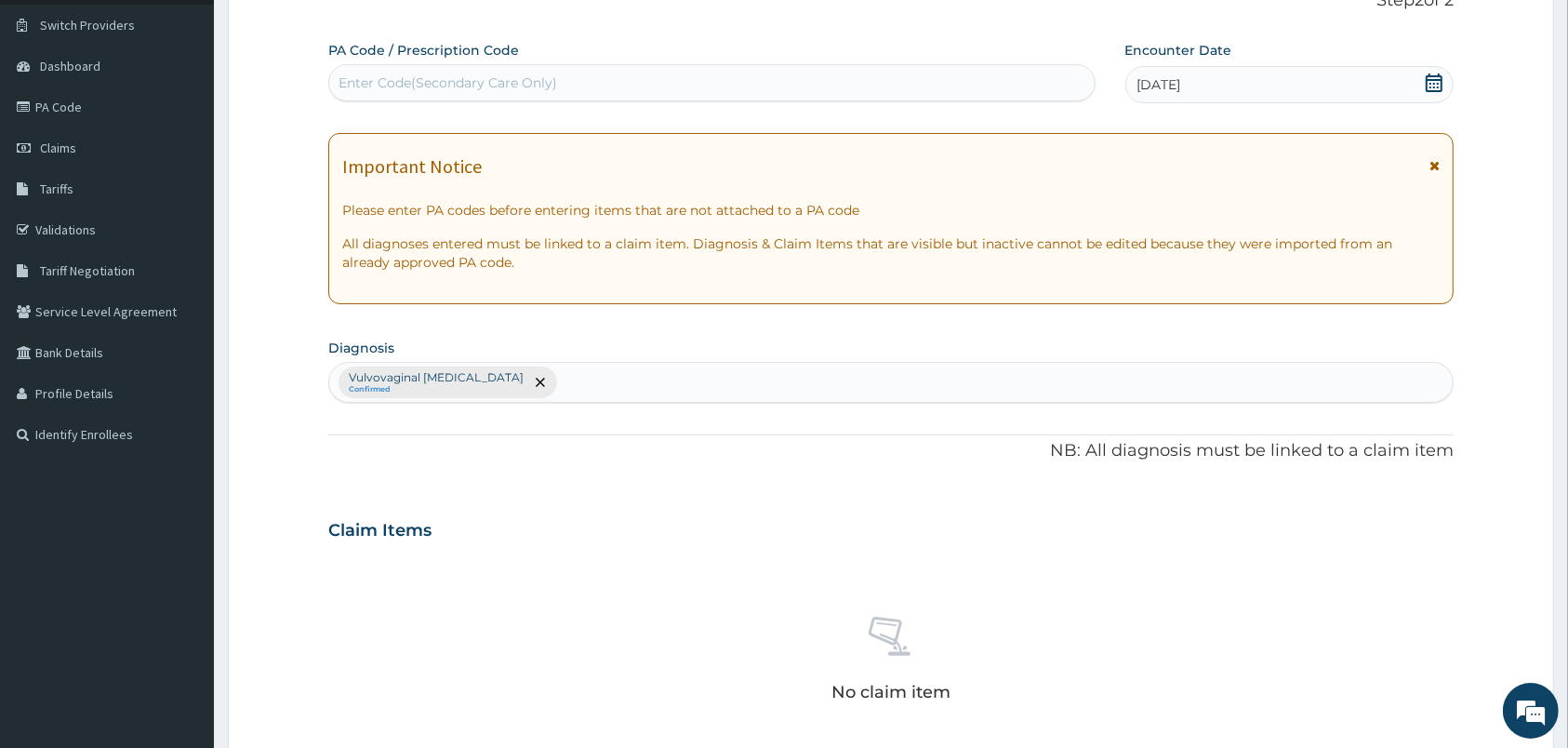
scroll to position [453, 0]
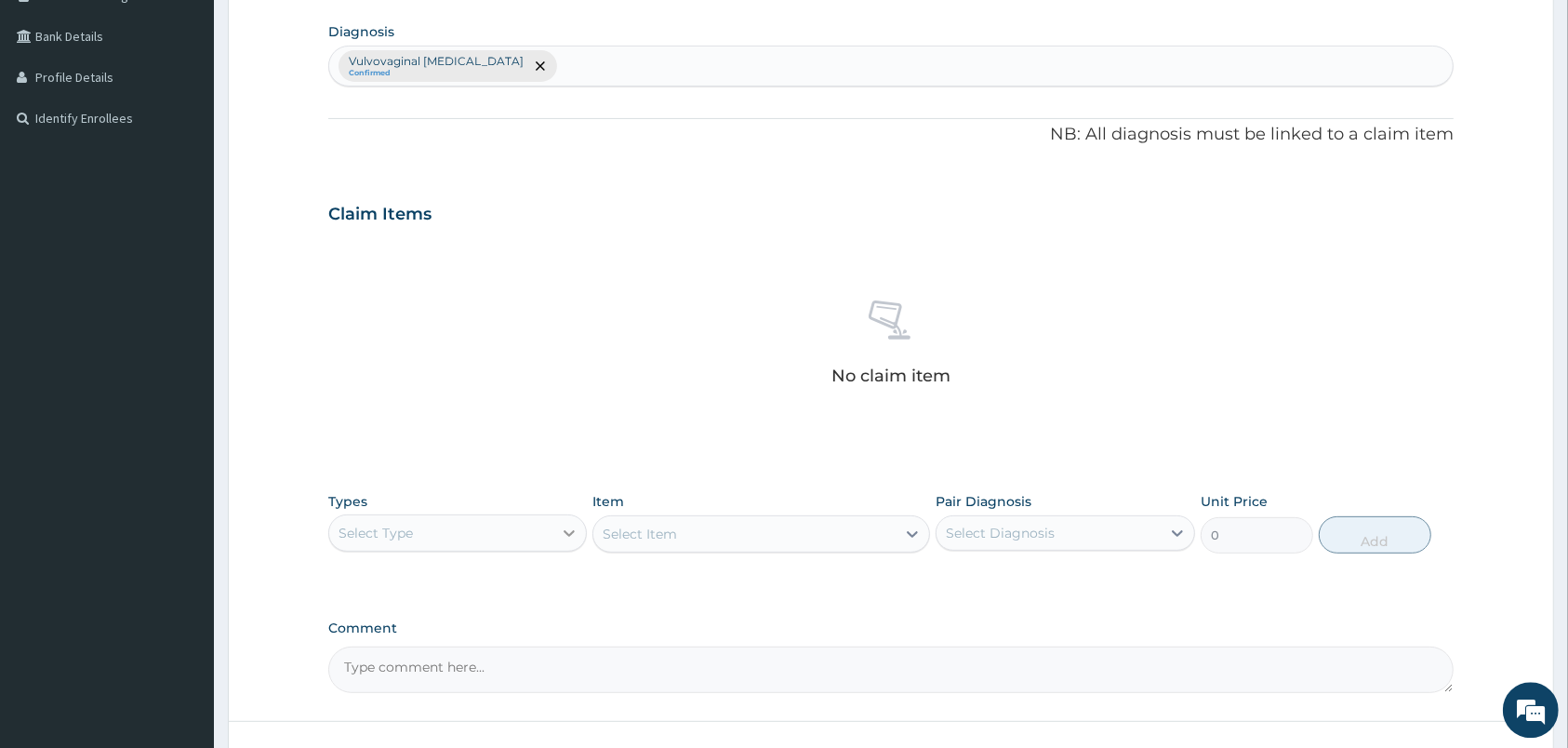
click at [557, 539] on div at bounding box center [568, 533] width 34 height 34
type input "PR"
click at [552, 589] on div "Procedures" at bounding box center [457, 580] width 259 height 34
click at [717, 549] on div "Select Item" at bounding box center [761, 534] width 337 height 37
click at [995, 538] on div "Select Diagnosis" at bounding box center [1001, 533] width 109 height 18
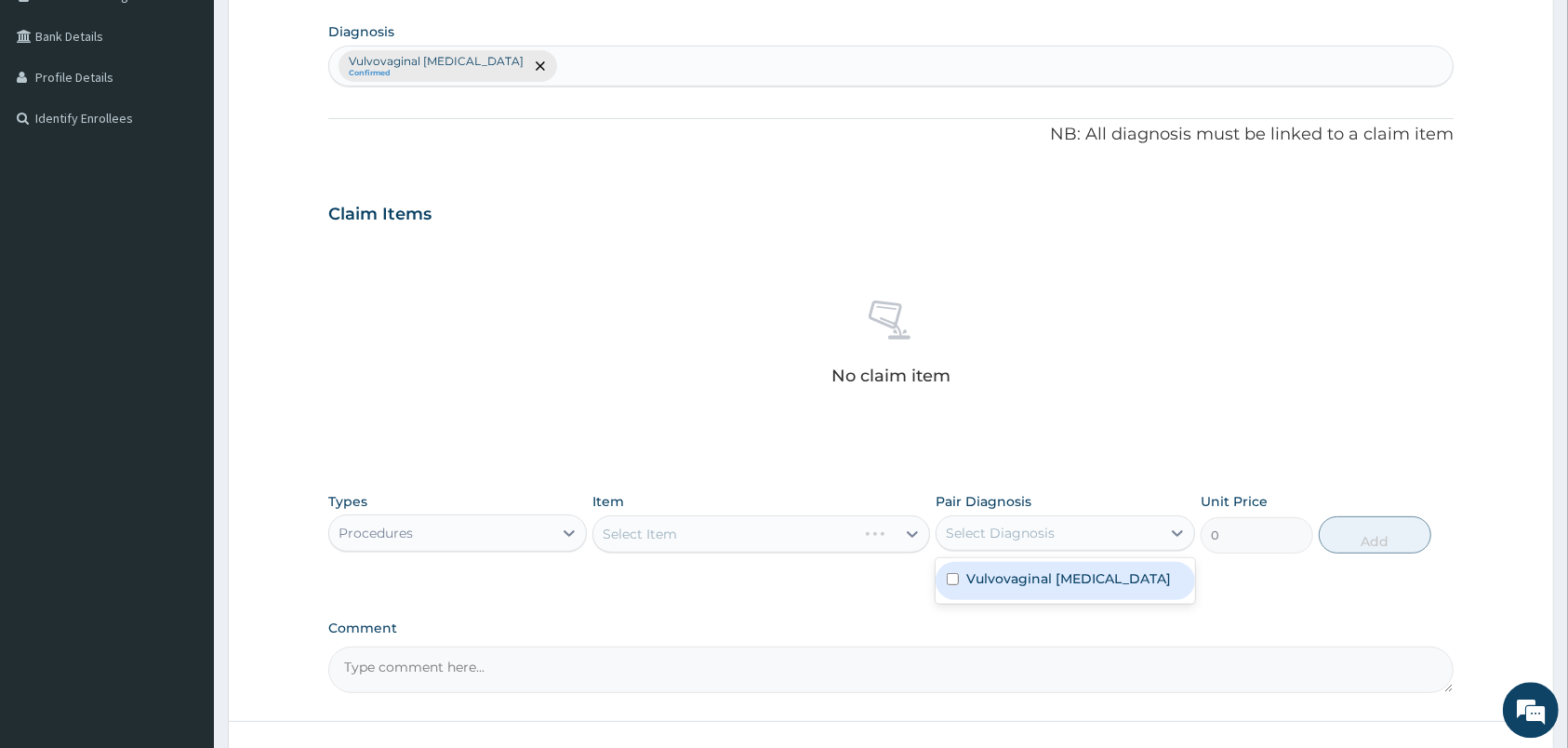
click at [1010, 598] on div "Vulvovaginal candidosis" at bounding box center [1065, 582] width 259 height 38
checkbox input "true"
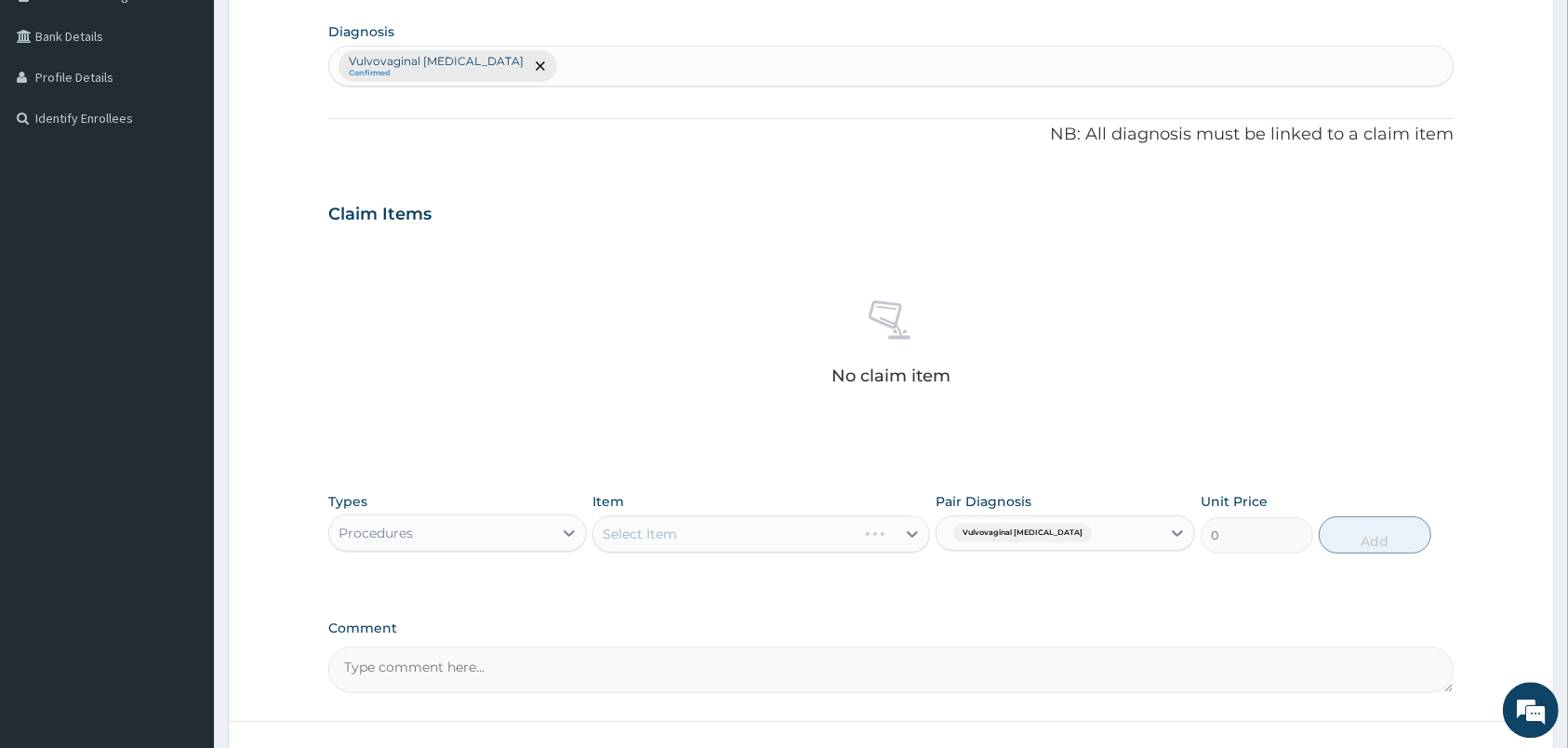
click at [831, 539] on div "Select Item" at bounding box center [761, 534] width 337 height 37
click at [831, 539] on div "Select Item" at bounding box center [725, 534] width 264 height 30
click at [831, 539] on div "Select Item" at bounding box center [744, 534] width 302 height 30
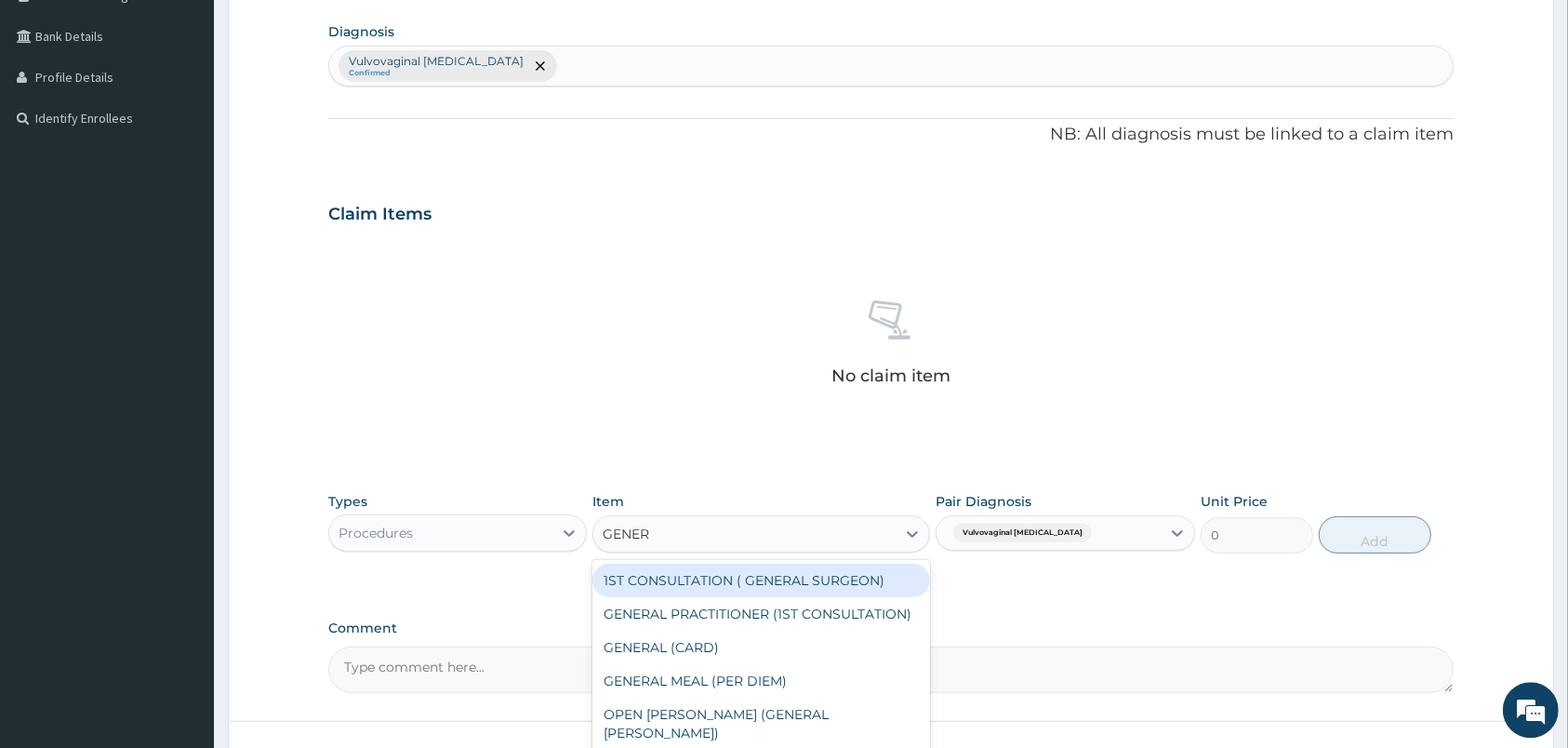
type input "GENERA"
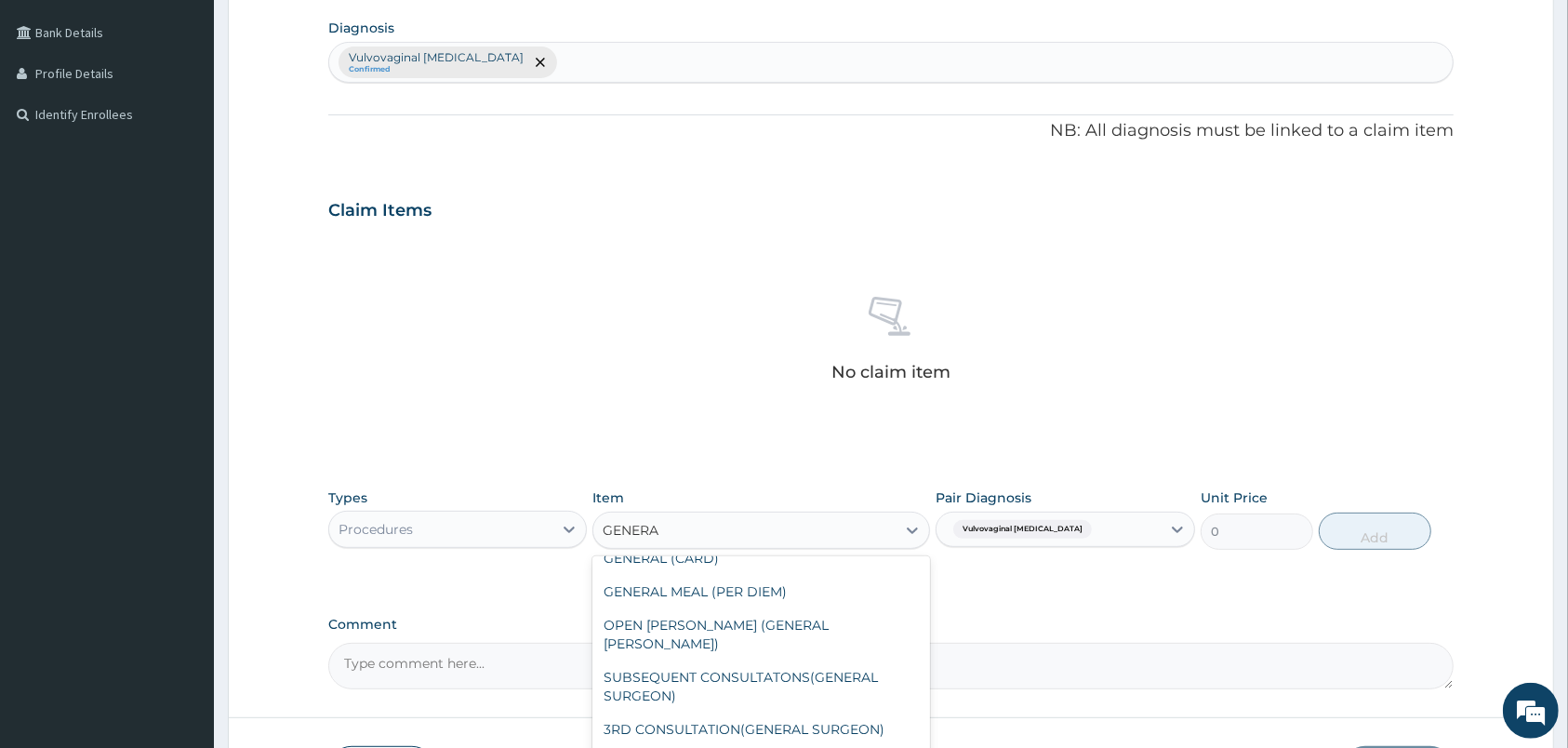
scroll to position [596, 0]
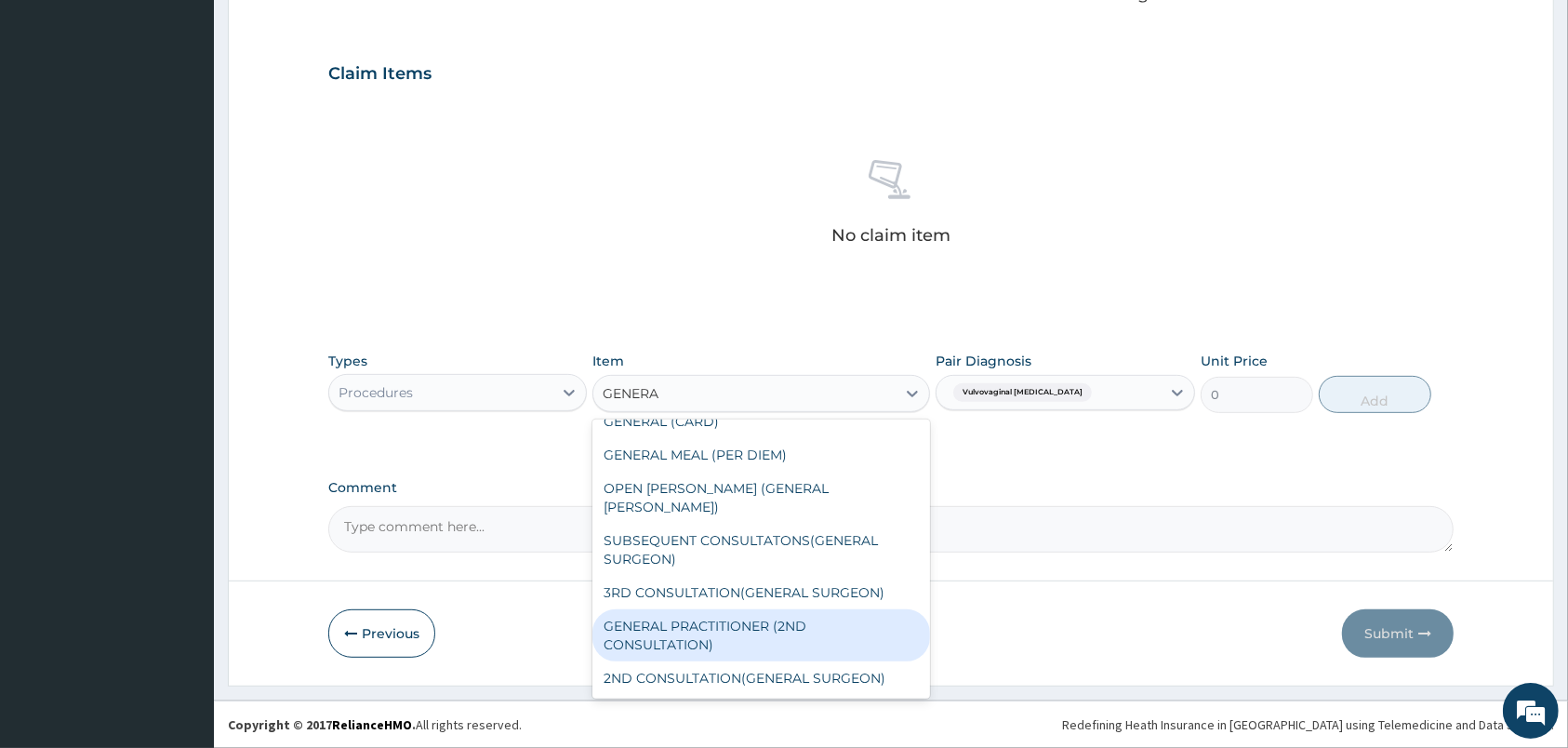
click at [767, 633] on div "GENERAL PRACTITIONER (2ND CONSULTATION)" at bounding box center [761, 635] width 337 height 52
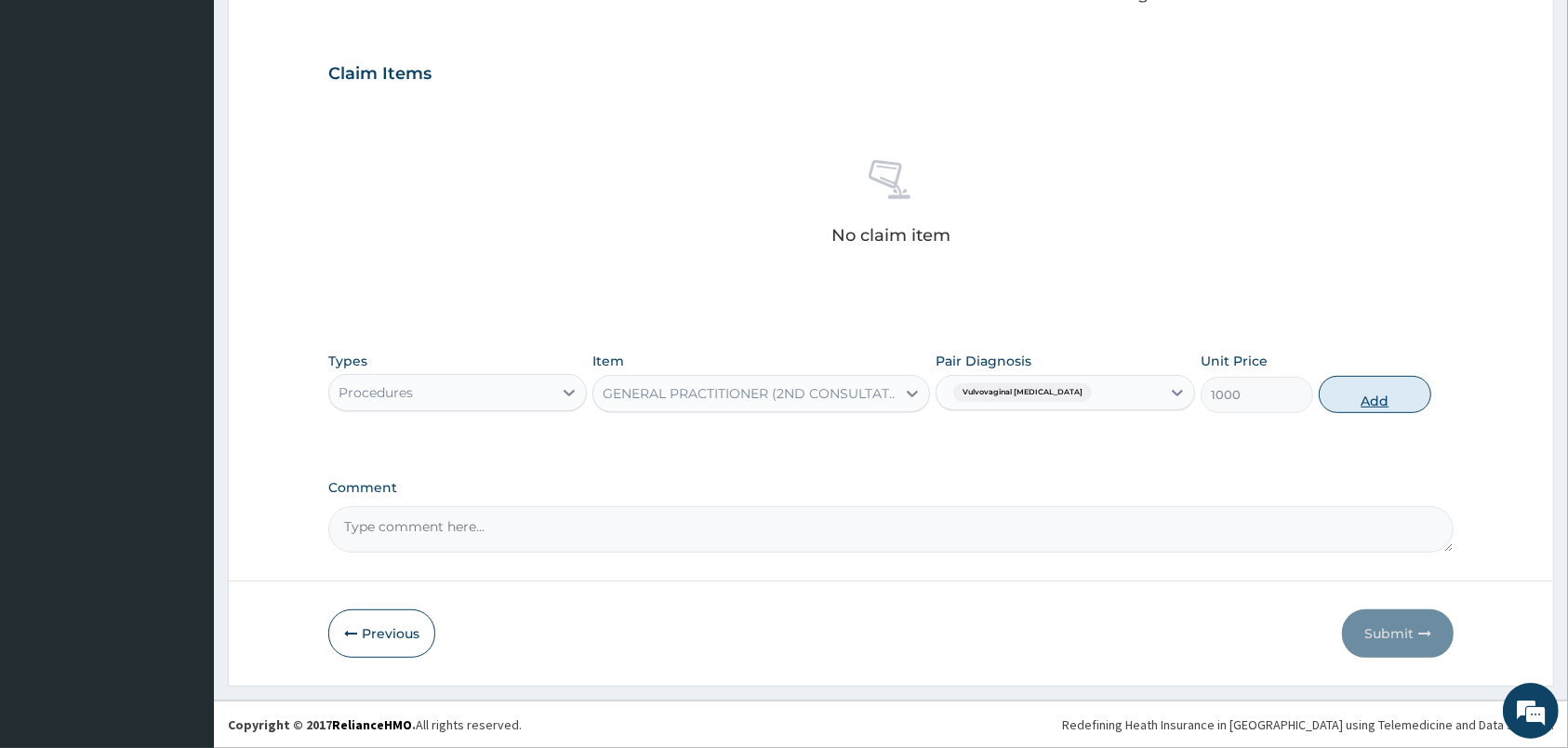
click at [1370, 390] on button "Add" at bounding box center [1374, 394] width 112 height 37
type input "0"
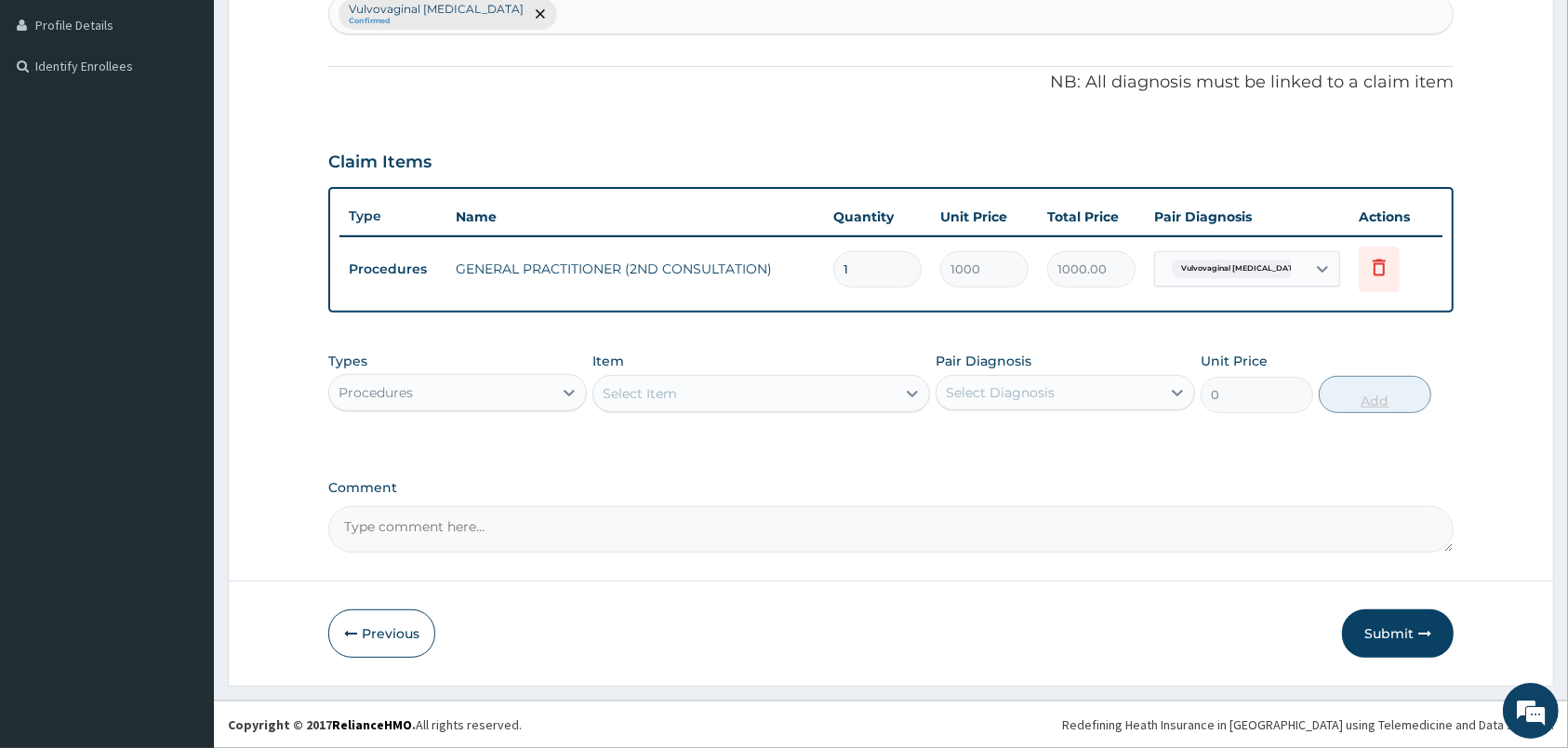
scroll to position [504, 0]
click at [1386, 623] on button "Submit" at bounding box center [1397, 634] width 111 height 48
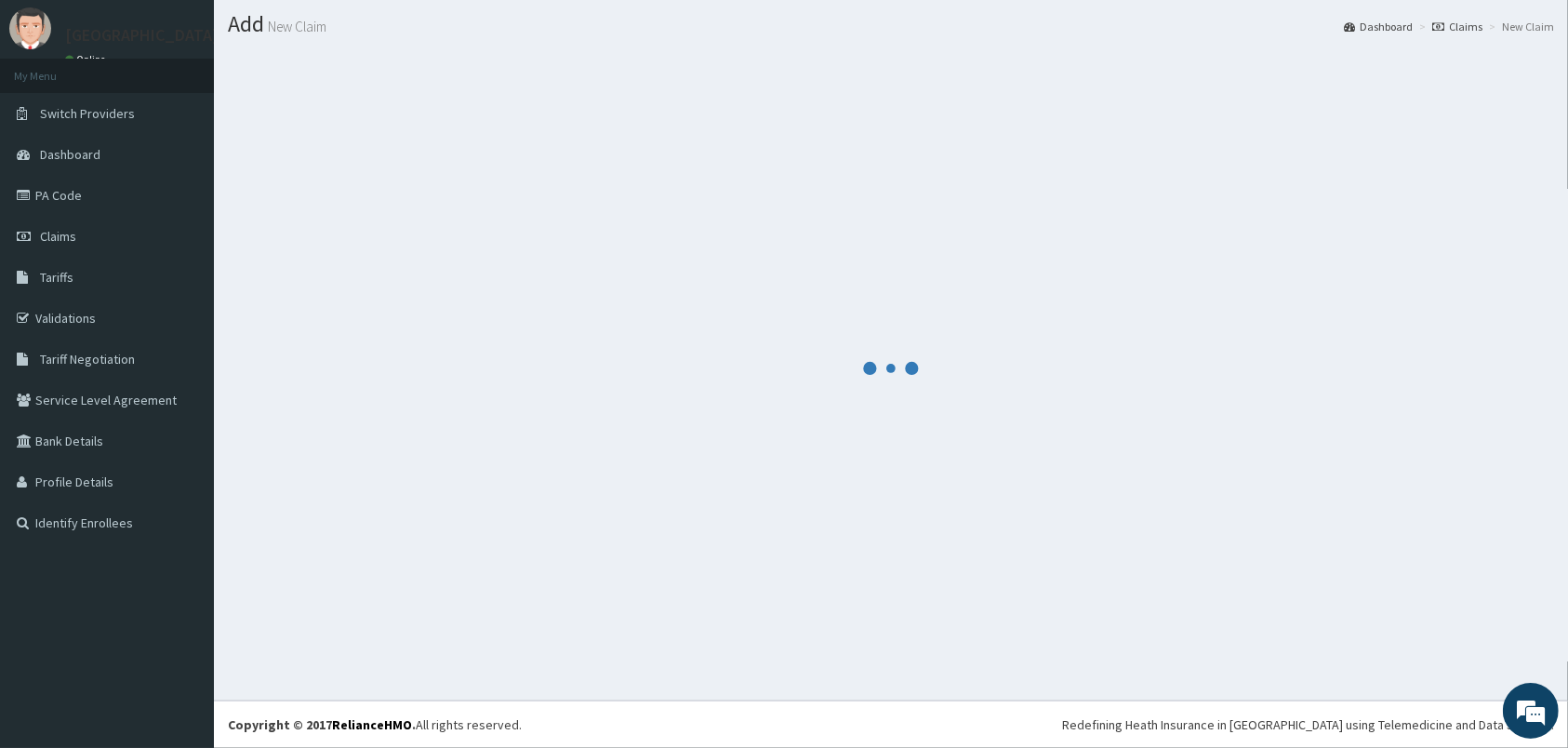
scroll to position [48, 0]
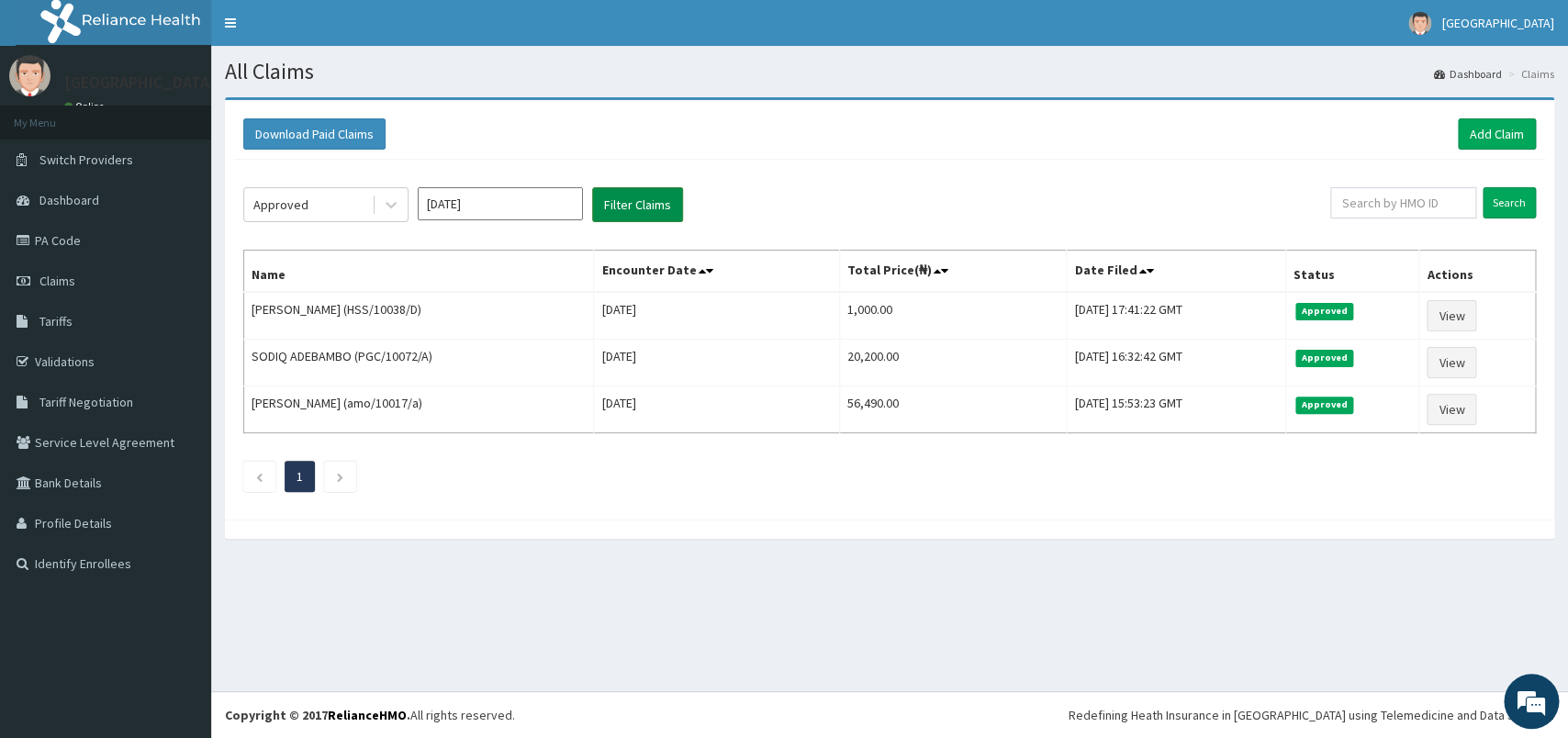
click at [625, 200] on button "Filter Claims" at bounding box center [638, 204] width 91 height 35
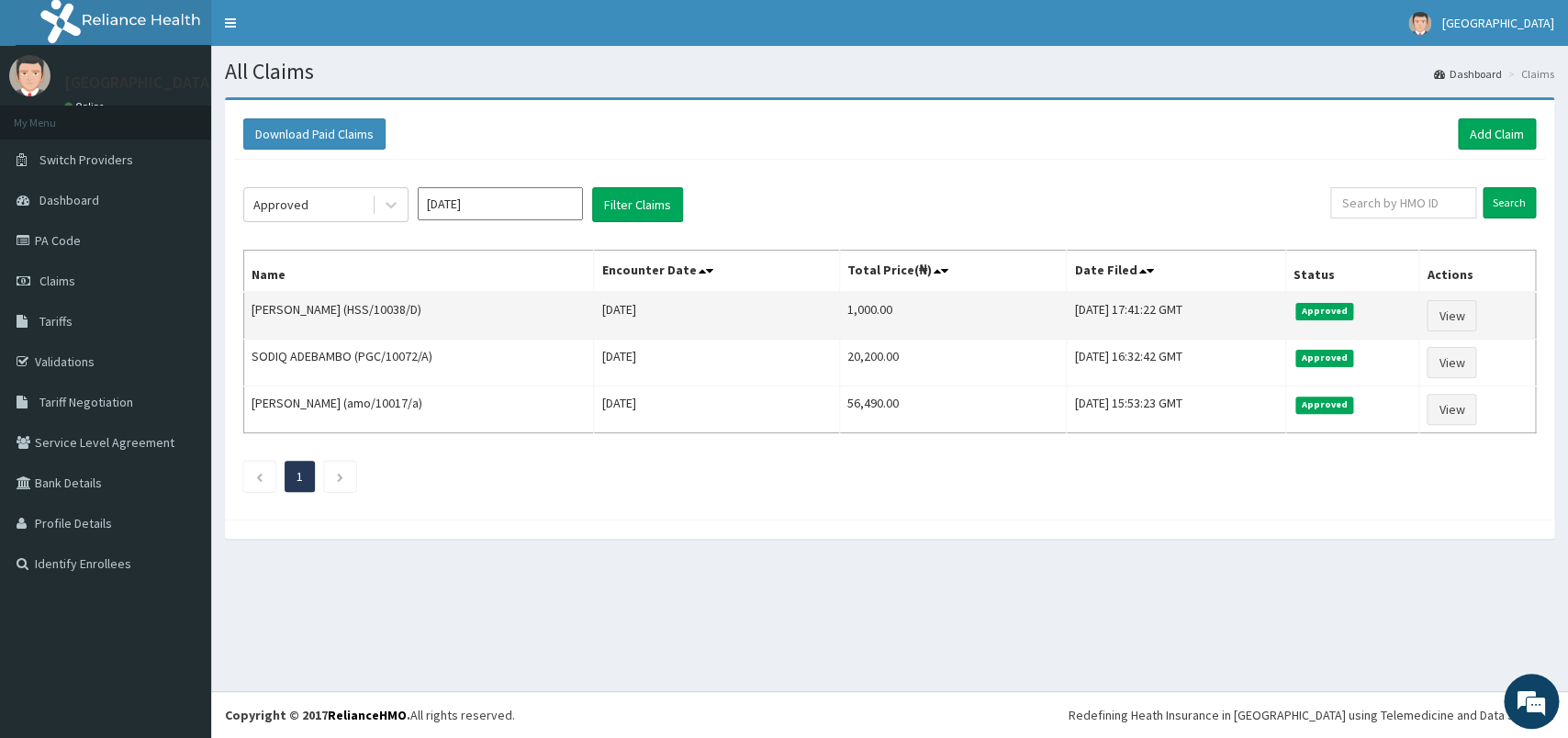
drag, startPoint x: 427, startPoint y: 308, endPoint x: 361, endPoint y: 308, distance: 66.0
click at [361, 308] on td "[PERSON_NAME] (HSS/10038/D)" at bounding box center [419, 316] width 350 height 47
copy td "HSS/10038/D"
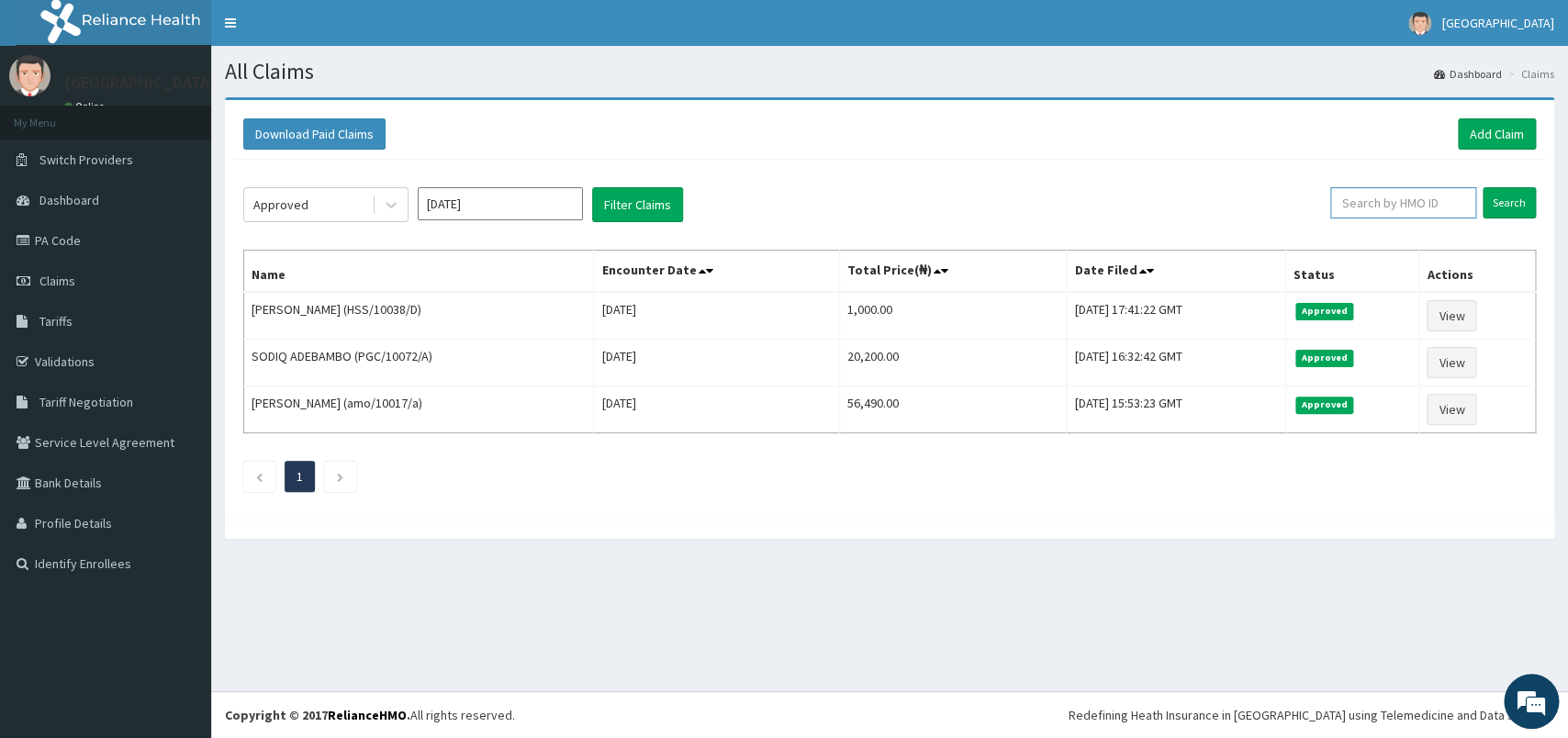
click at [1377, 201] on input "text" at bounding box center [1403, 202] width 146 height 31
paste input "HSS/10038/D"
type input "HSS/10038/D"
click at [1496, 201] on input "Search" at bounding box center [1509, 202] width 53 height 31
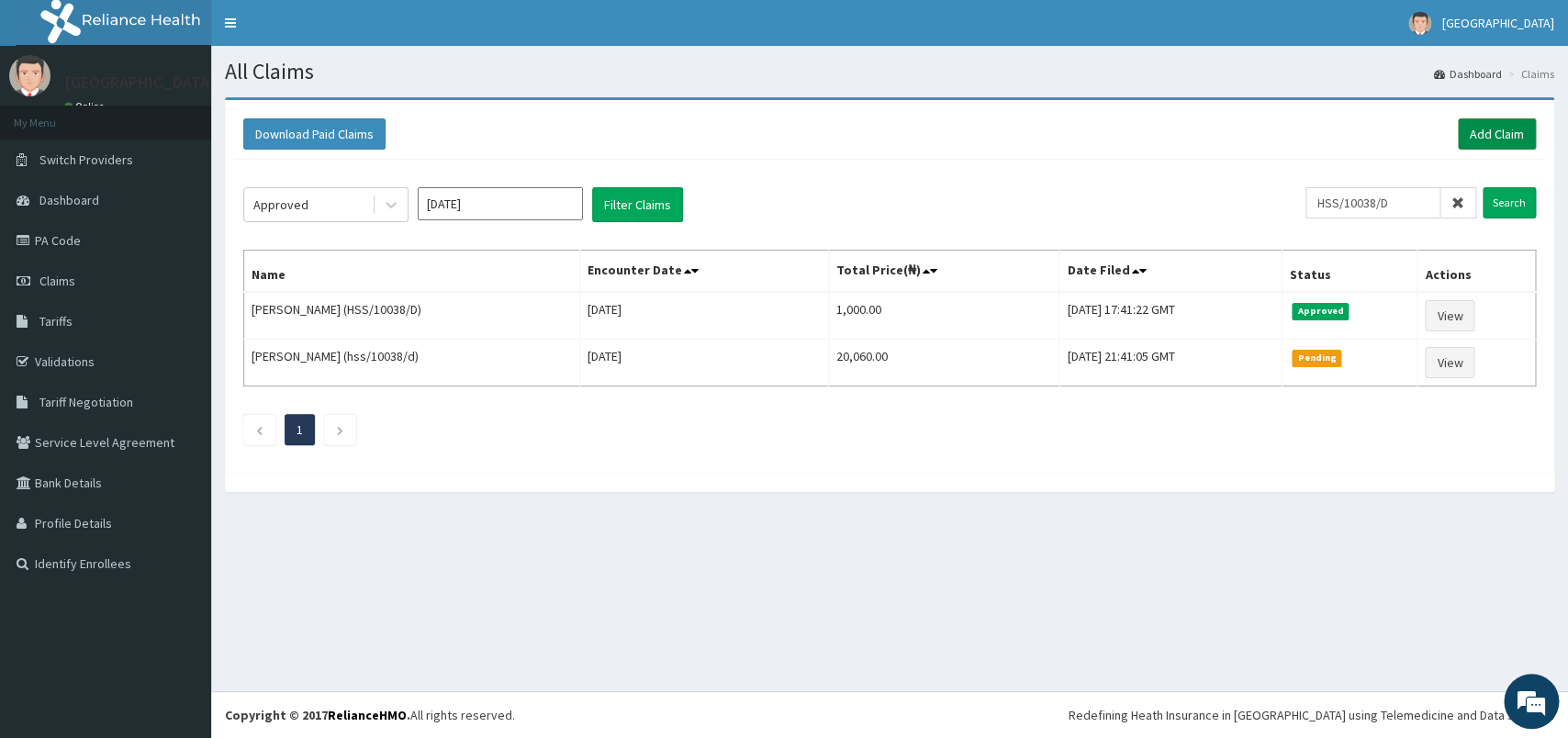
click at [1484, 133] on link "Add Claim" at bounding box center [1497, 133] width 78 height 31
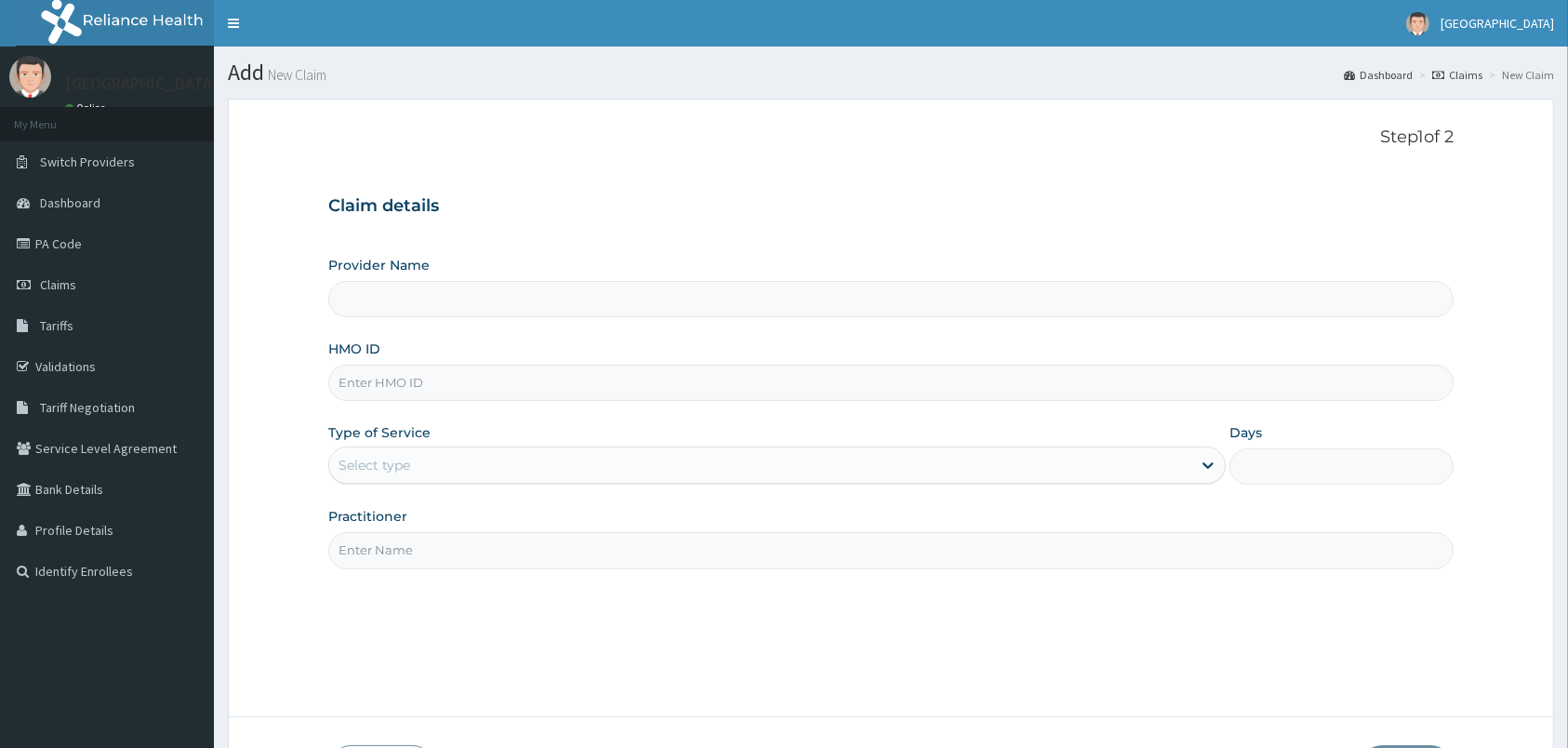
click at [466, 380] on input "HMO ID" at bounding box center [890, 383] width 1125 height 36
type input "[GEOGRAPHIC_DATA]"
paste input "SFA/15713/A"
type input "SFA/15713/A"
click at [455, 459] on div "Select type" at bounding box center [759, 465] width 862 height 30
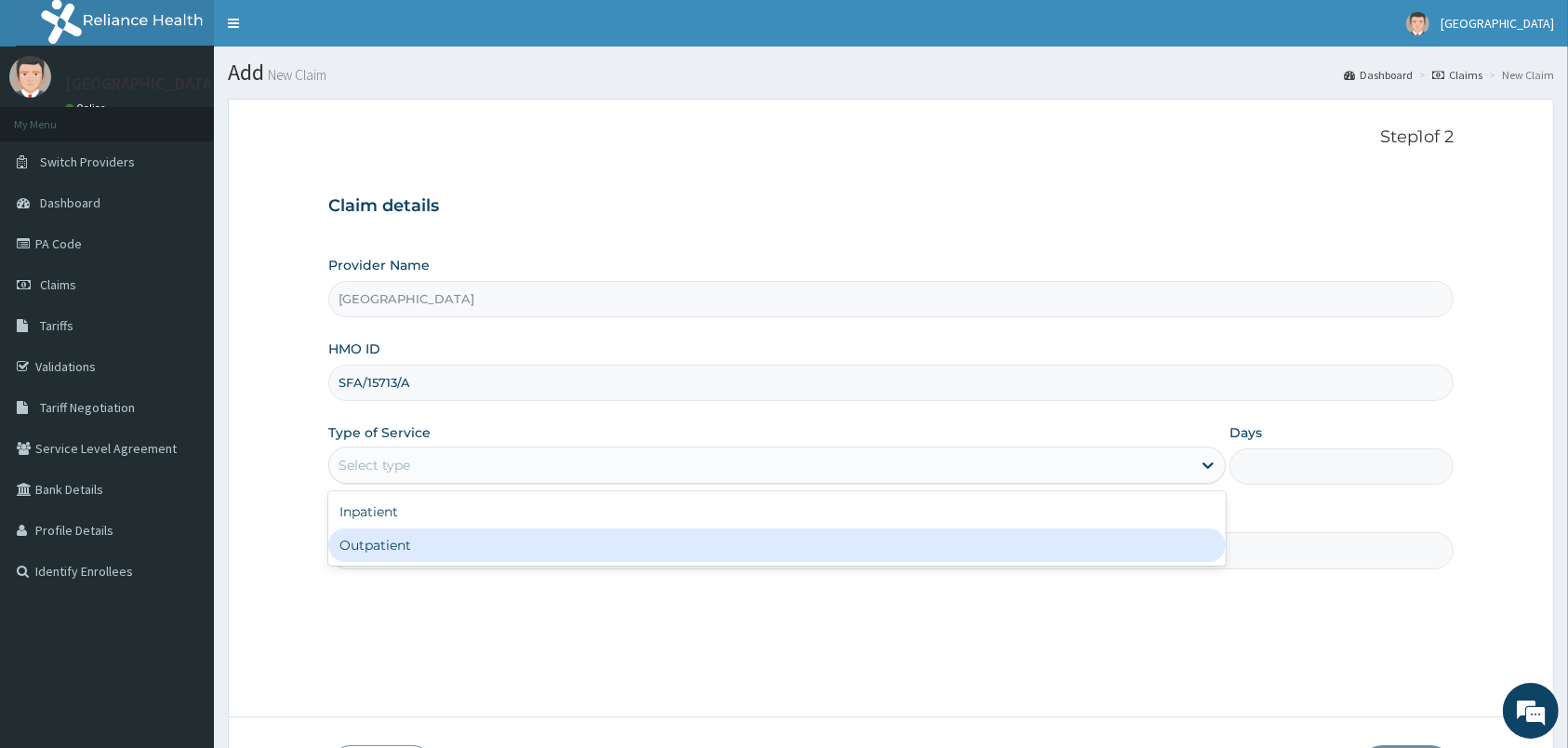
click at [430, 556] on div "Outpatient" at bounding box center [776, 545] width 897 height 34
type input "1"
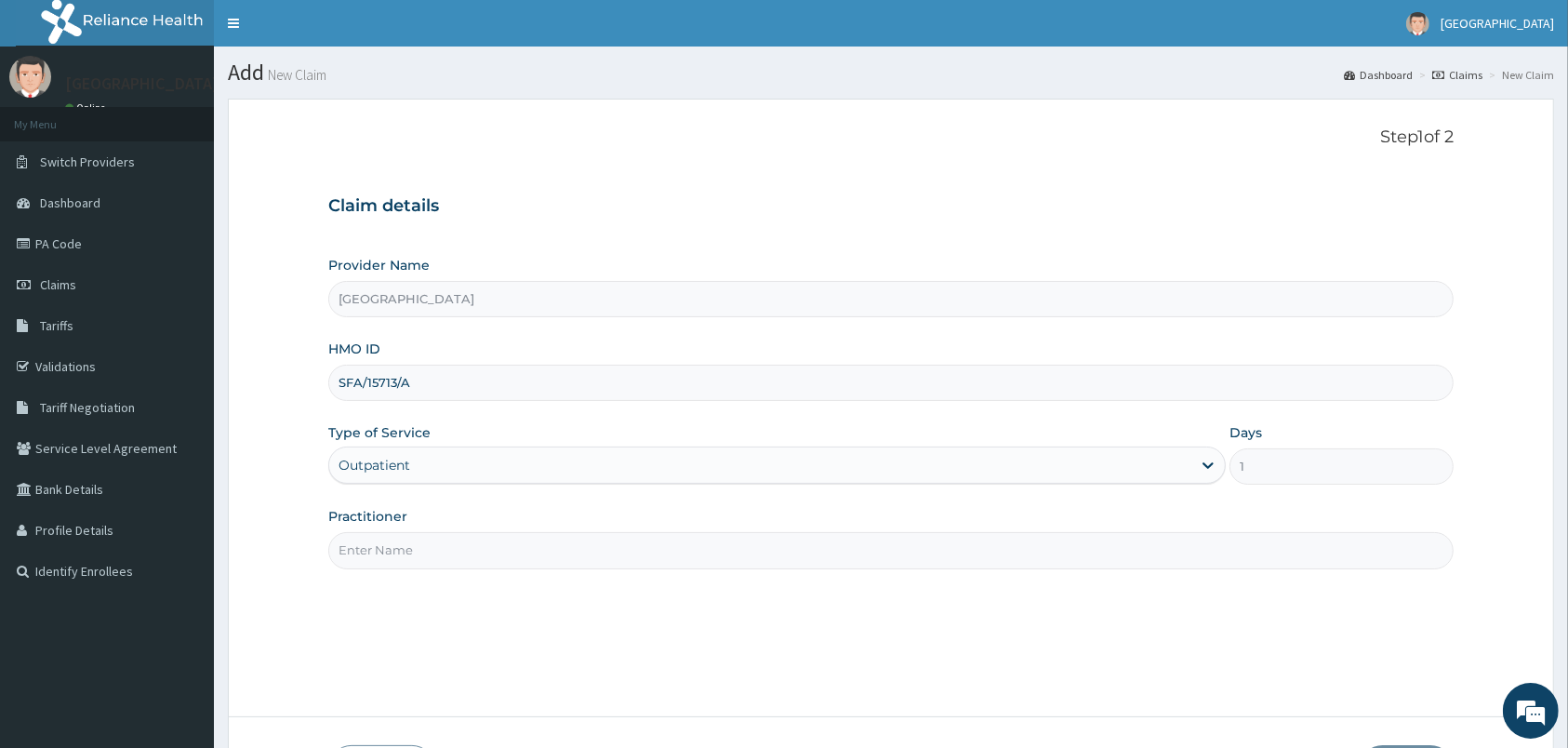
click at [435, 563] on input "Practitioner" at bounding box center [890, 550] width 1125 height 36
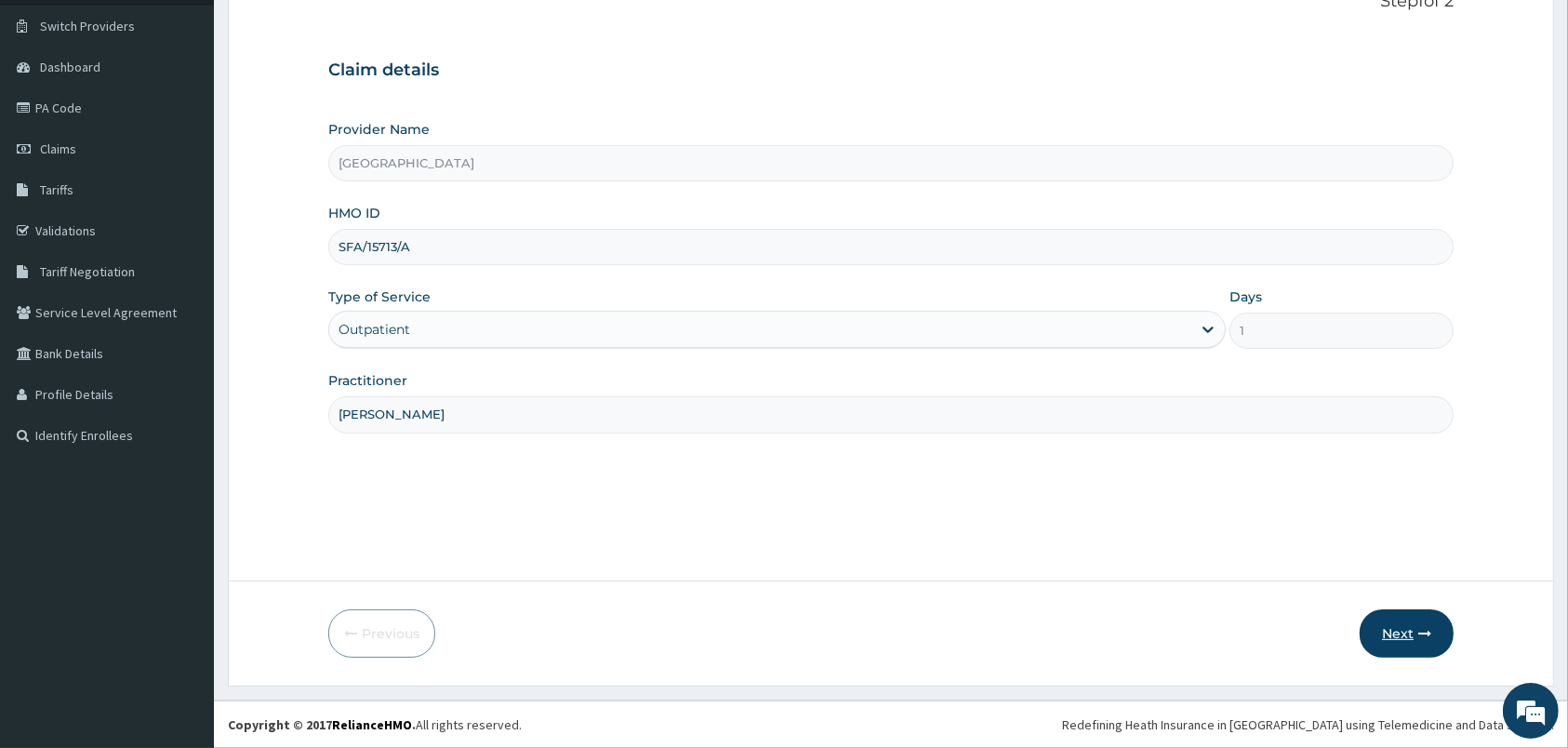
type input "PETER PRINCE"
click at [1405, 627] on button "Next" at bounding box center [1406, 633] width 94 height 48
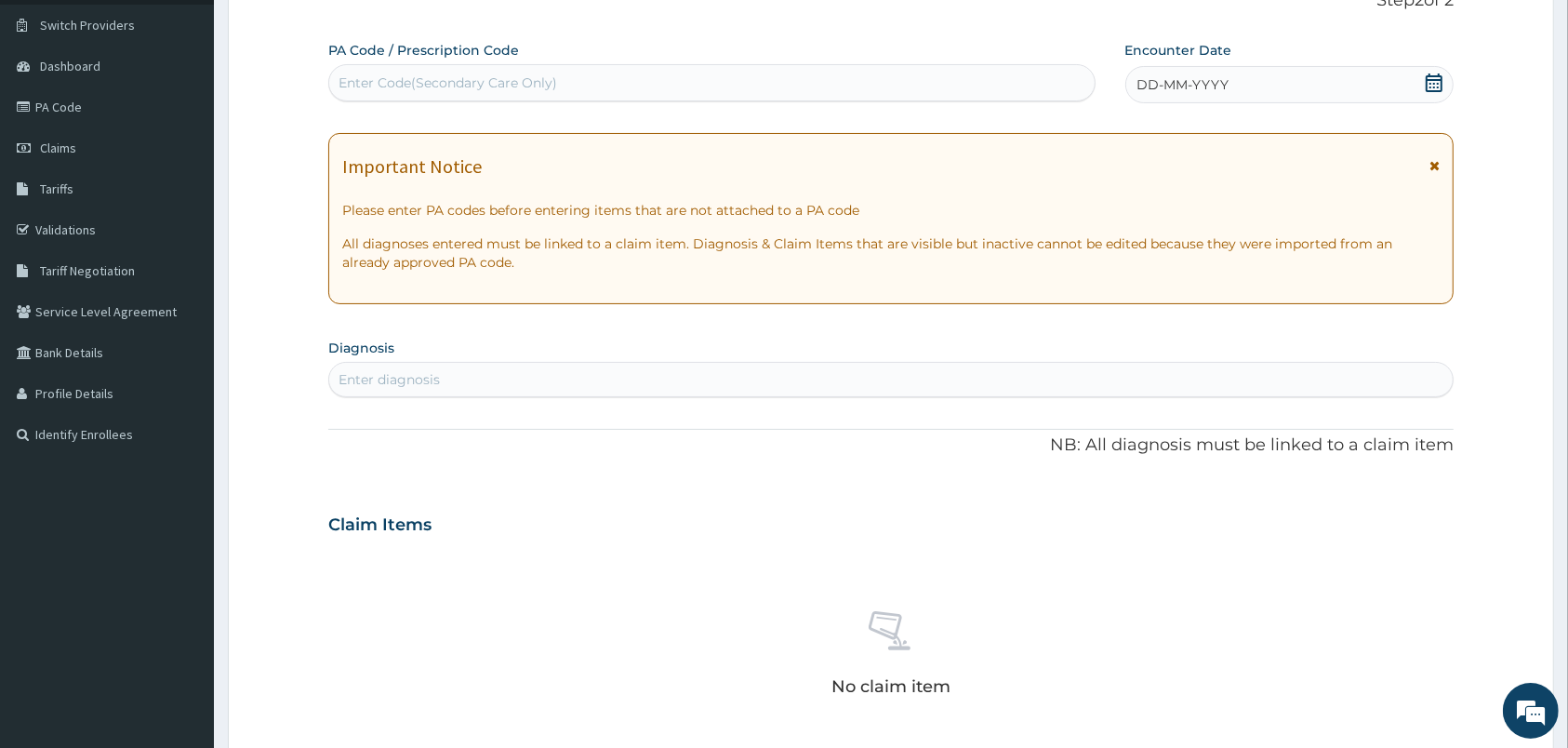
click at [966, 78] on div "Enter Code(Secondary Care Only)" at bounding box center [711, 82] width 765 height 30
type input "PA/8732EE"
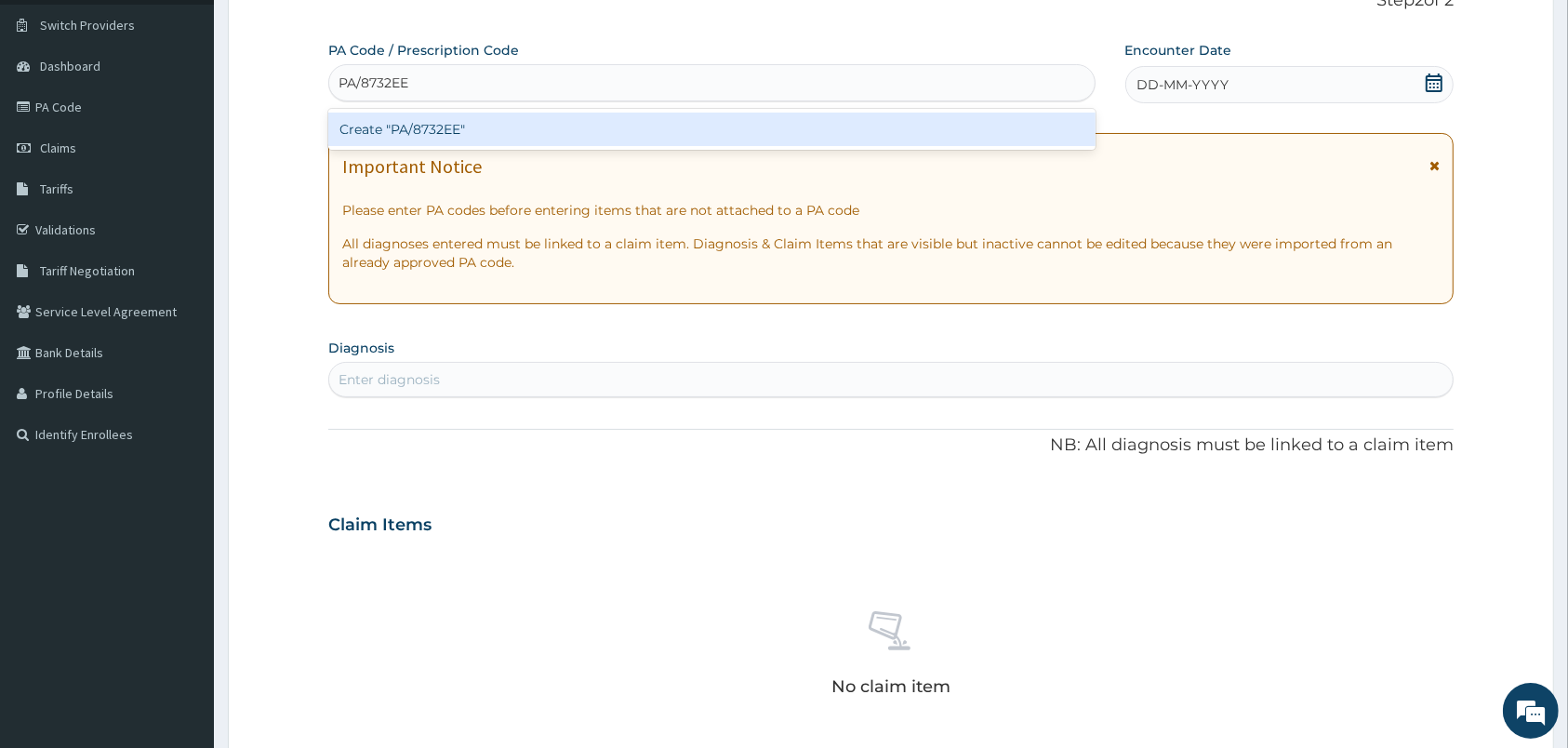
click at [902, 135] on div "Create "PA/8732EE"" at bounding box center [711, 129] width 767 height 34
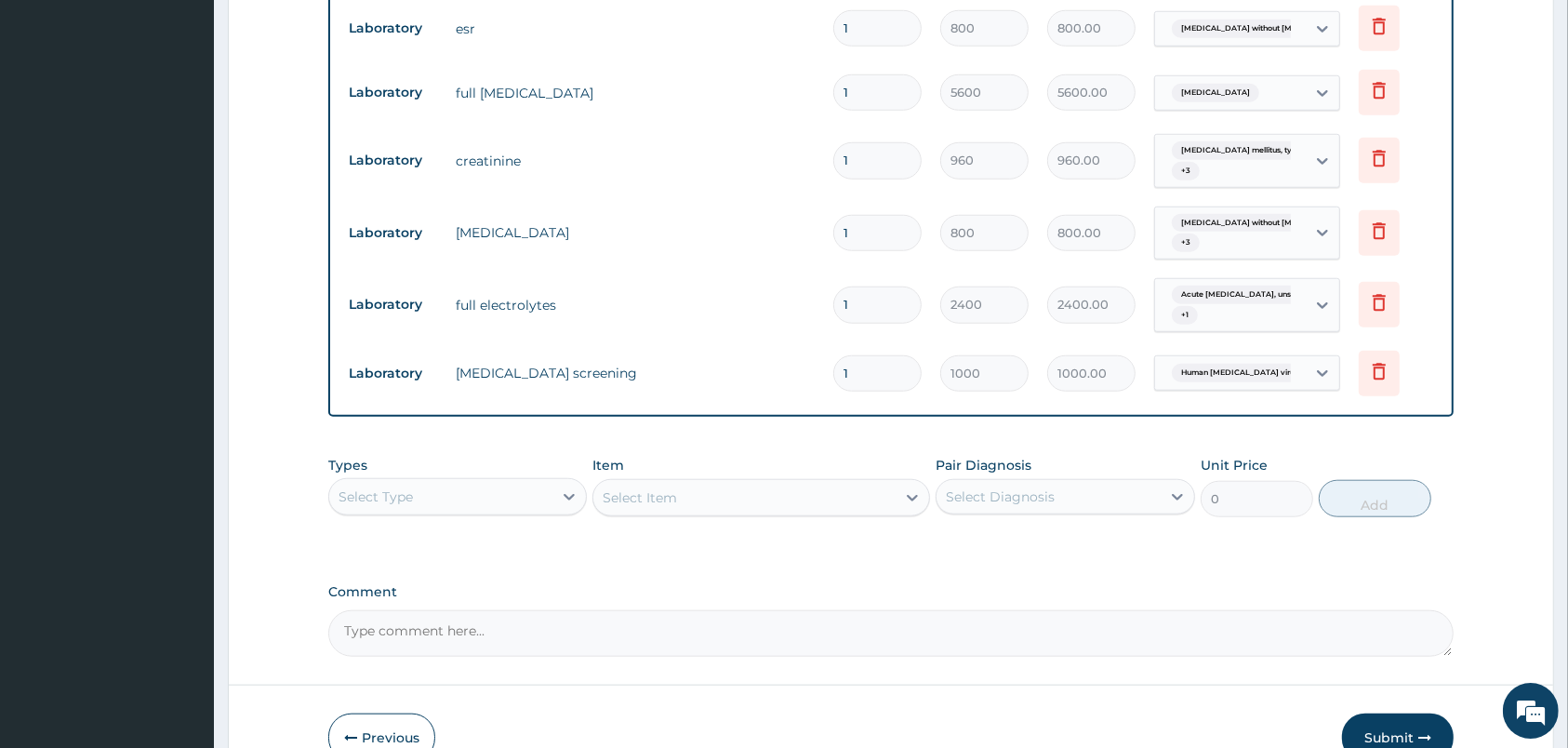
scroll to position [1499, 0]
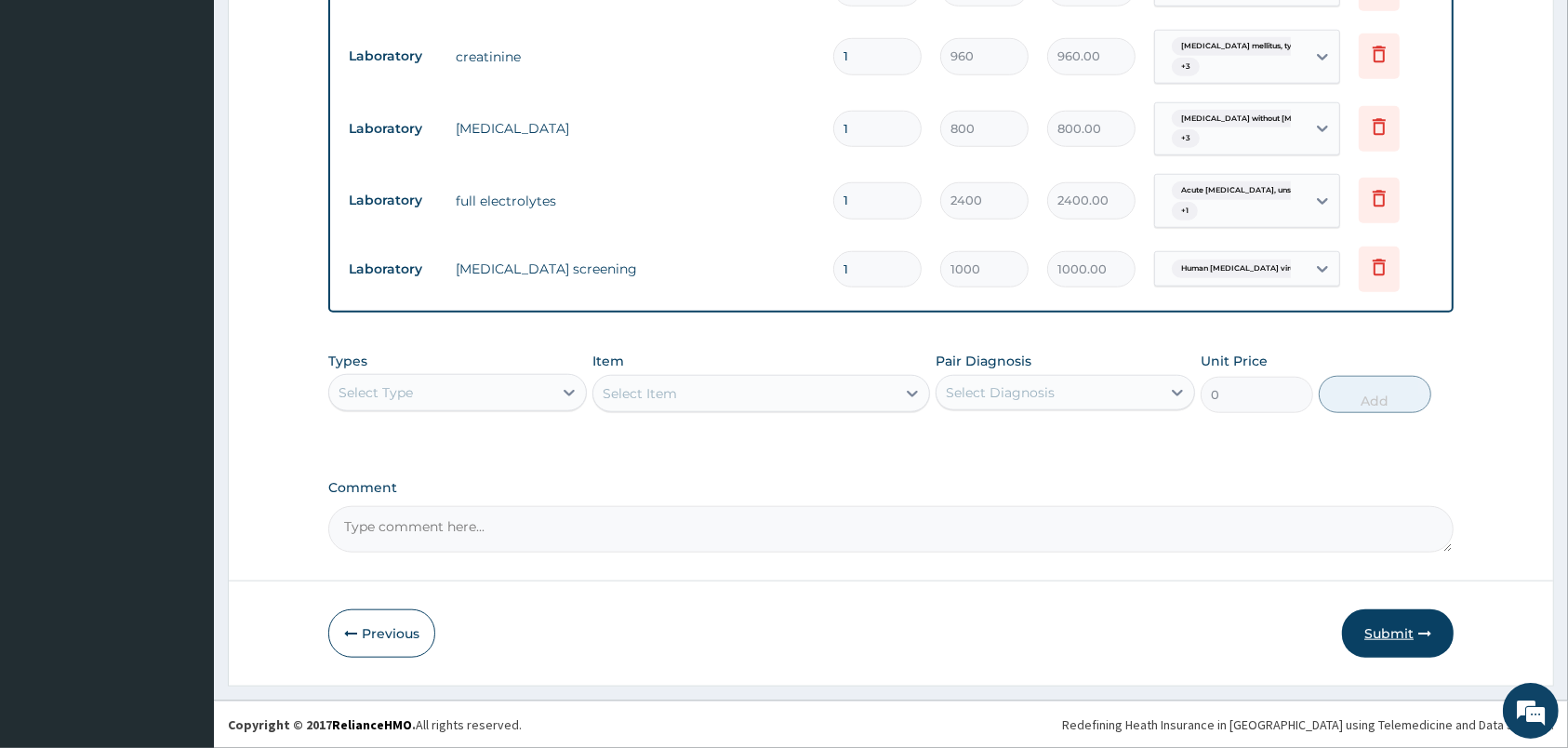
click at [1427, 639] on icon "button" at bounding box center [1425, 634] width 13 height 13
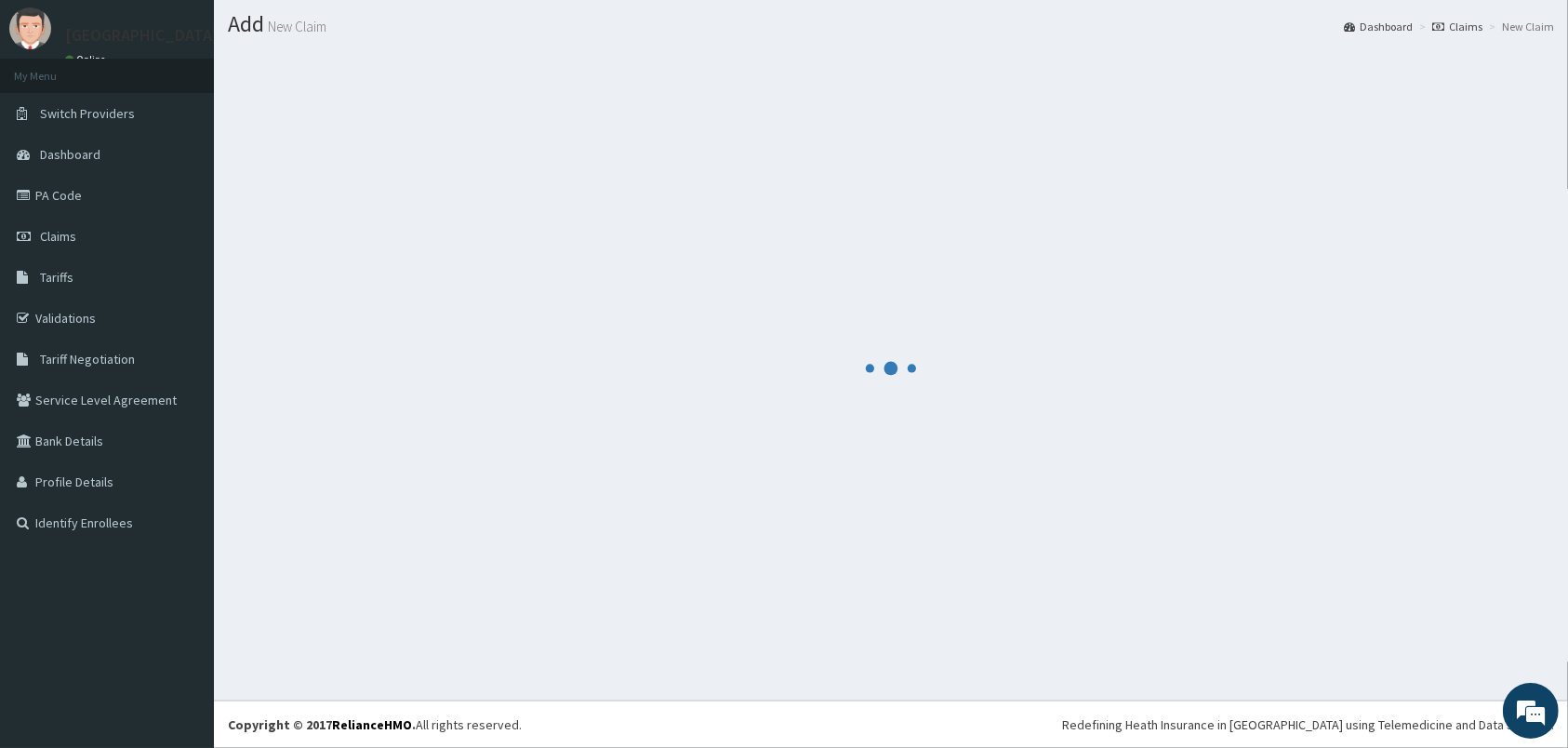
scroll to position [48, 0]
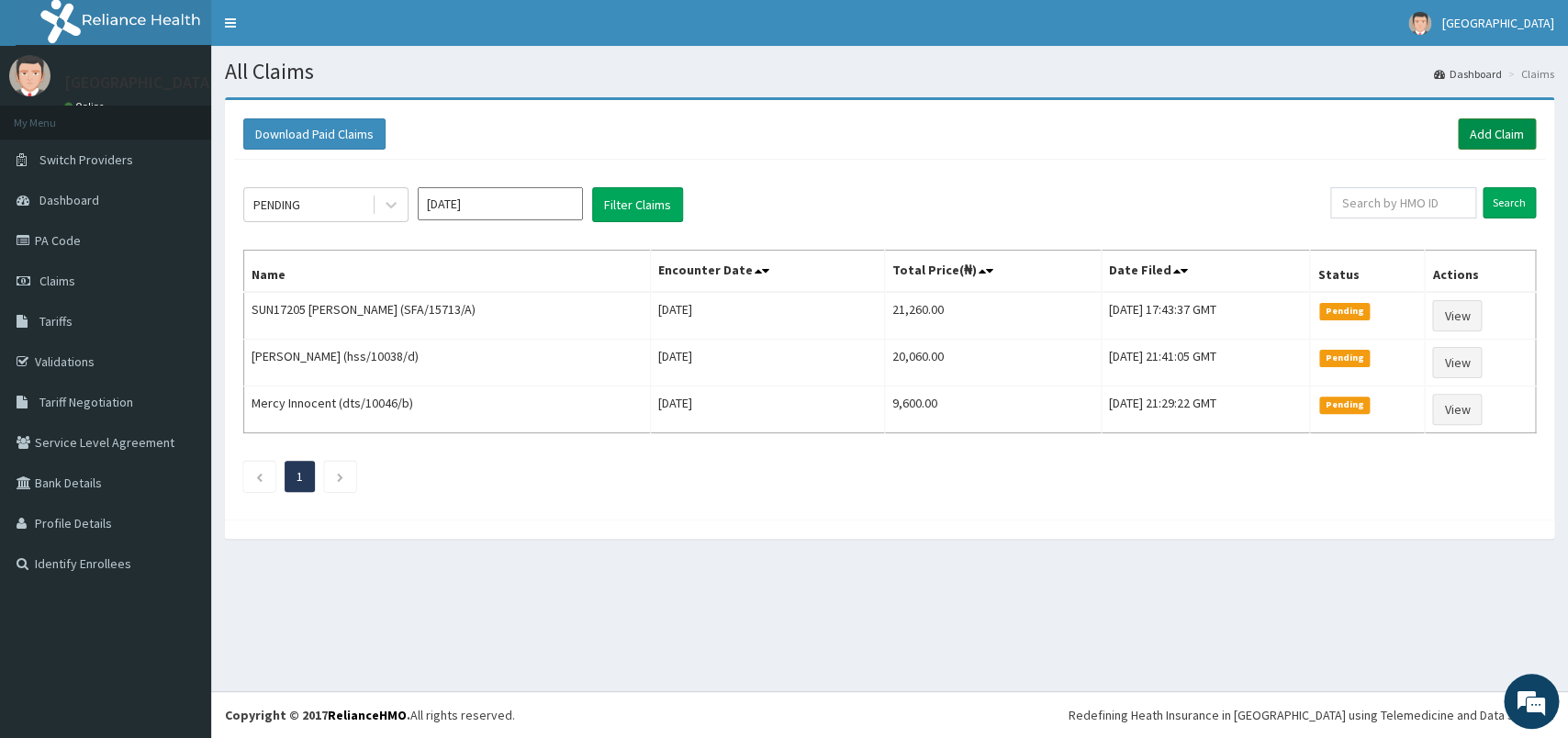
click at [1501, 128] on link "Add Claim" at bounding box center [1497, 133] width 78 height 31
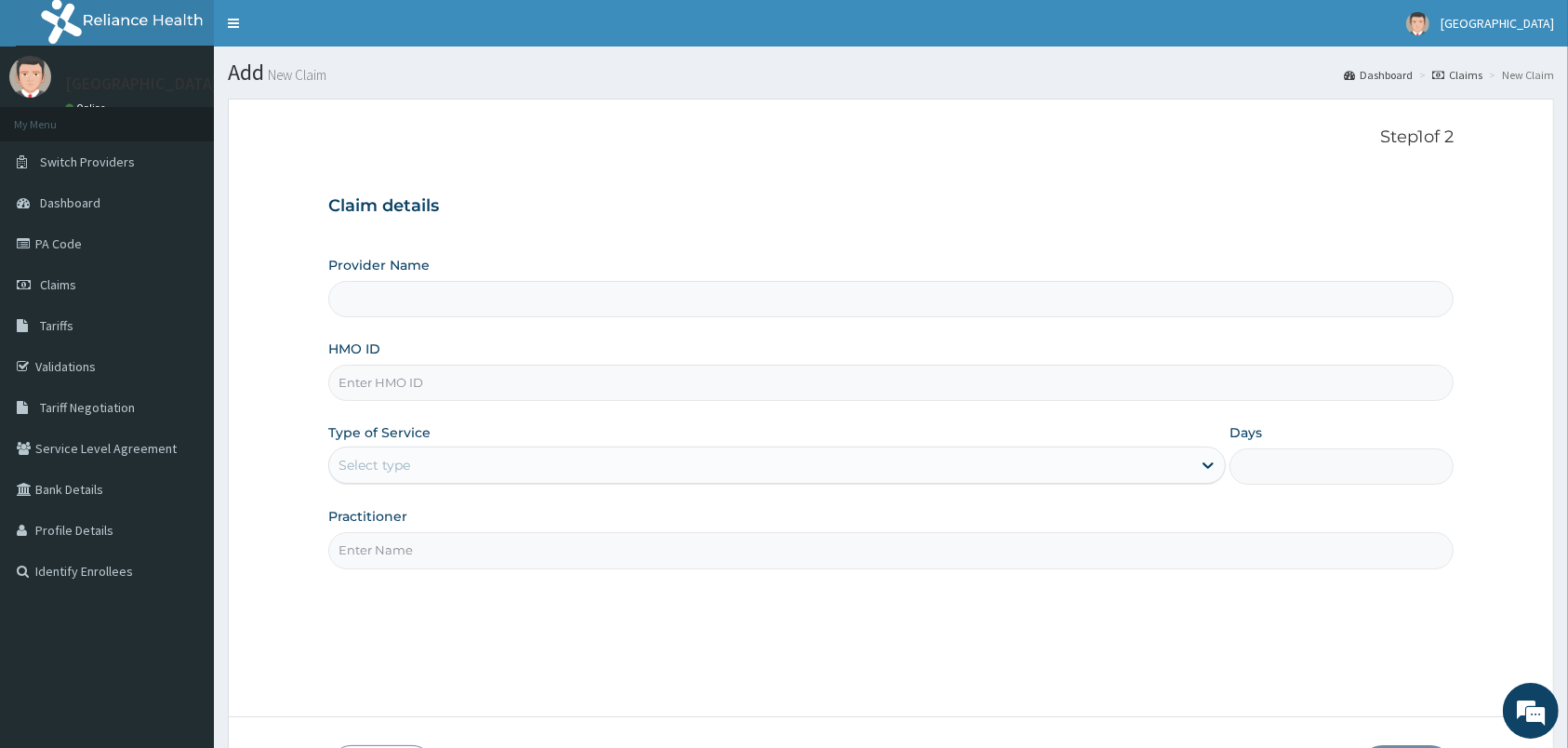
type input "[GEOGRAPHIC_DATA]"
type input "SFA/15712/A"
click at [385, 469] on div "Select type" at bounding box center [374, 464] width 72 height 18
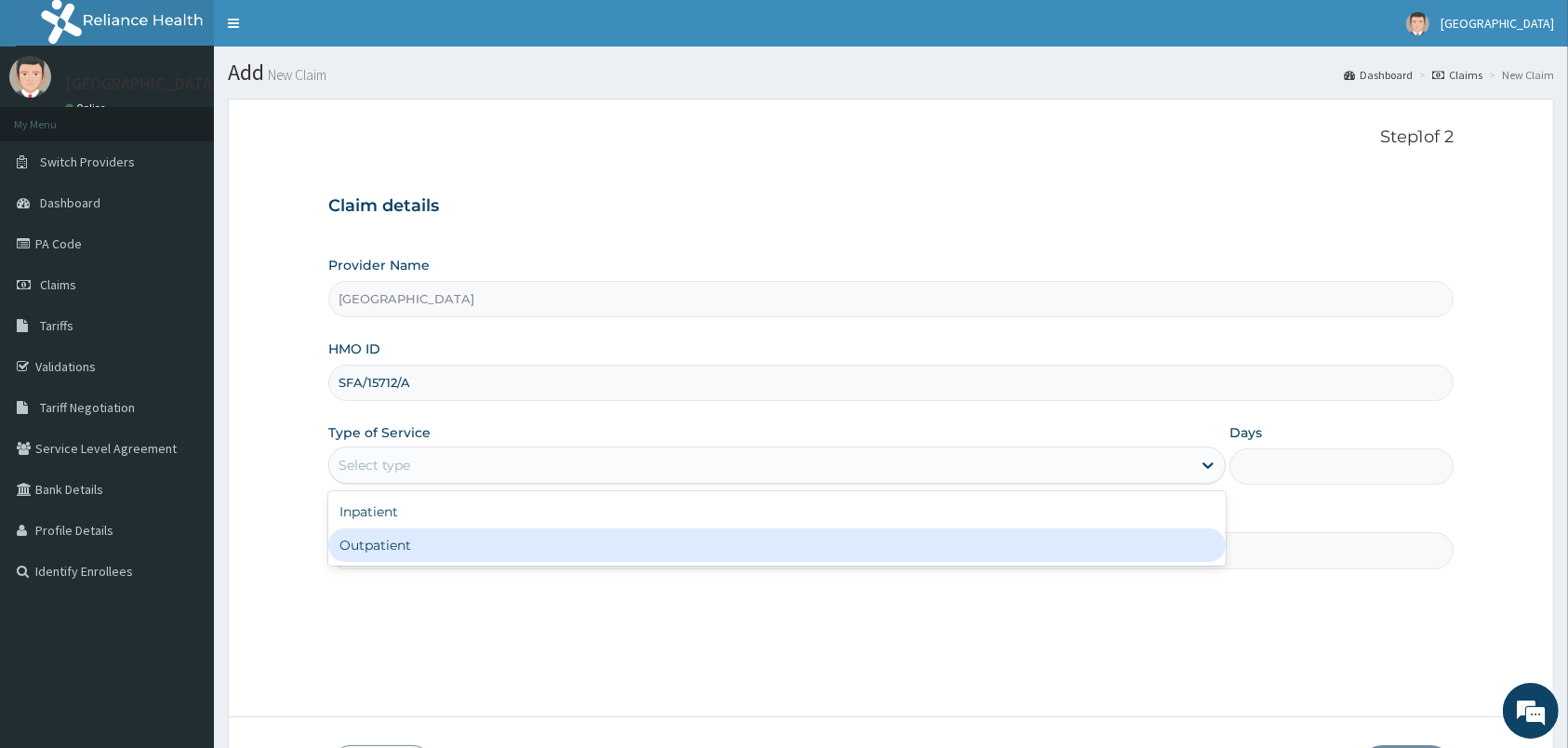
click at [410, 546] on div "Outpatient" at bounding box center [776, 545] width 897 height 34
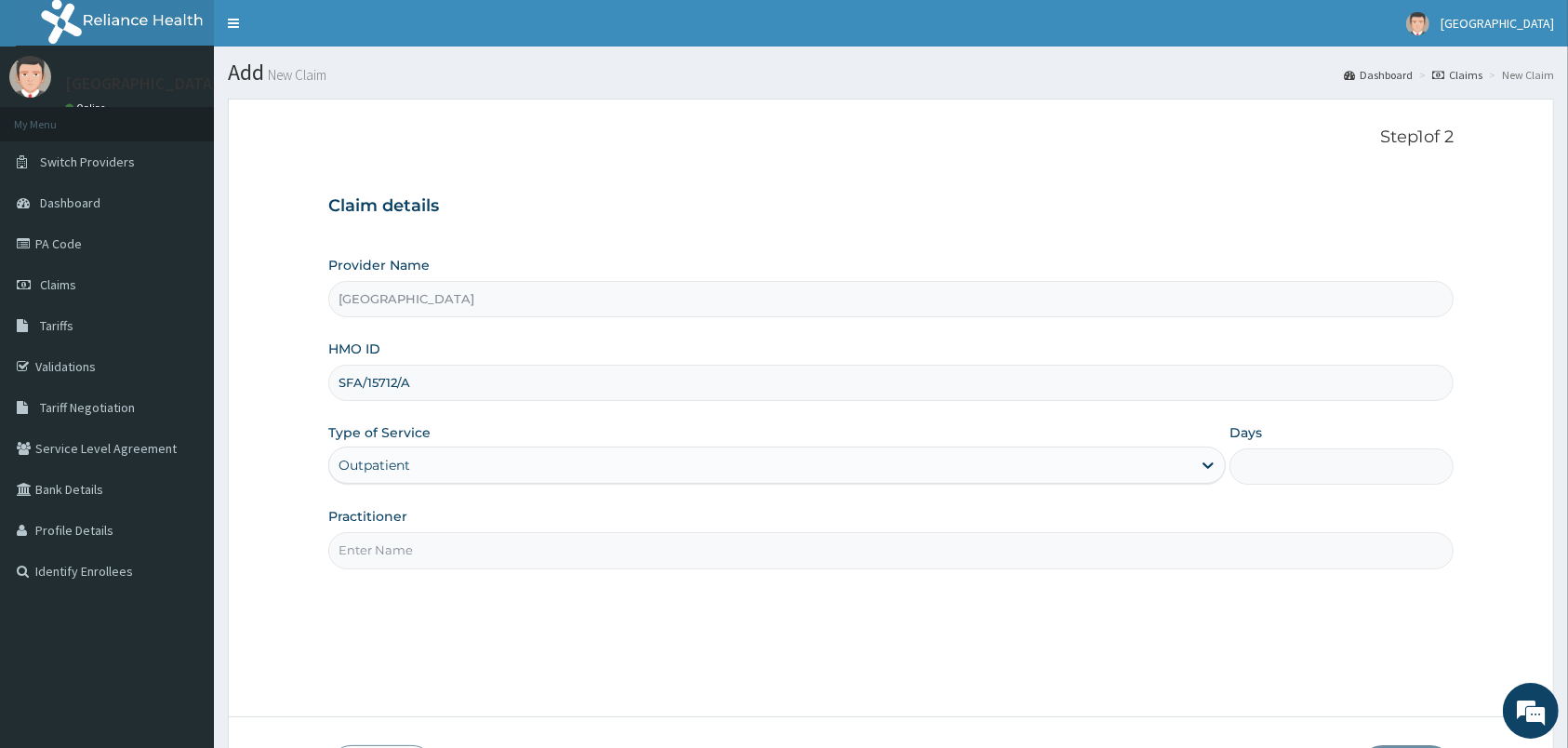
type input "1"
click at [410, 546] on input "Practitioner" at bounding box center [890, 550] width 1125 height 36
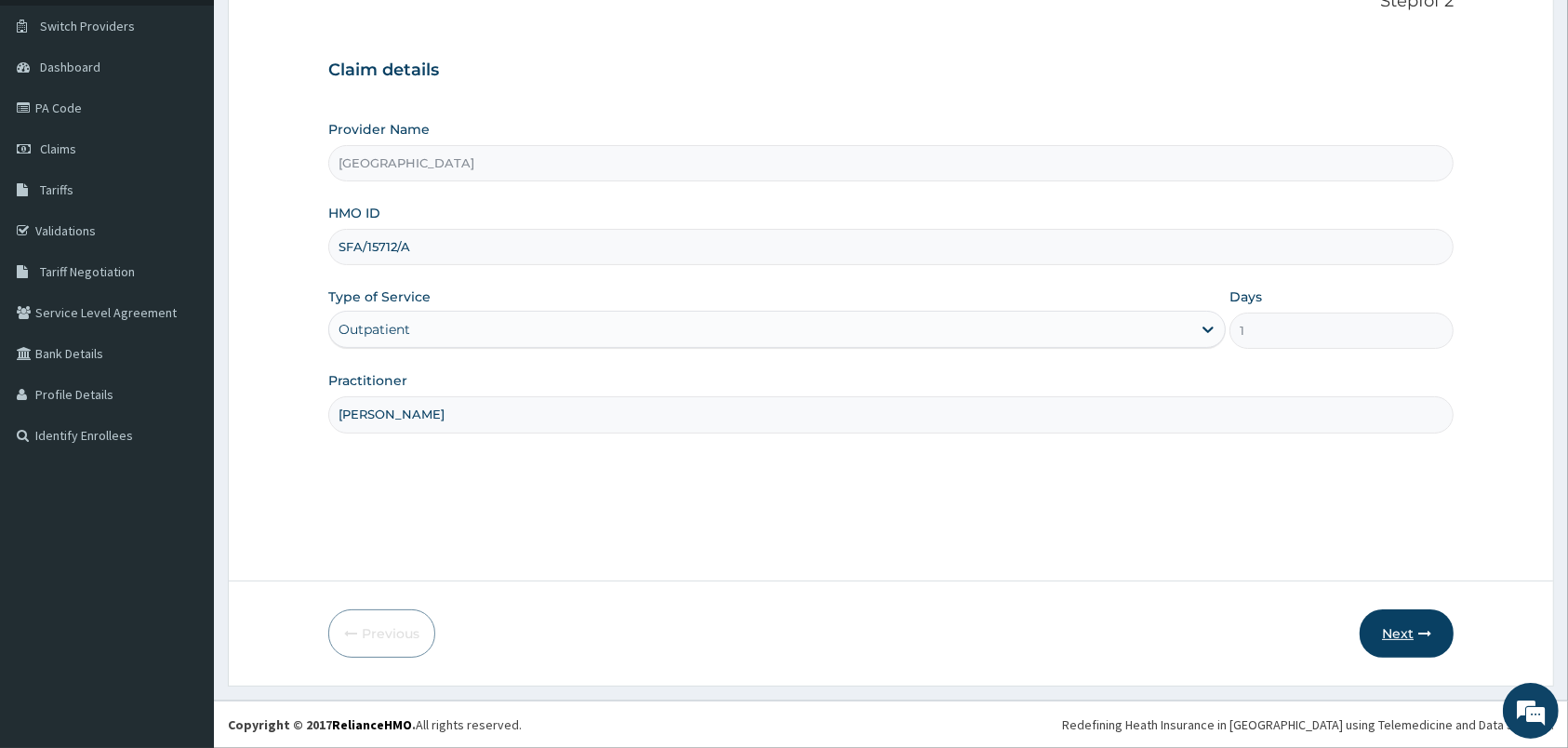
type input "[PERSON_NAME]"
click at [1415, 638] on button "Next" at bounding box center [1406, 633] width 94 height 48
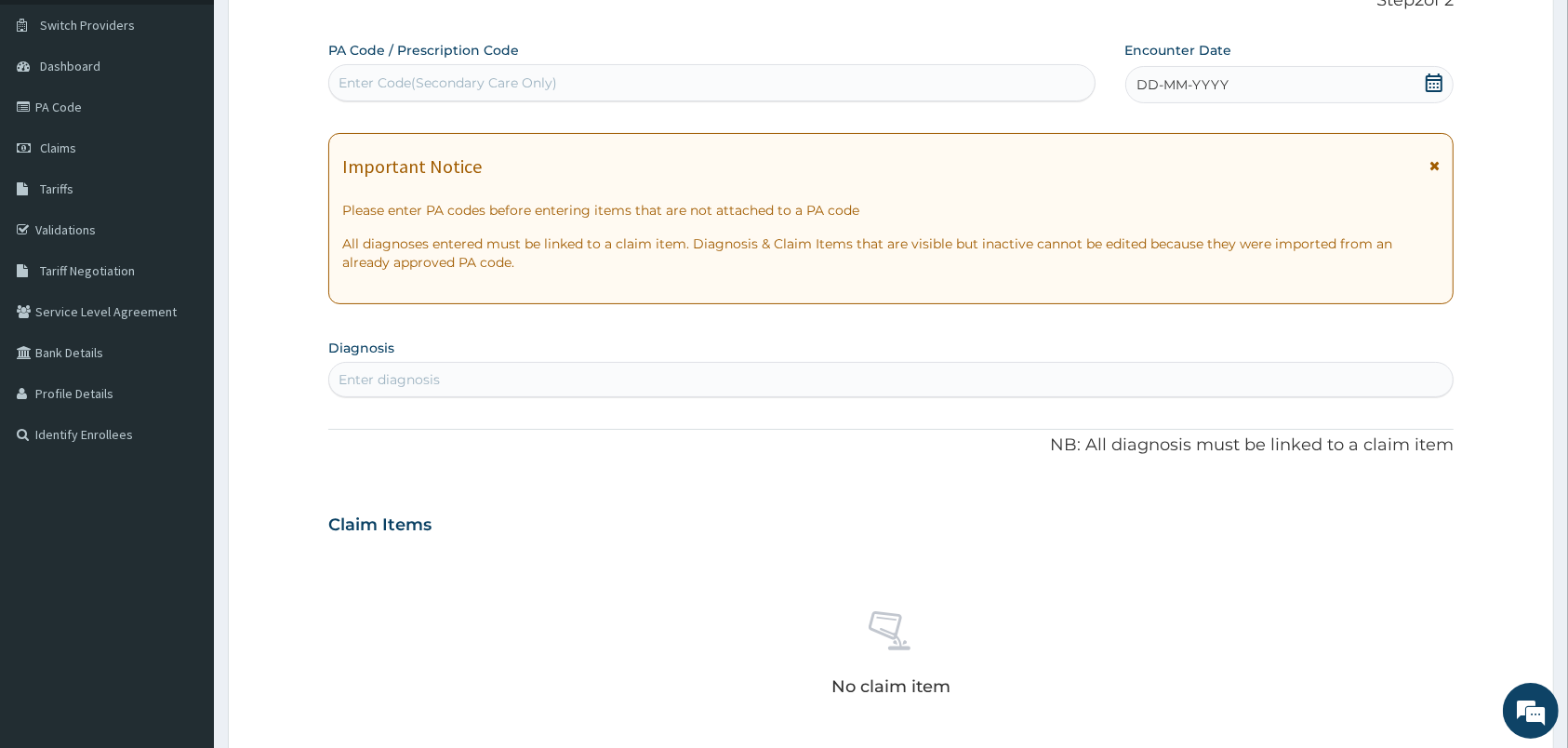
click at [821, 83] on div "Enter Code(Secondary Care Only)" at bounding box center [711, 82] width 765 height 30
type input "PA/EAD0E9"
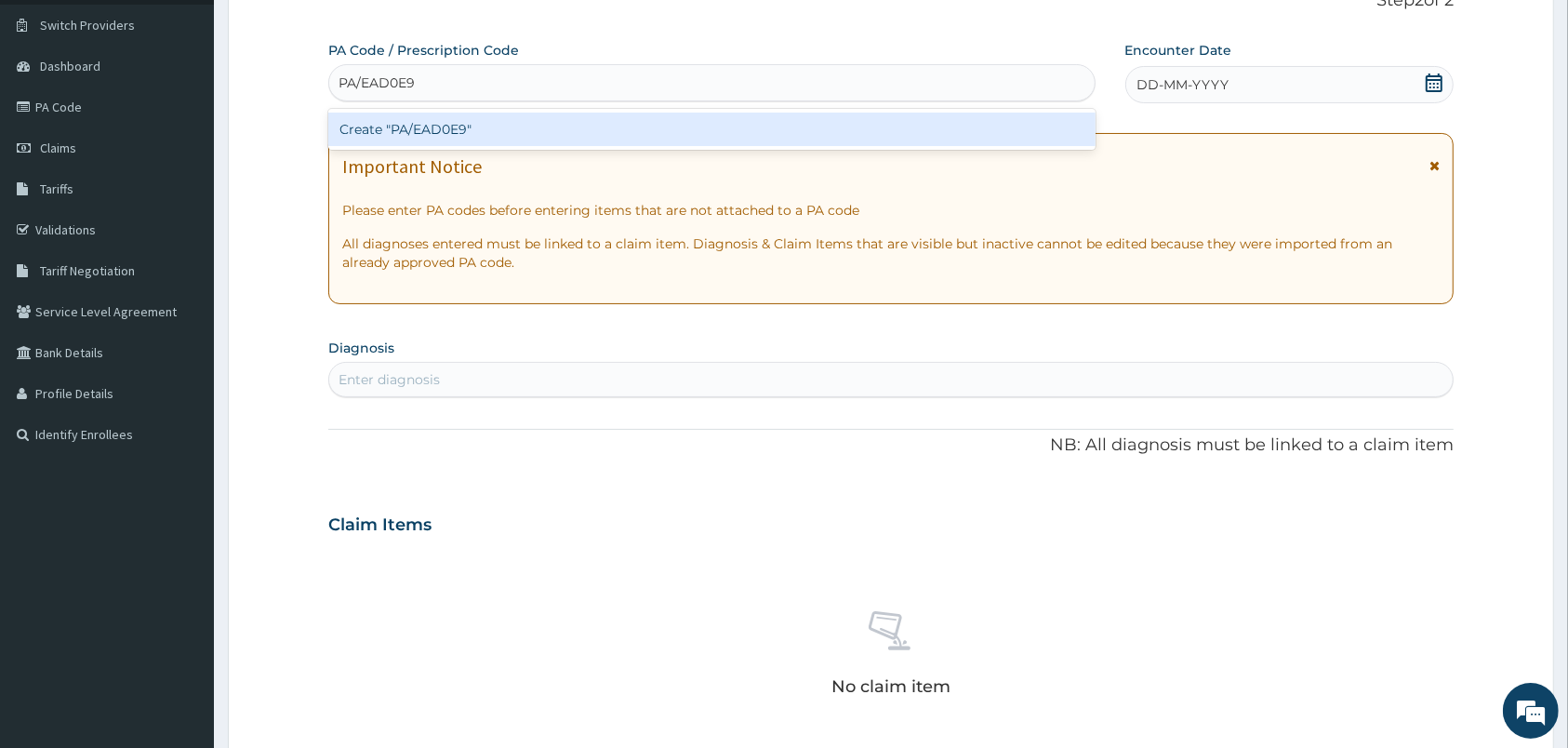
click at [817, 124] on div "Create "PA/EAD0E9"" at bounding box center [711, 129] width 767 height 34
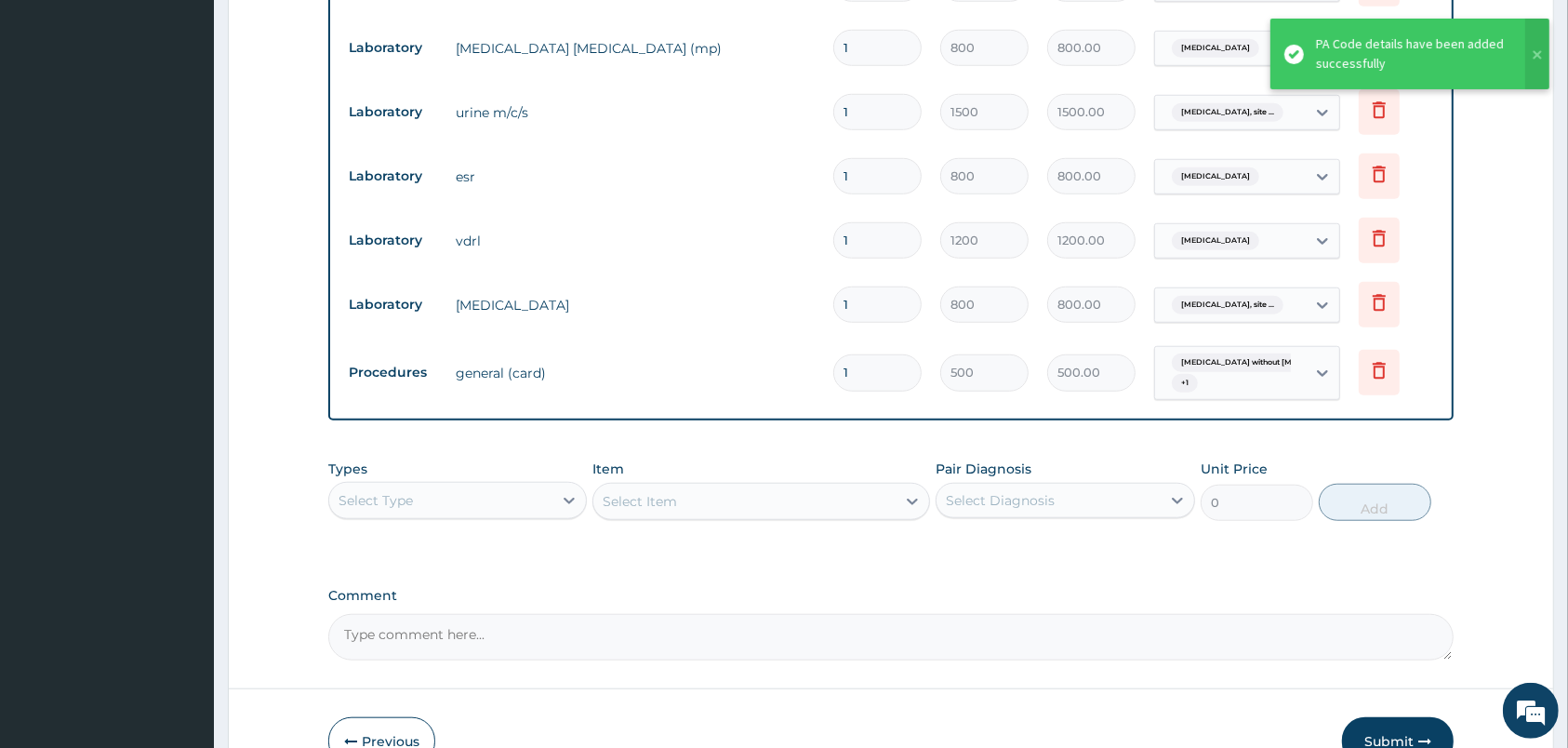
scroll to position [1435, 0]
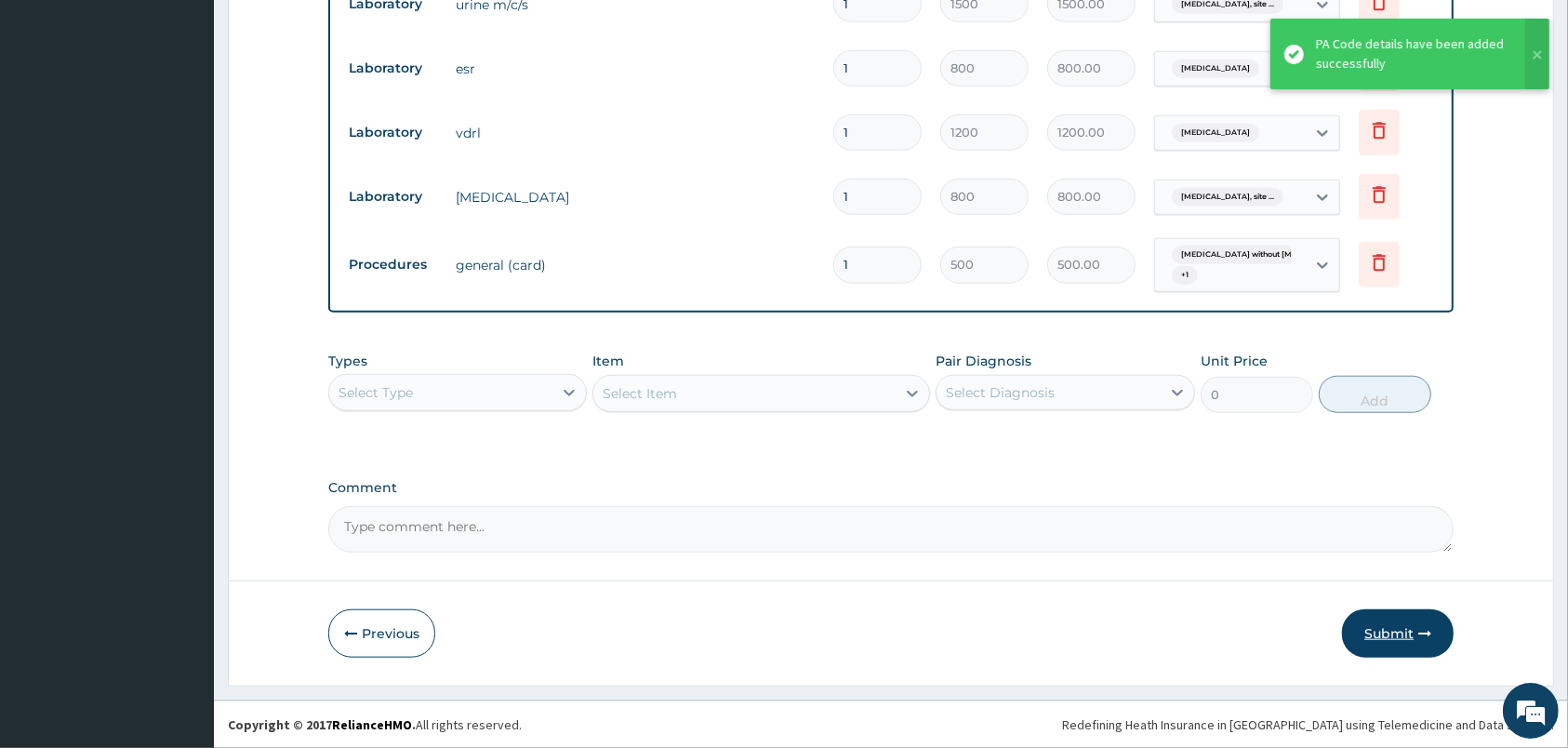
click at [1385, 615] on button "Submit" at bounding box center [1397, 633] width 111 height 48
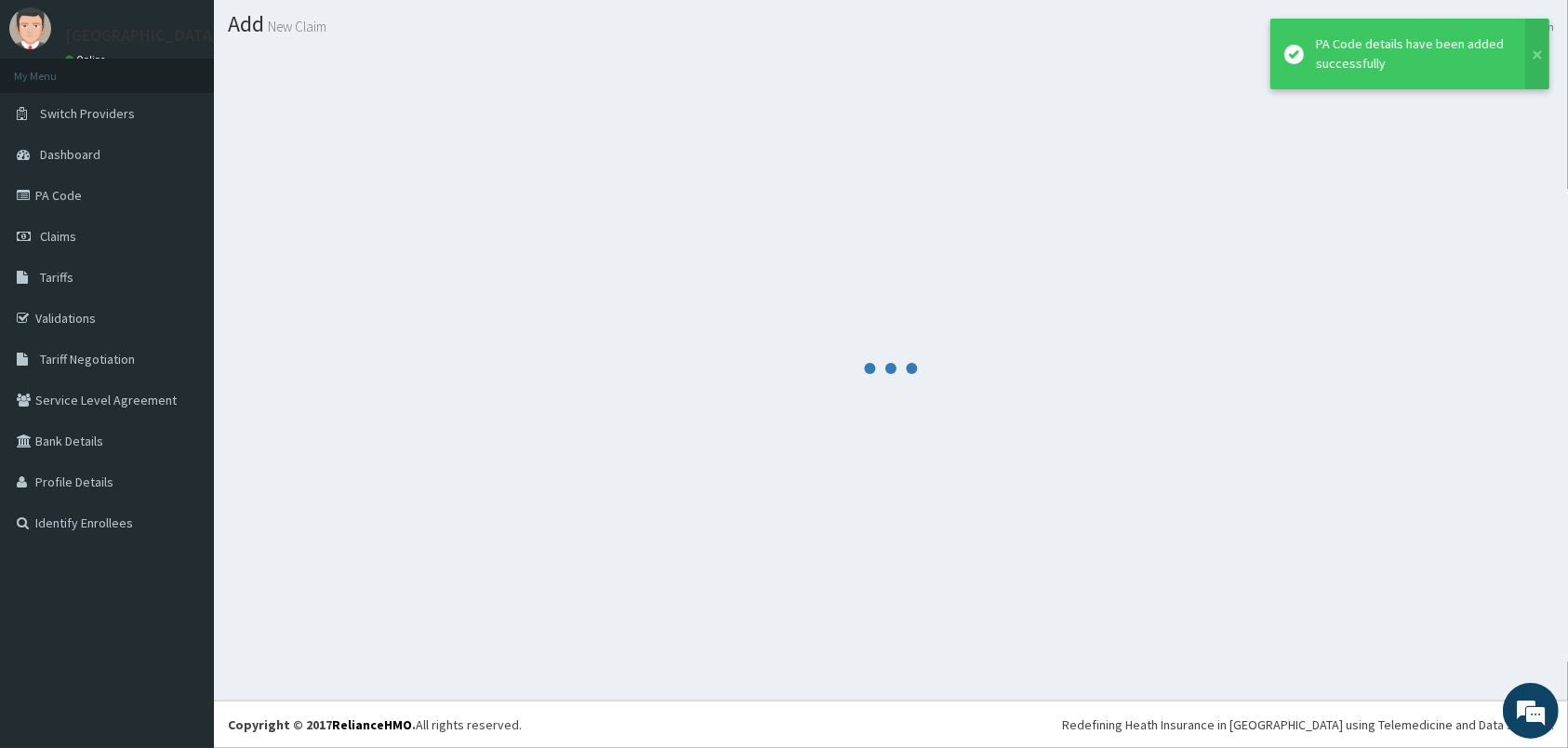
scroll to position [48, 0]
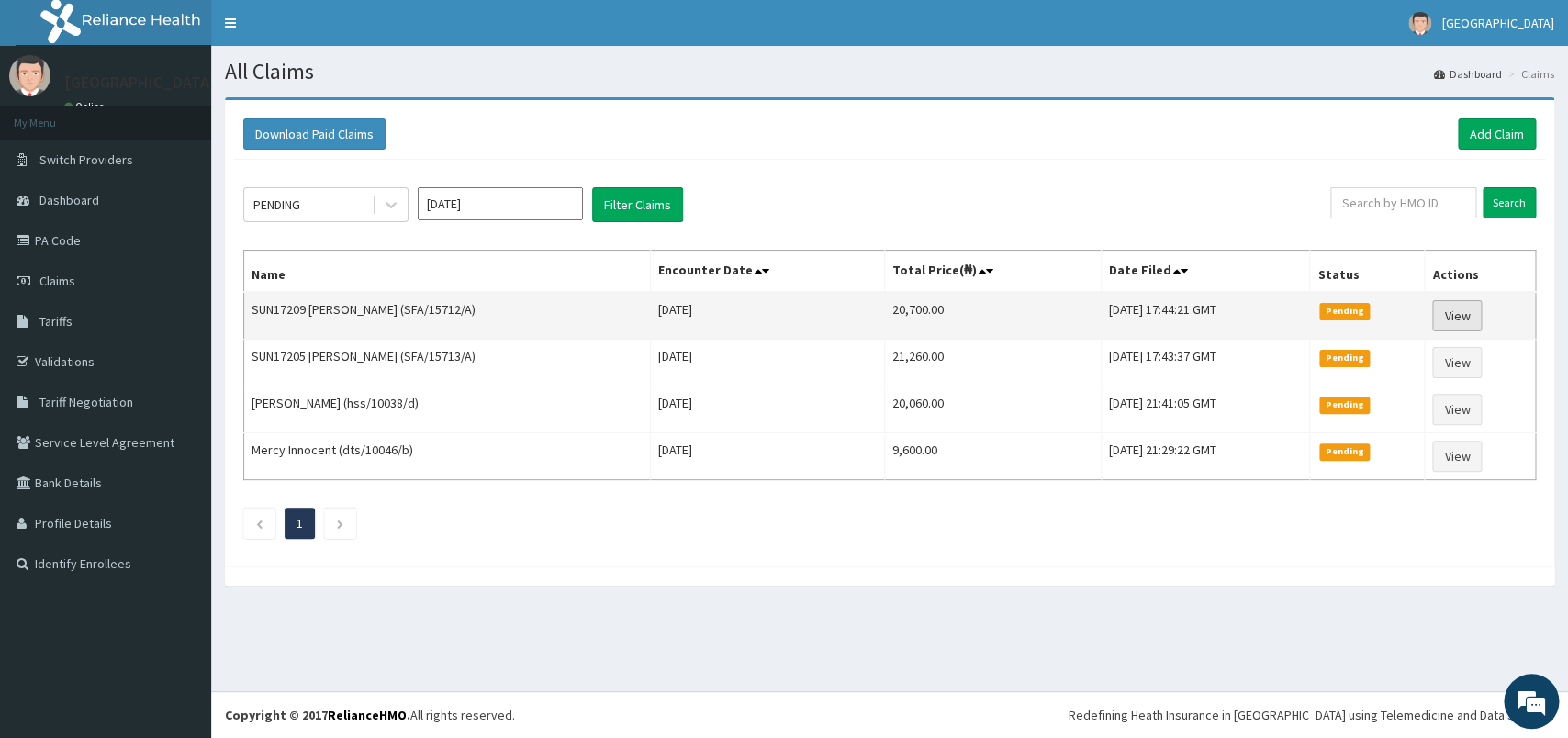
click at [1463, 321] on link "View" at bounding box center [1456, 315] width 49 height 31
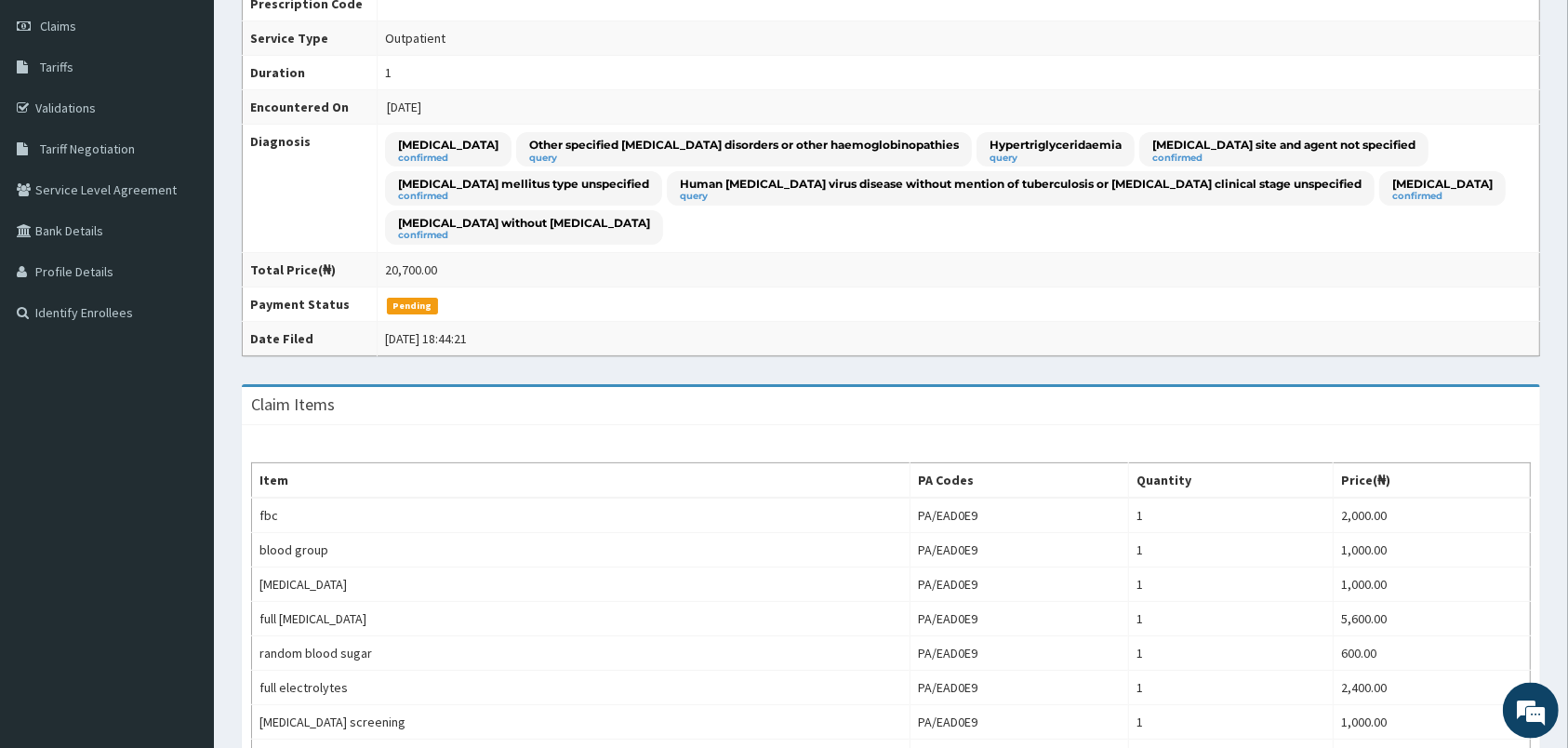
scroll to position [153, 0]
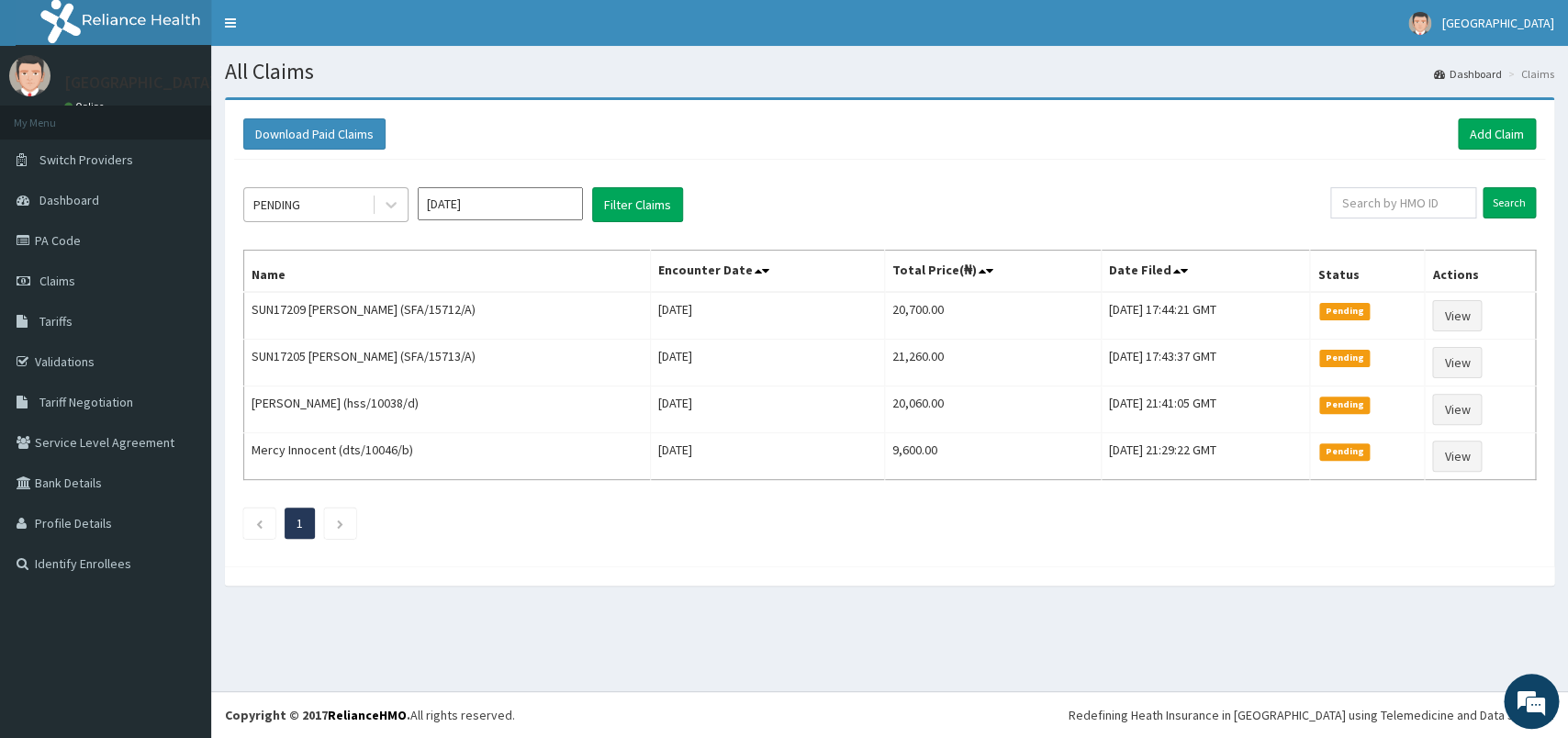
click at [307, 205] on div "PENDING" at bounding box center [308, 204] width 128 height 29
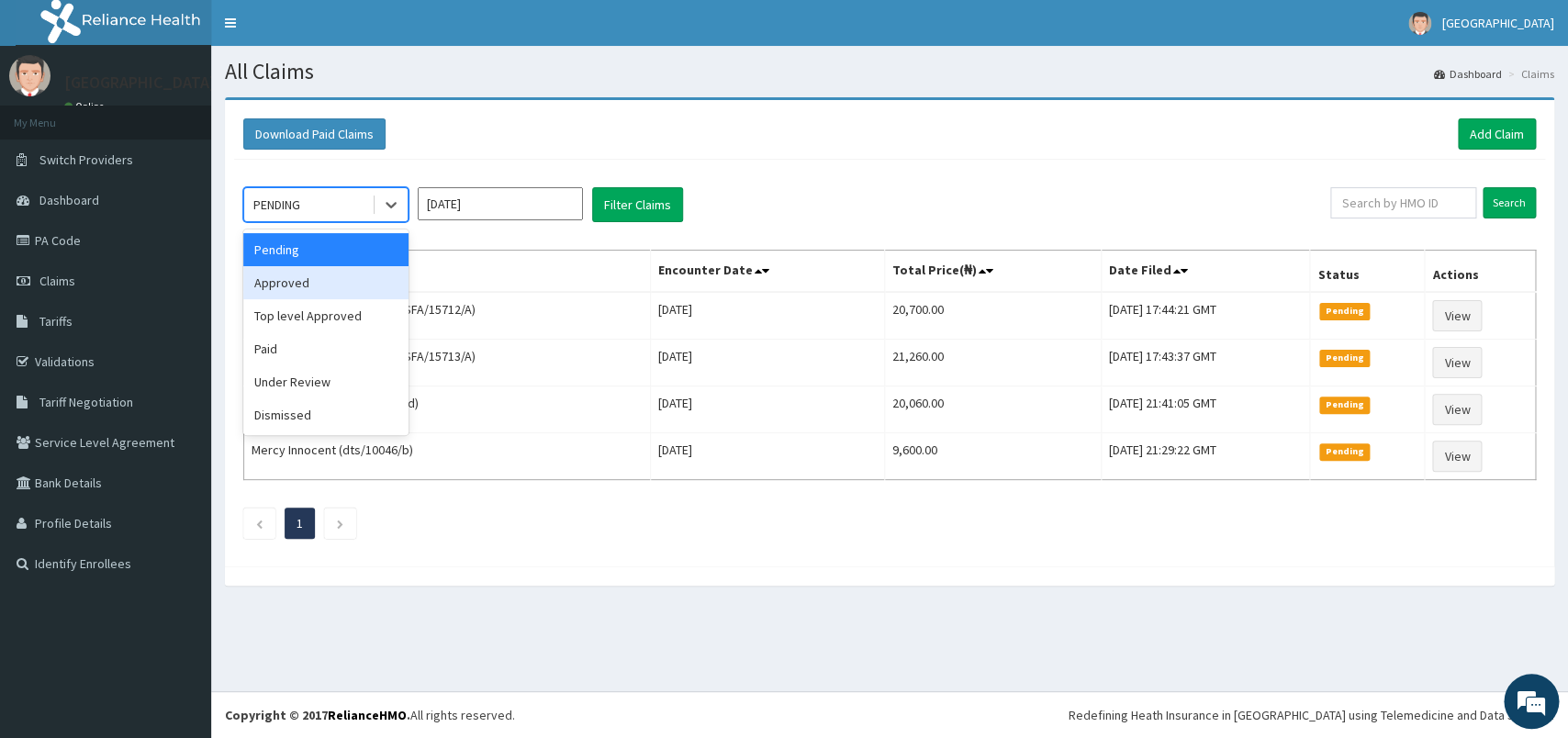
click at [316, 290] on div "Approved" at bounding box center [326, 282] width 166 height 33
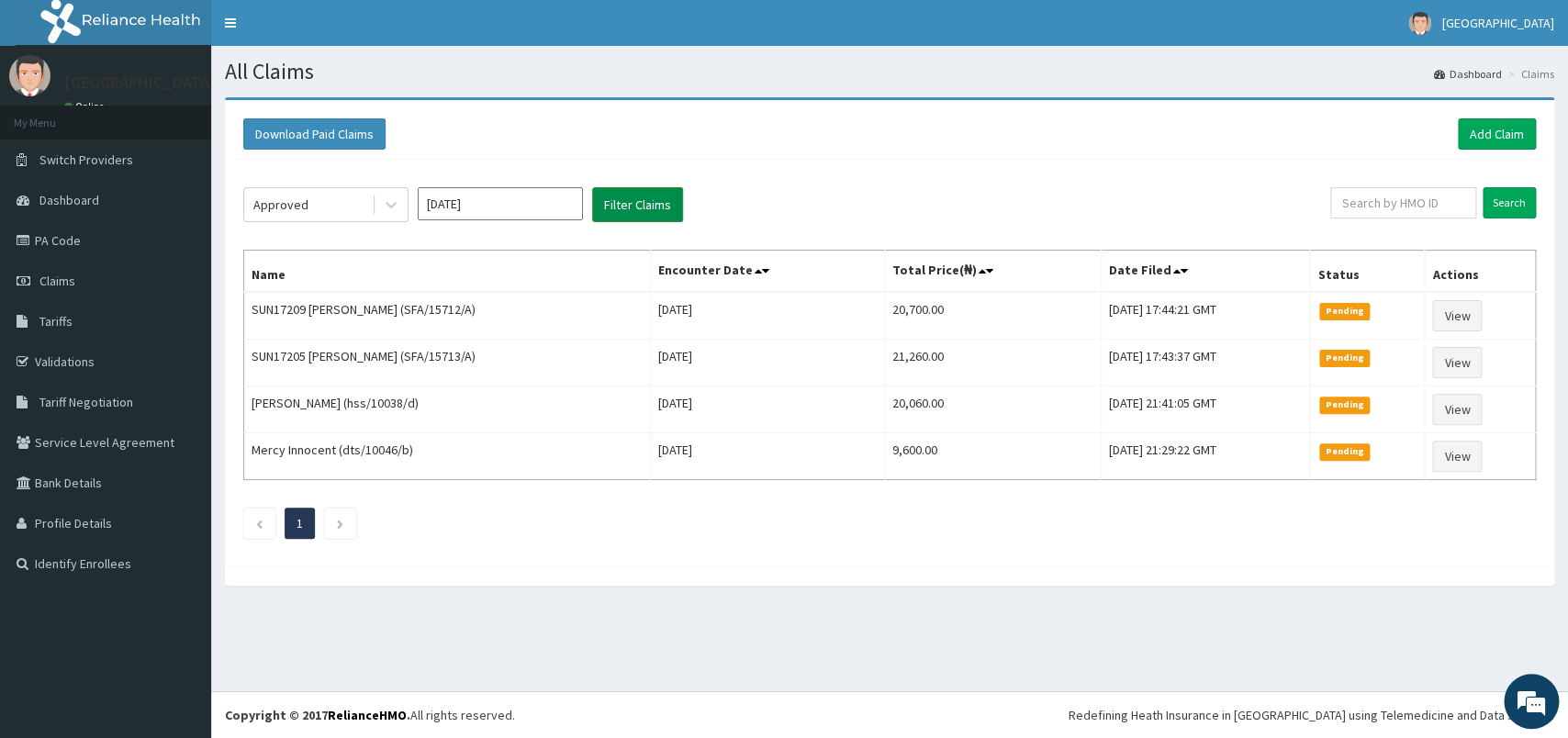
click at [602, 216] on button "Filter Claims" at bounding box center [638, 204] width 91 height 35
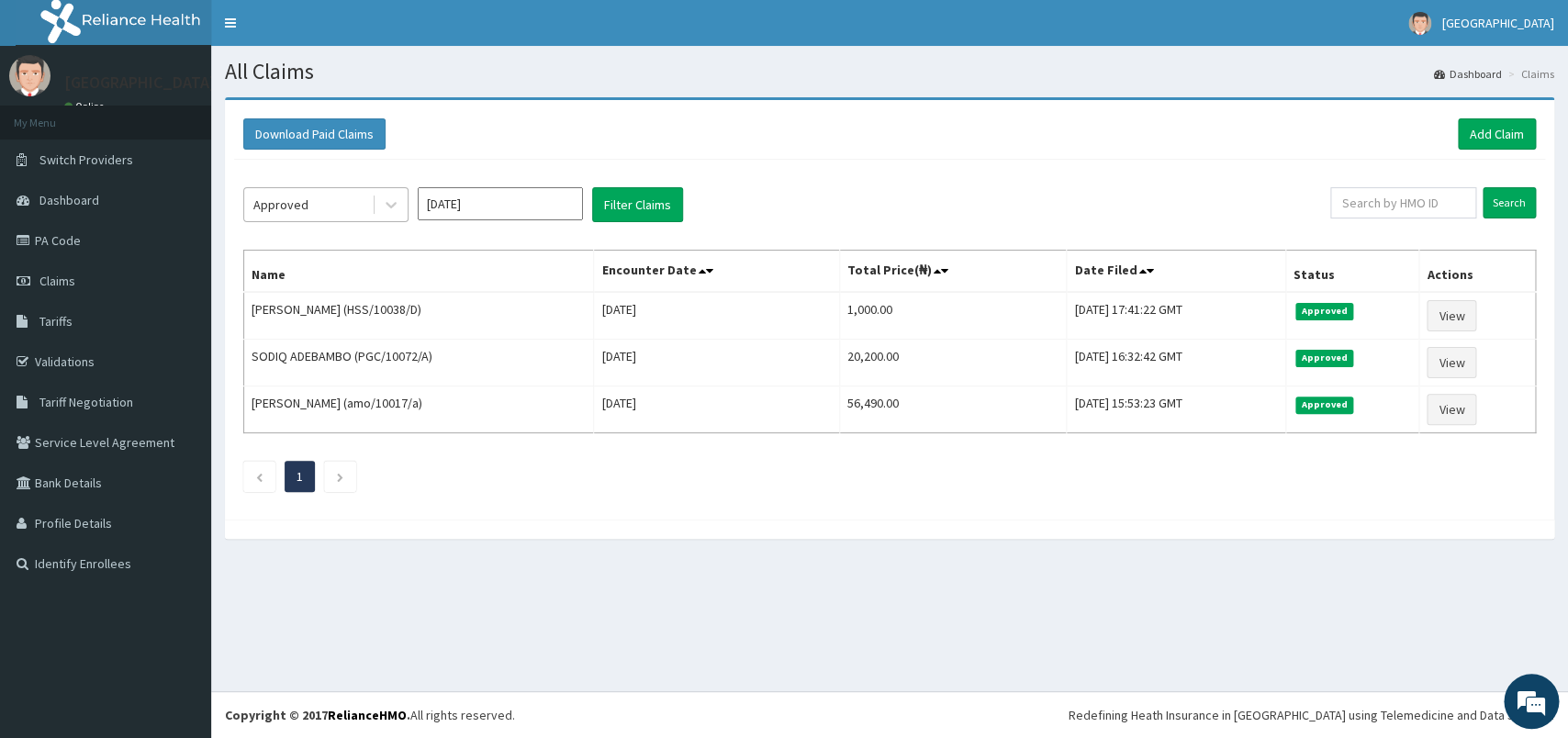
click at [362, 197] on div "Approved" at bounding box center [308, 204] width 128 height 29
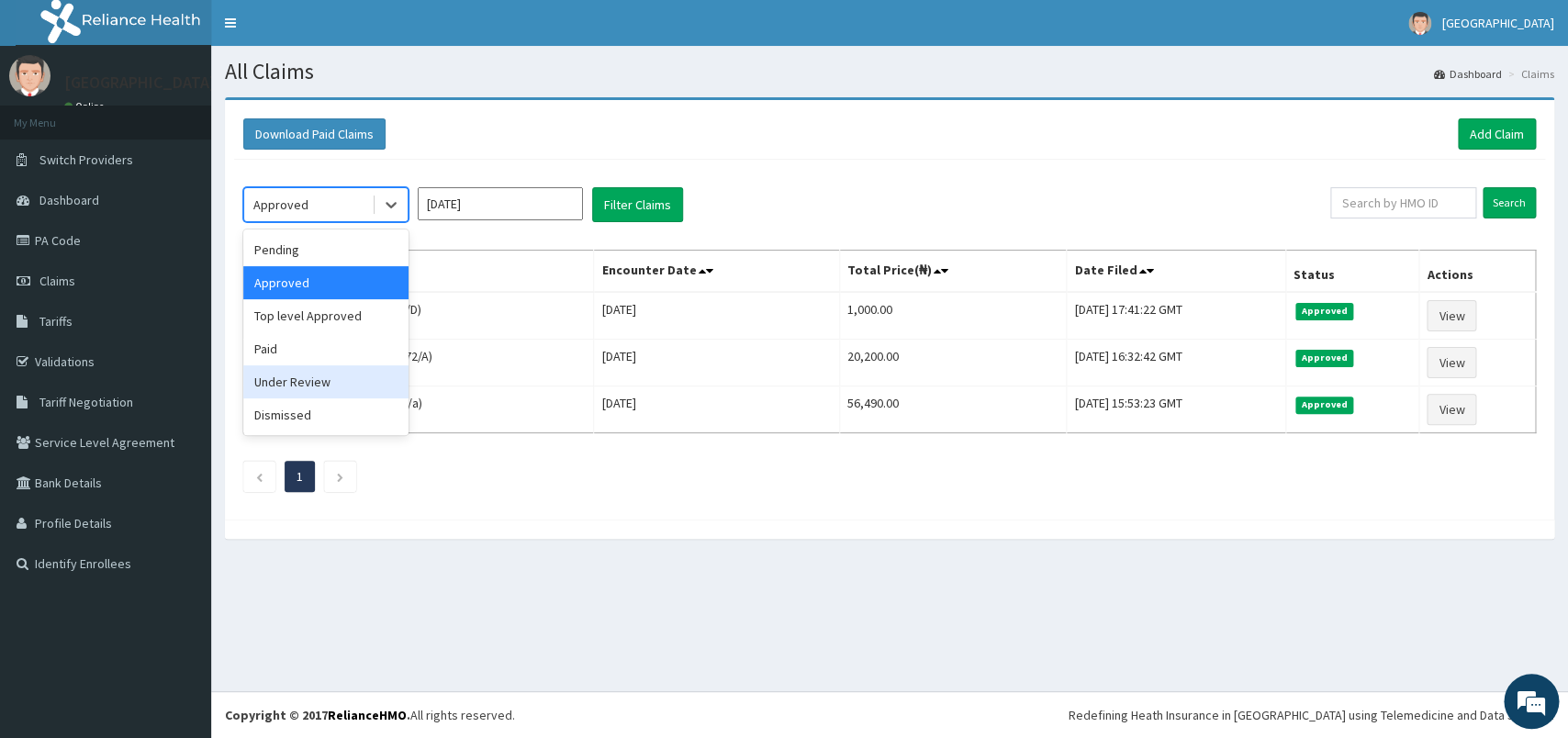
click at [341, 375] on div "Under Review" at bounding box center [326, 381] width 166 height 33
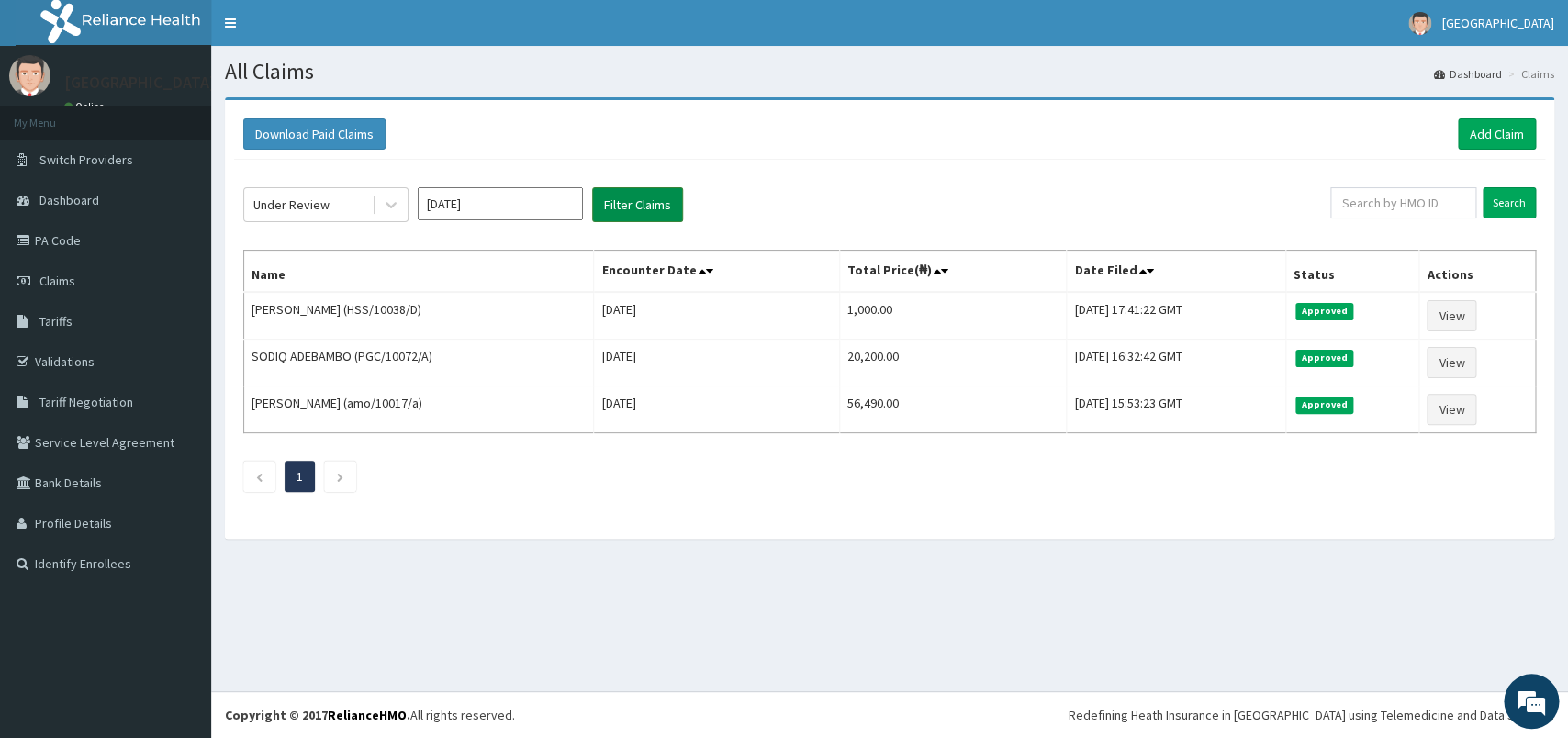
click at [627, 204] on button "Filter Claims" at bounding box center [638, 204] width 91 height 35
